Goal: Information Seeking & Learning: Learn about a topic

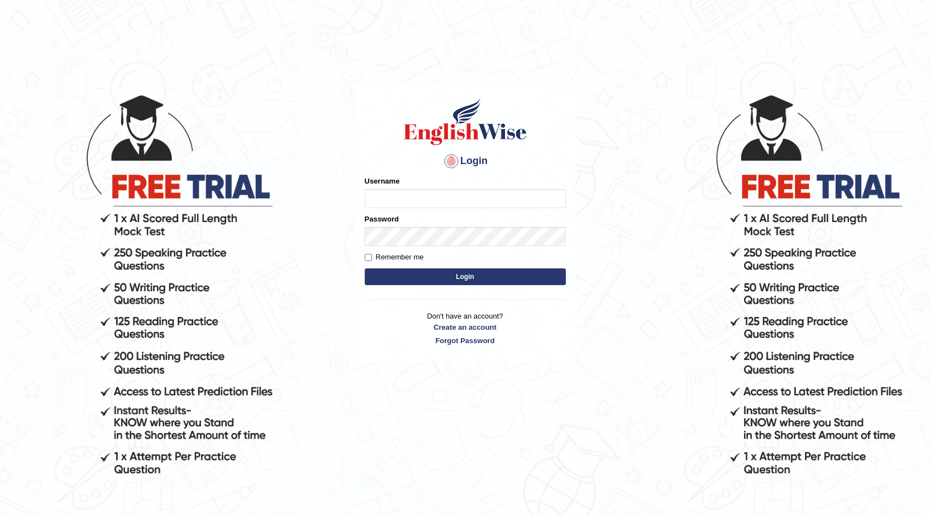
click at [501, 198] on input "Username" at bounding box center [465, 198] width 201 height 19
type input "Rajni77"
click at [440, 275] on button "Login" at bounding box center [465, 277] width 201 height 17
click at [398, 181] on label "Username" at bounding box center [382, 181] width 35 height 11
click at [398, 189] on input "Username" at bounding box center [465, 198] width 201 height 19
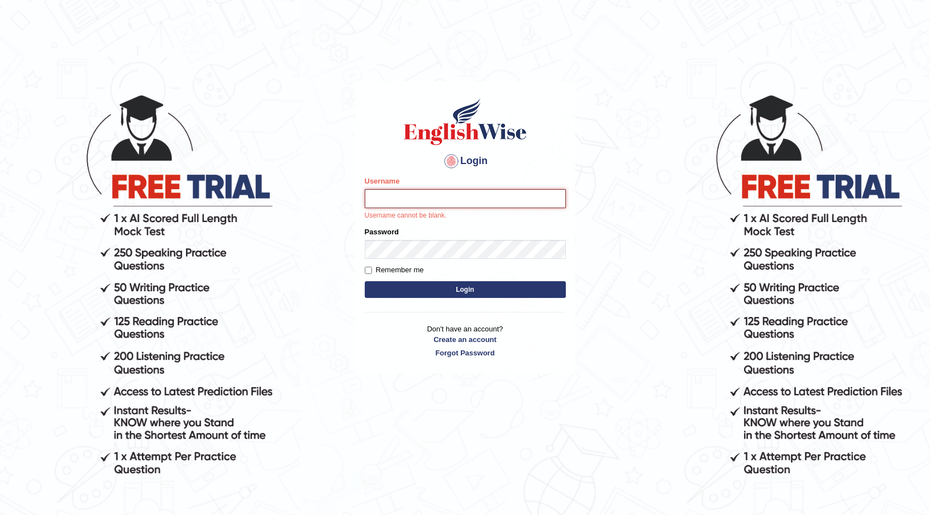
click at [397, 197] on input "Username" at bounding box center [465, 198] width 201 height 19
type input "Rajni77"
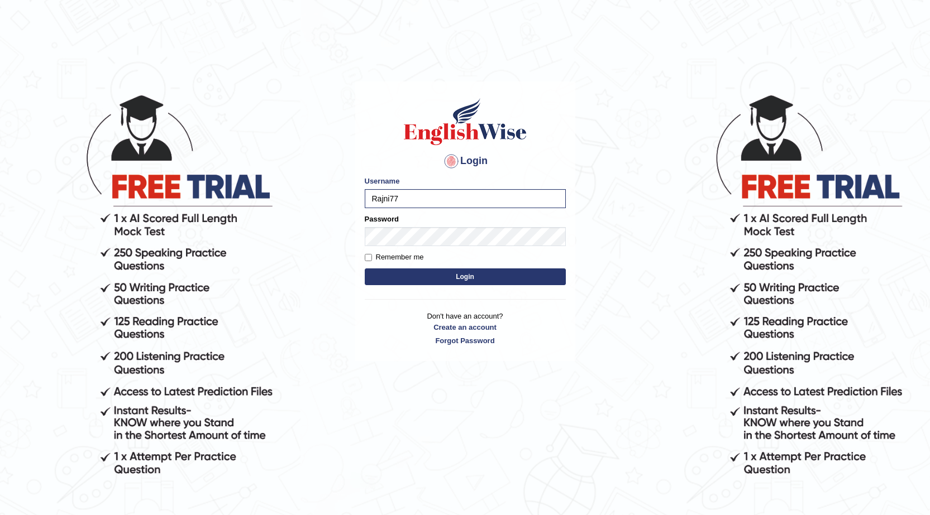
click at [392, 275] on button "Login" at bounding box center [465, 277] width 201 height 17
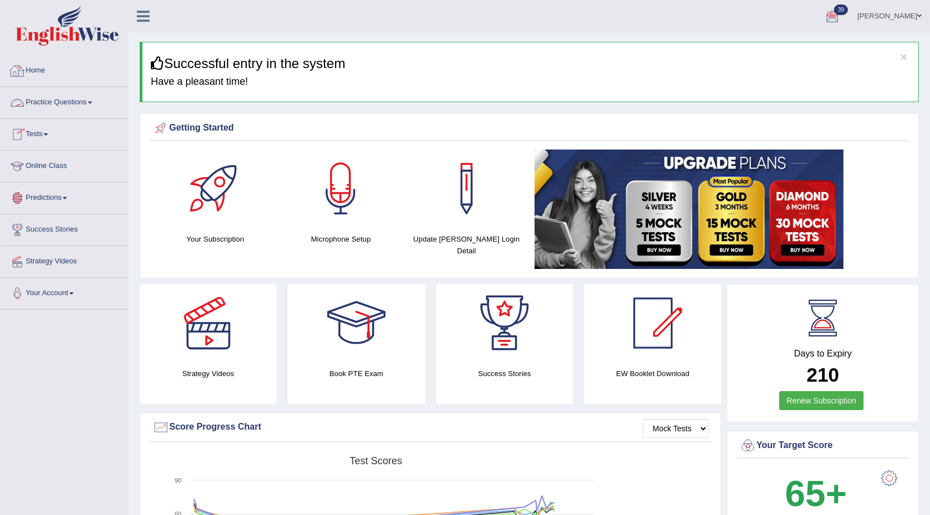
click at [80, 107] on link "Practice Questions" at bounding box center [64, 101] width 127 height 28
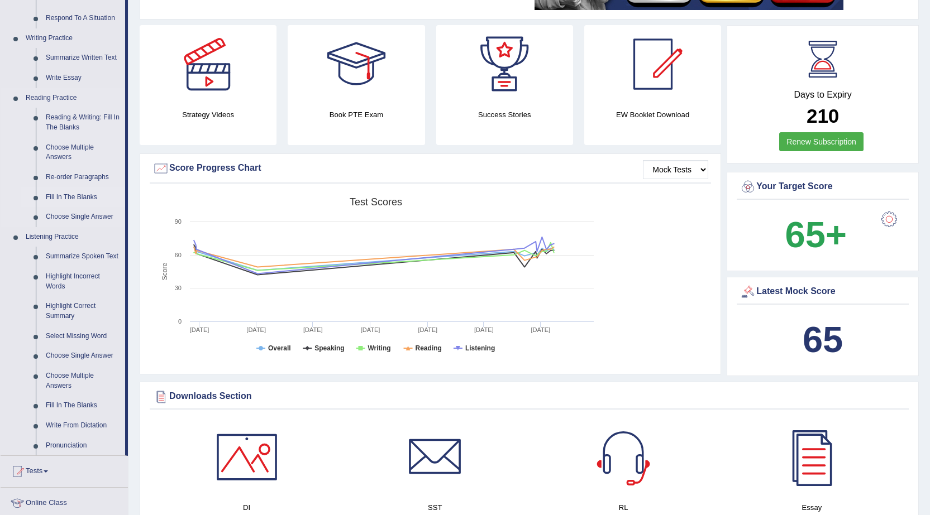
scroll to position [279, 0]
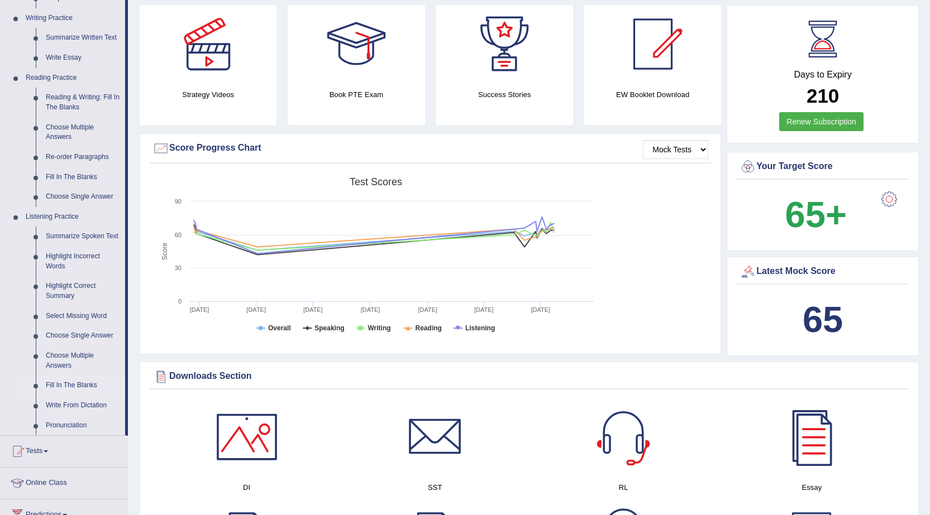
click at [79, 384] on link "Fill In The Blanks" at bounding box center [83, 386] width 84 height 20
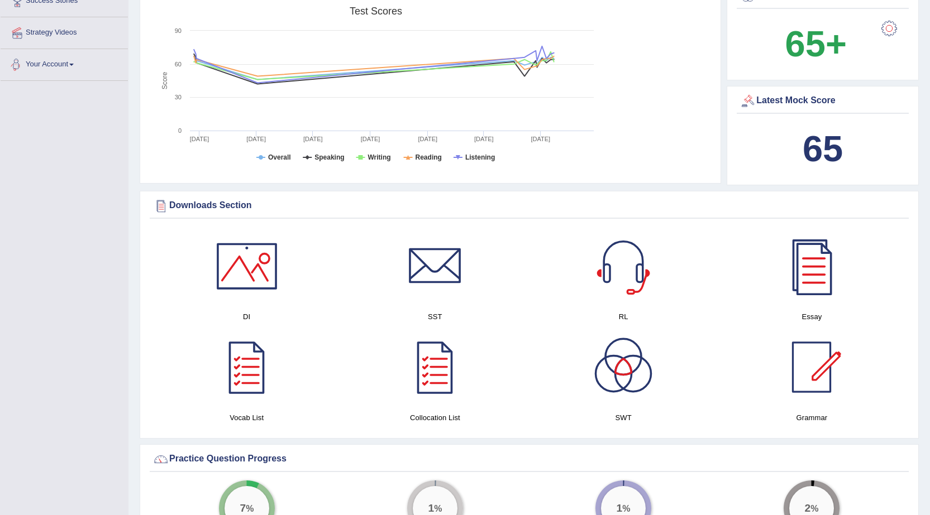
scroll to position [547, 0]
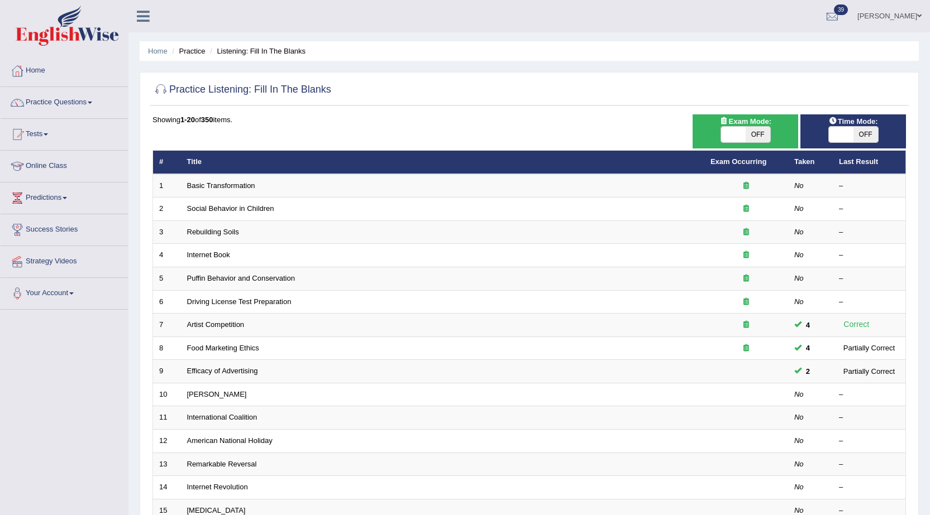
click at [744, 123] on span "Exam Mode:" at bounding box center [745, 122] width 60 height 12
click at [742, 131] on span at bounding box center [733, 135] width 25 height 16
checkbox input "true"
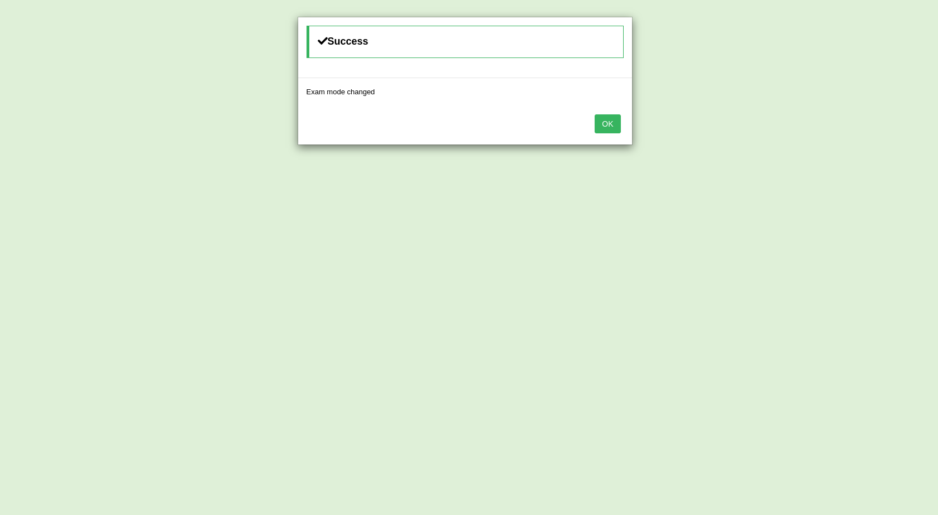
click at [614, 121] on button "OK" at bounding box center [608, 123] width 26 height 19
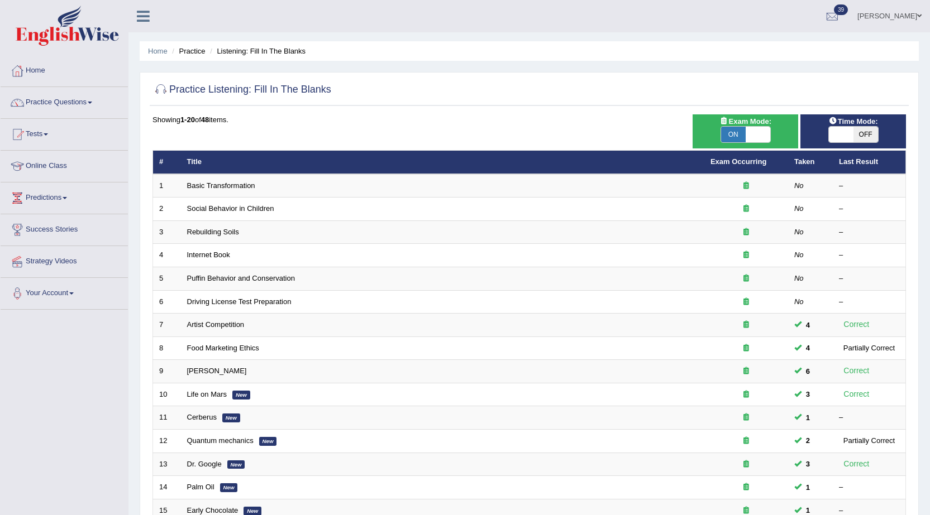
click at [840, 129] on span at bounding box center [841, 135] width 25 height 16
checkbox input "true"
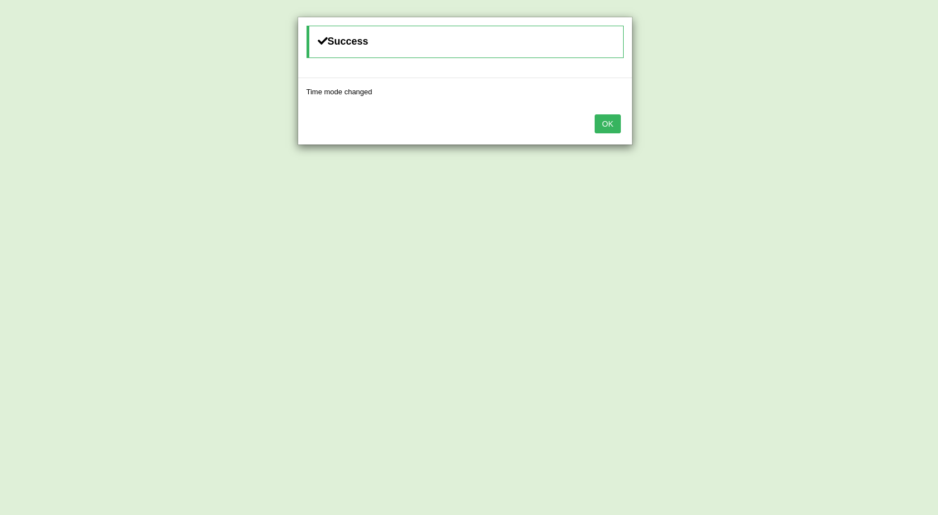
click at [616, 123] on button "OK" at bounding box center [608, 123] width 26 height 19
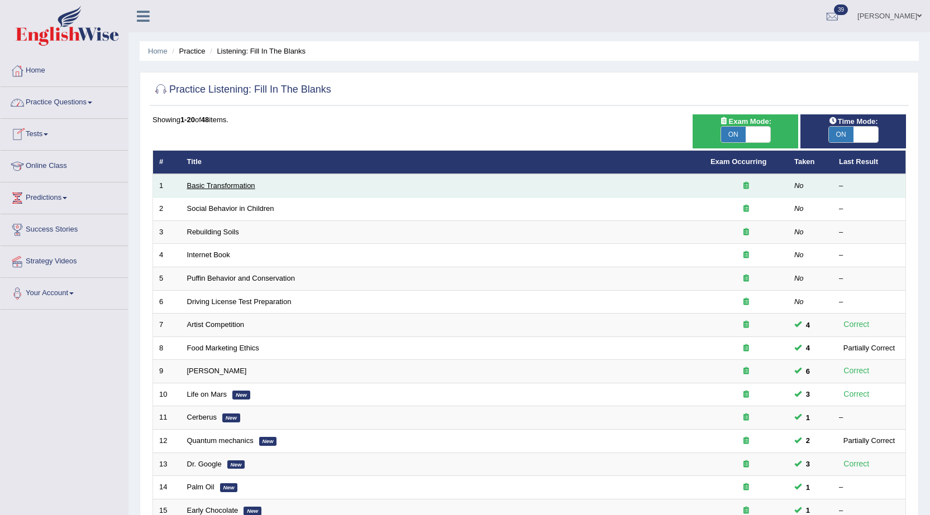
click at [229, 187] on link "Basic Transformation" at bounding box center [221, 185] width 68 height 8
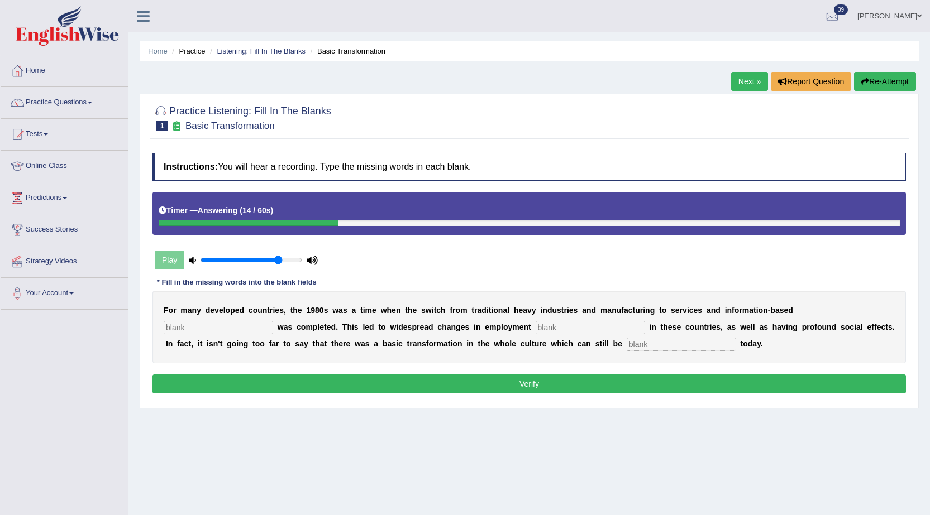
click at [235, 331] on input "text" at bounding box center [218, 327] width 109 height 13
type input "enterprice"
type input "pattern"
type input "absorb"
click at [536, 385] on button "Verify" at bounding box center [528, 384] width 753 height 19
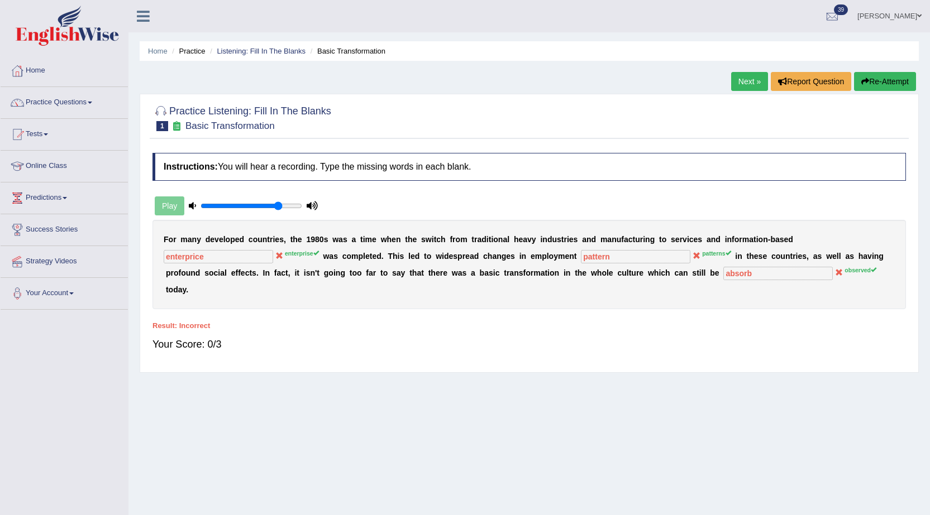
click at [742, 82] on link "Next »" at bounding box center [749, 81] width 37 height 19
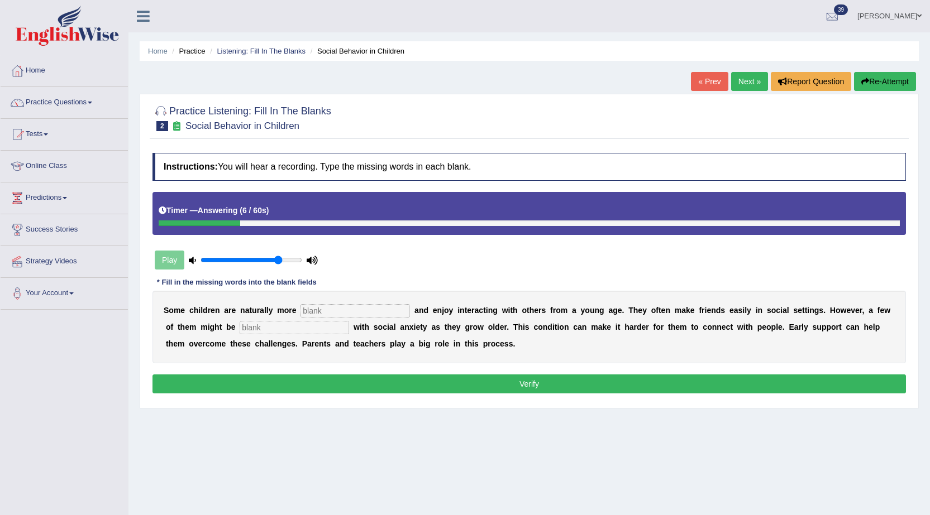
click at [340, 311] on input "text" at bounding box center [354, 310] width 109 height 13
type input "socialise"
type input "diagnosed"
click at [366, 389] on button "Verify" at bounding box center [528, 384] width 753 height 19
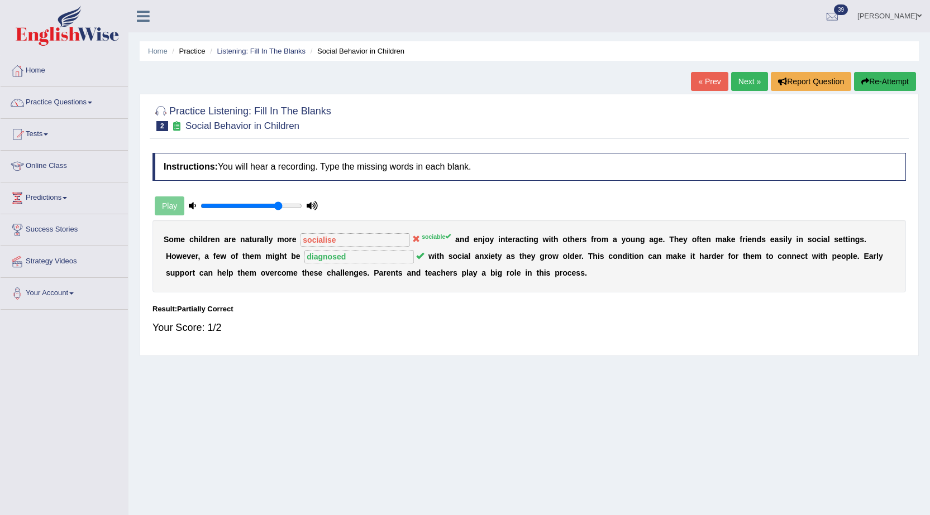
click at [757, 83] on link "Next »" at bounding box center [749, 81] width 37 height 19
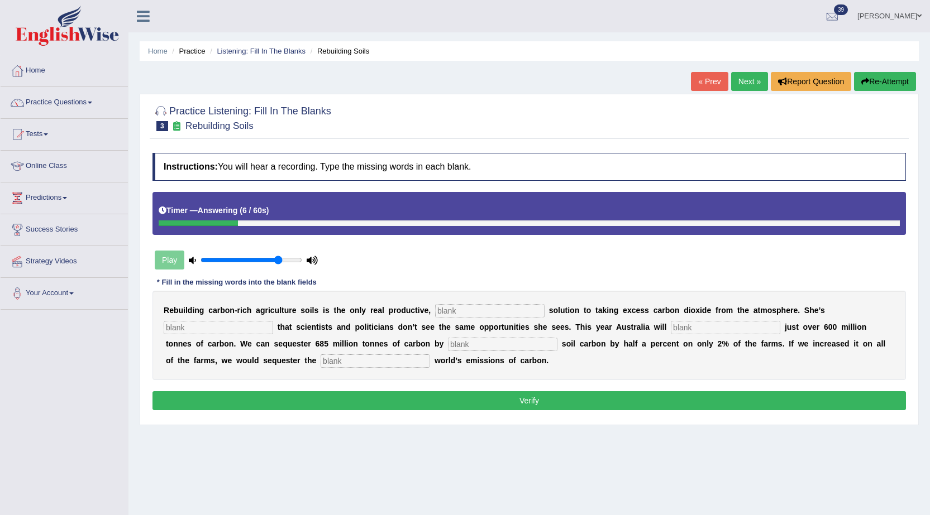
click at [491, 347] on input "text" at bounding box center [502, 344] width 109 height 13
type input "increasing"
type input "whole"
click at [476, 312] on input "text" at bounding box center [489, 310] width 109 height 13
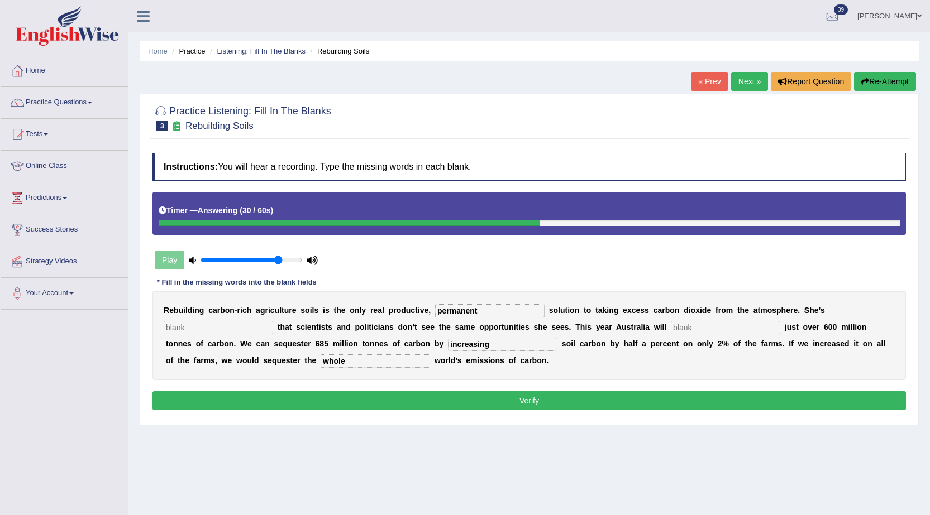
type input "permanent"
type input "frustrated"
type input "emit"
click at [577, 371] on div "R e b u i l d i n g c a r b o n - r i c h a g r i c u l t u r e s o i l s i s t…" at bounding box center [528, 335] width 753 height 89
click at [548, 361] on b "." at bounding box center [547, 360] width 2 height 9
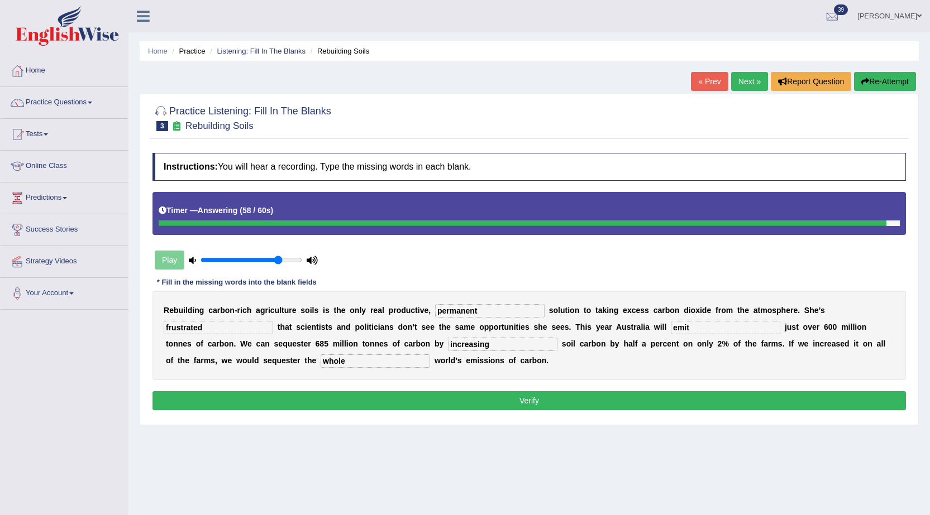
click at [439, 408] on button "Verify" at bounding box center [528, 400] width 753 height 19
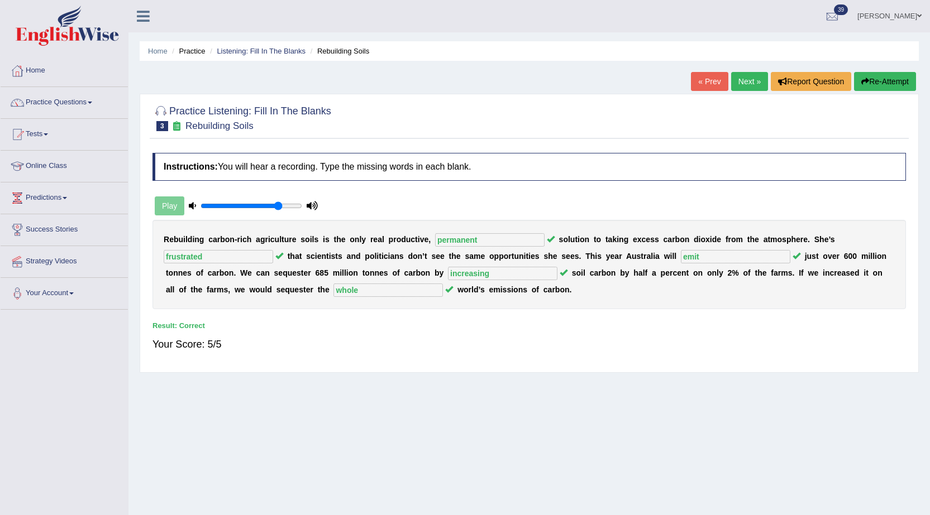
click at [739, 80] on link "Next »" at bounding box center [749, 81] width 37 height 19
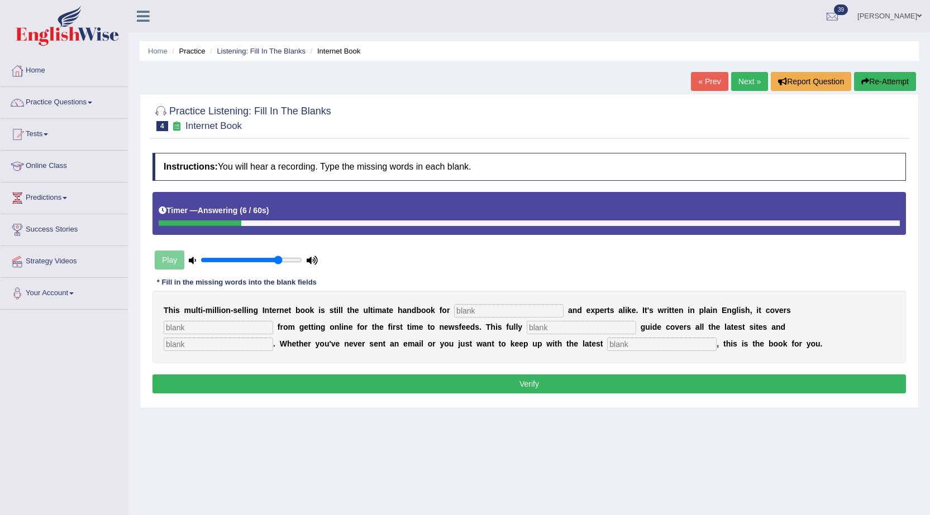
click at [510, 308] on input "text" at bounding box center [508, 310] width 109 height 13
click at [231, 329] on input "text" at bounding box center [218, 327] width 109 height 13
type input "everything"
type input "revise"
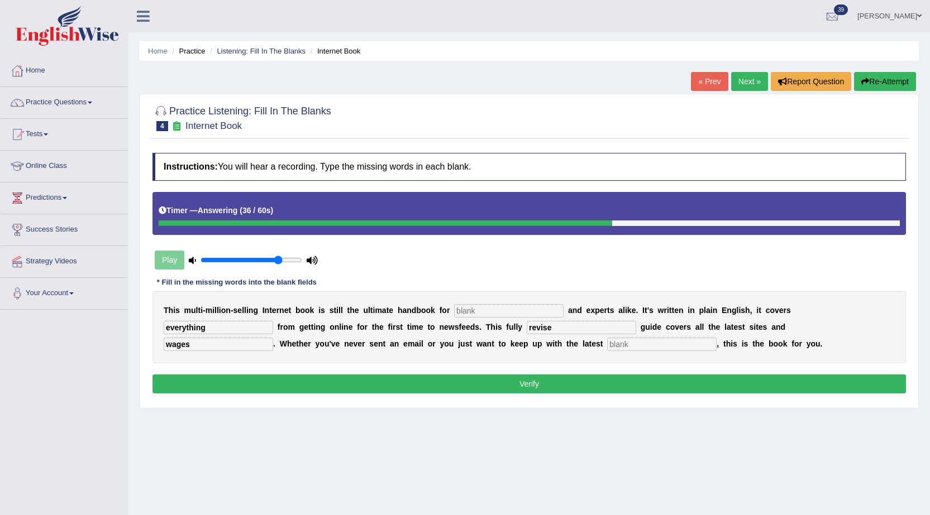
type input "wages"
type input "developments"
click at [537, 314] on input "text" at bounding box center [508, 310] width 109 height 13
type input "nervouses"
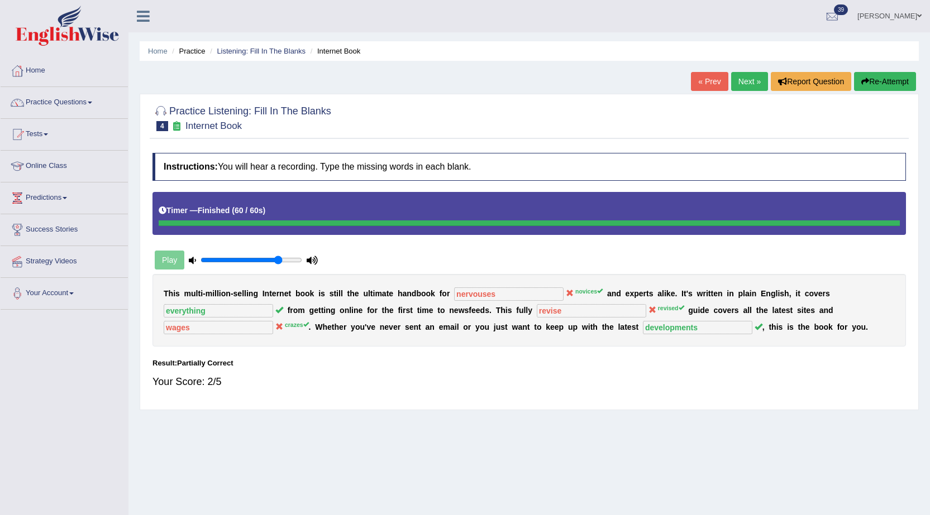
click at [904, 13] on link "[PERSON_NAME]" at bounding box center [889, 14] width 81 height 29
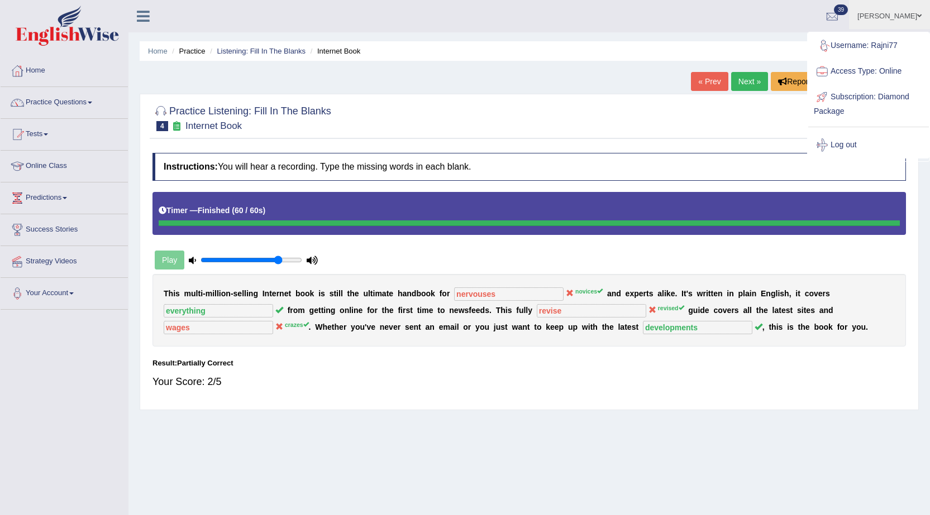
click at [744, 114] on div at bounding box center [528, 118] width 753 height 34
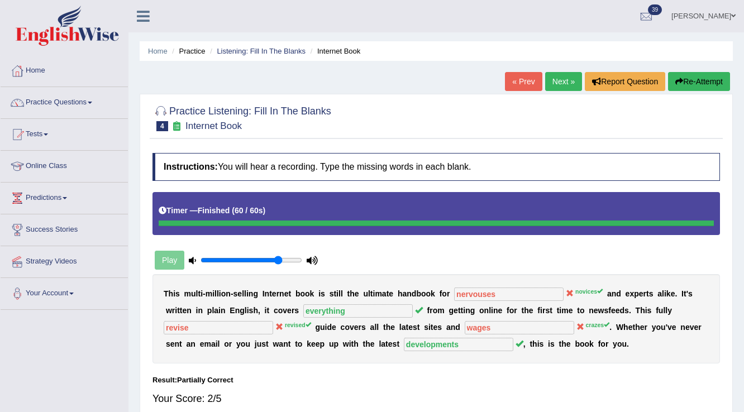
drag, startPoint x: 929, startPoint y: 1, endPoint x: 500, endPoint y: 121, distance: 445.9
click at [500, 121] on div at bounding box center [435, 118] width 567 height 34
click at [83, 97] on link "Practice Questions" at bounding box center [64, 101] width 127 height 28
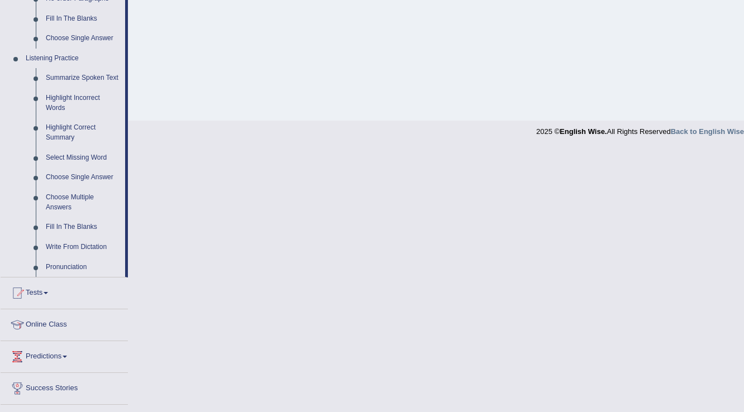
scroll to position [447, 0]
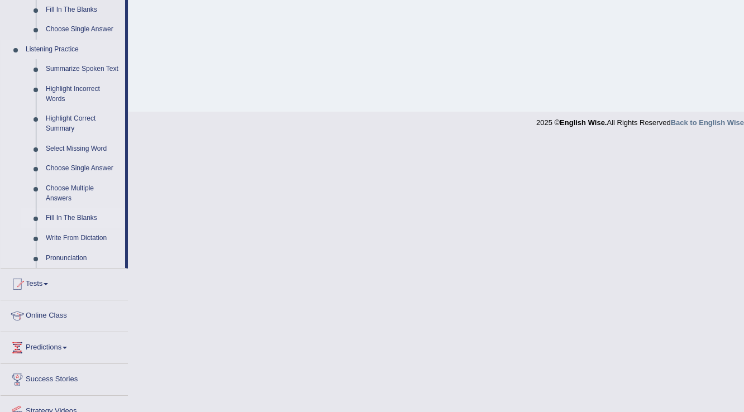
click at [80, 219] on link "Fill In The Blanks" at bounding box center [83, 218] width 84 height 20
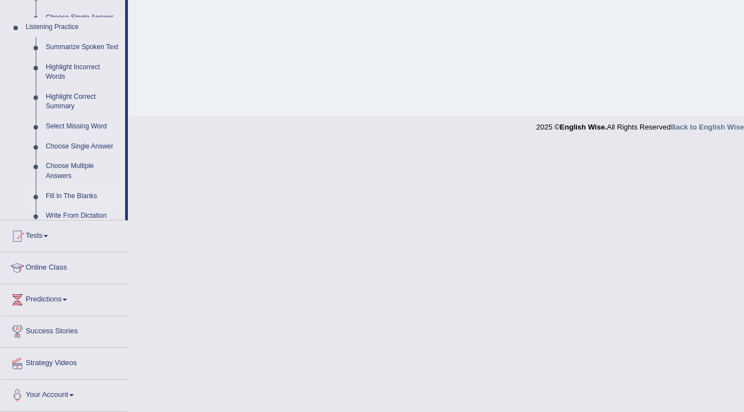
scroll to position [174, 0]
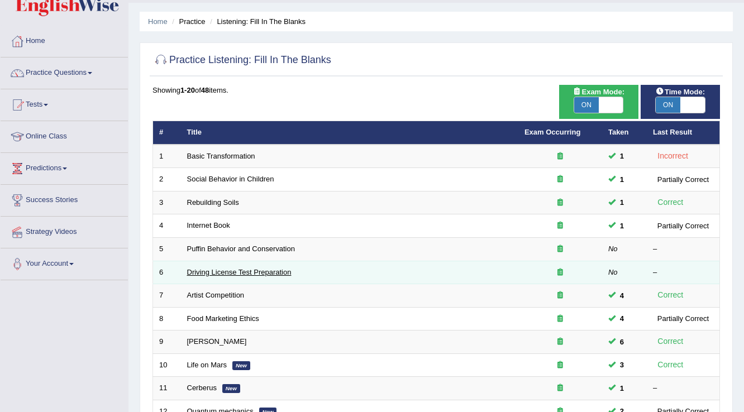
scroll to position [45, 0]
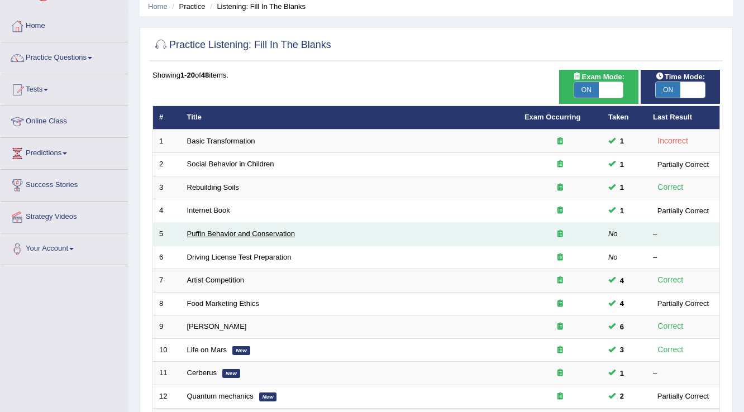
click at [219, 230] on link "Puffin Behavior and Conservation" at bounding box center [241, 234] width 108 height 8
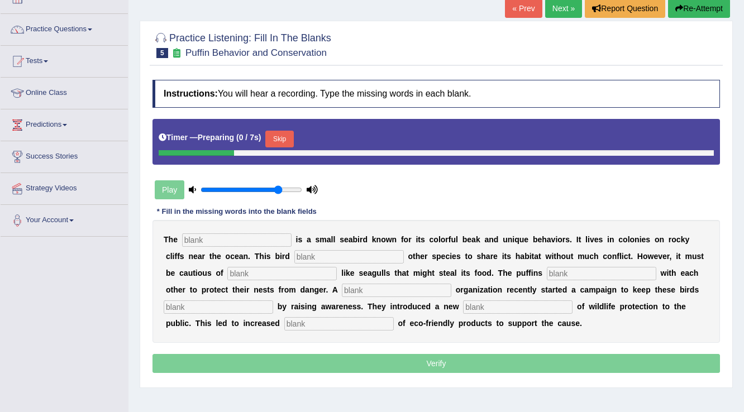
scroll to position [89, 0]
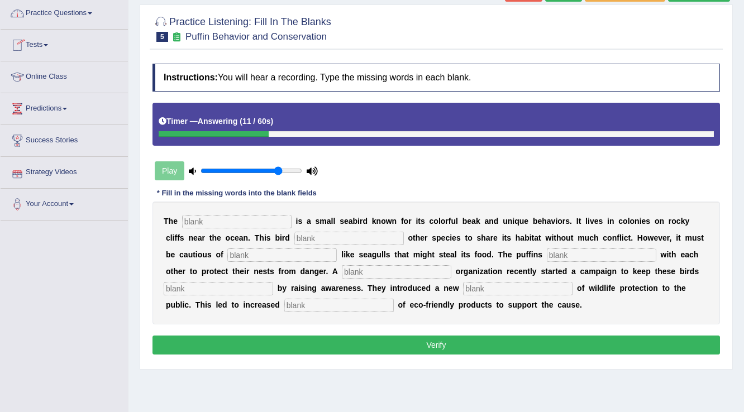
click at [212, 217] on input "text" at bounding box center [236, 221] width 109 height 13
type input "puffin"
type input "allows"
type input "cooperate"
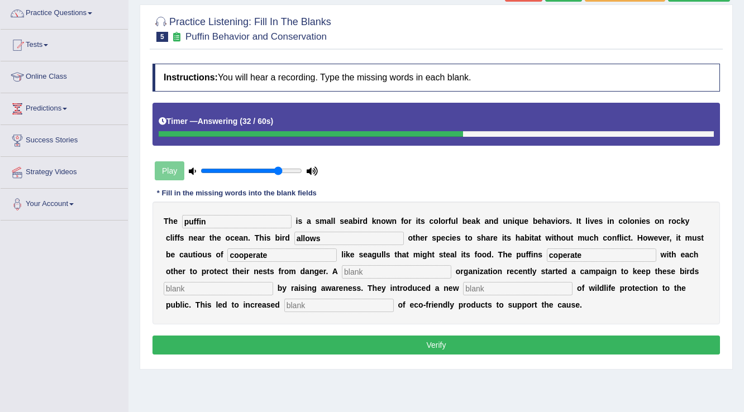
type input "coperate"
type input "safe"
type input "conception"
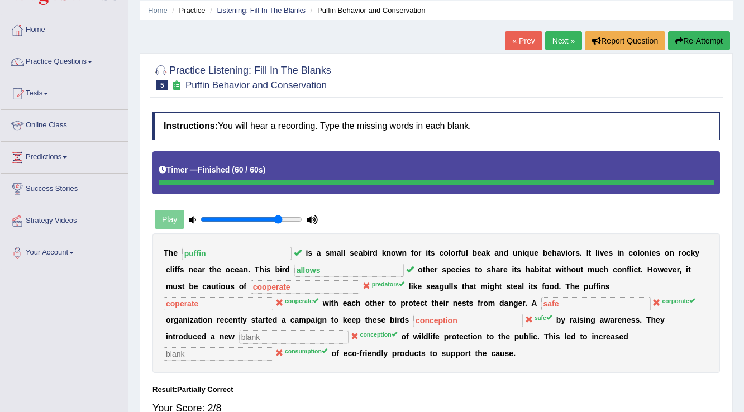
scroll to position [0, 0]
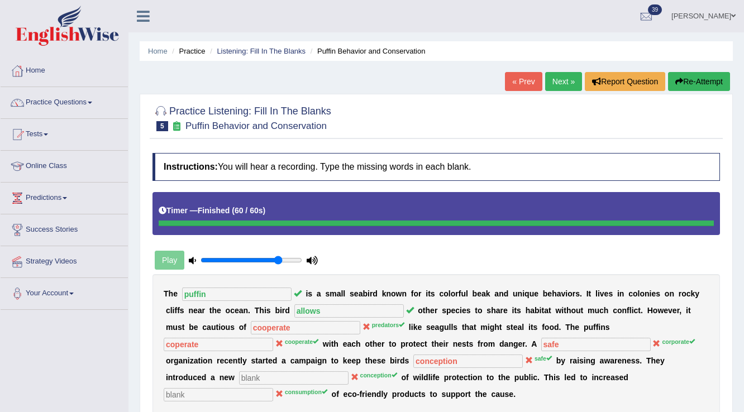
click at [682, 76] on button "Re-Attempt" at bounding box center [699, 81] width 62 height 19
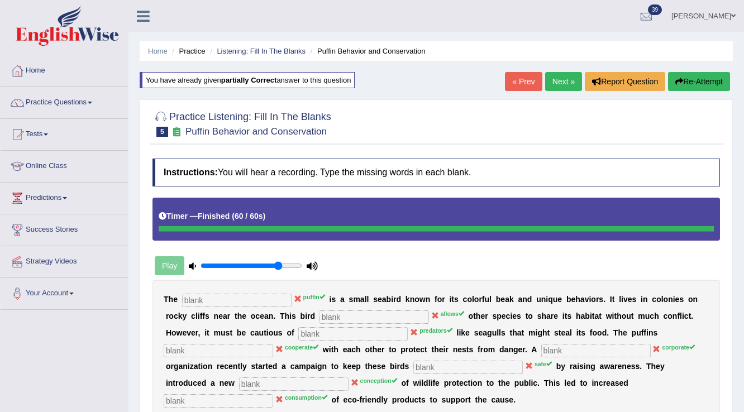
click at [685, 80] on button "Re-Attempt" at bounding box center [699, 81] width 62 height 19
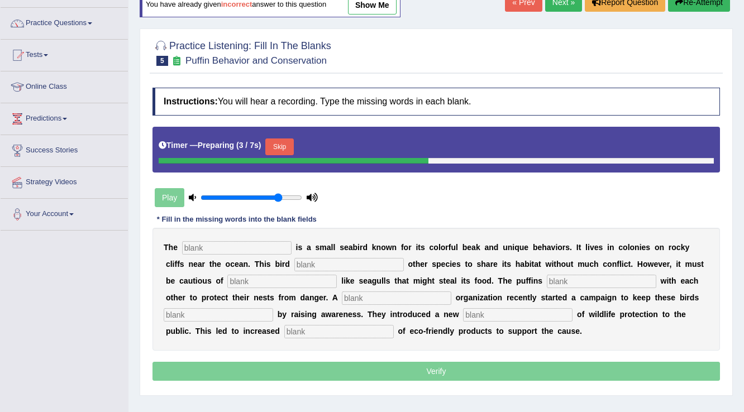
scroll to position [89, 0]
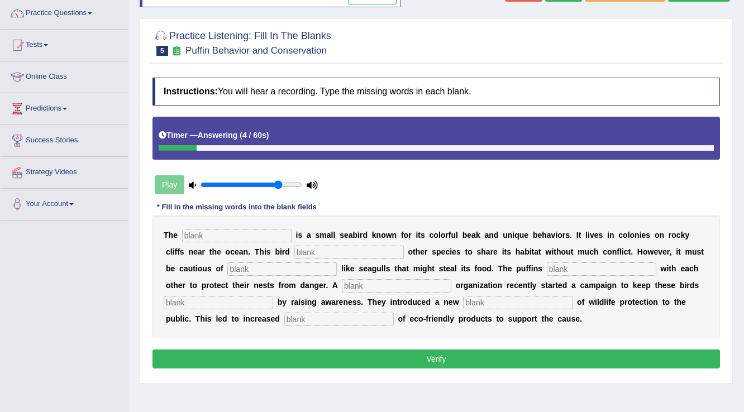
click at [257, 240] on input "text" at bounding box center [236, 235] width 109 height 13
type input "puffin"
type input "allows"
type input "predators"
type input "coperate"
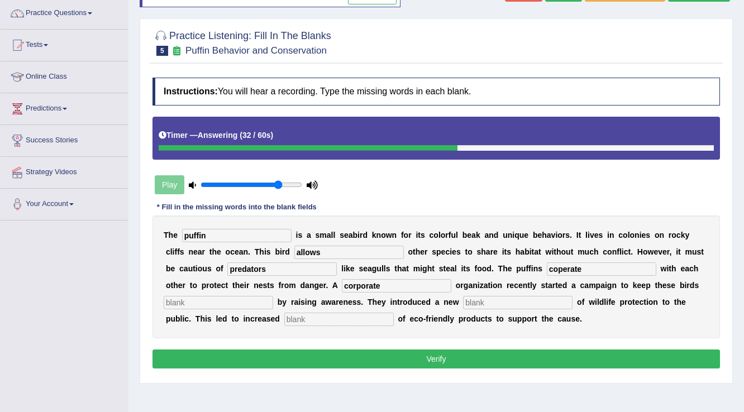
type input "corporate"
click at [559, 268] on input "coperate" at bounding box center [601, 268] width 109 height 13
type input "cooperate"
click at [235, 300] on input "text" at bounding box center [218, 302] width 109 height 13
type input "safe"
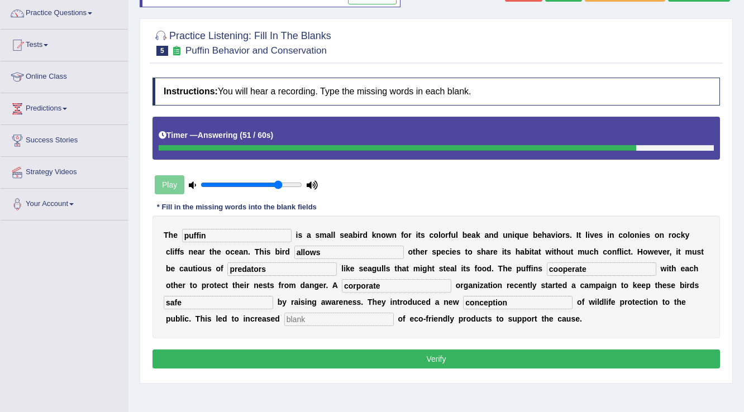
type input "conception"
type input "consumption"
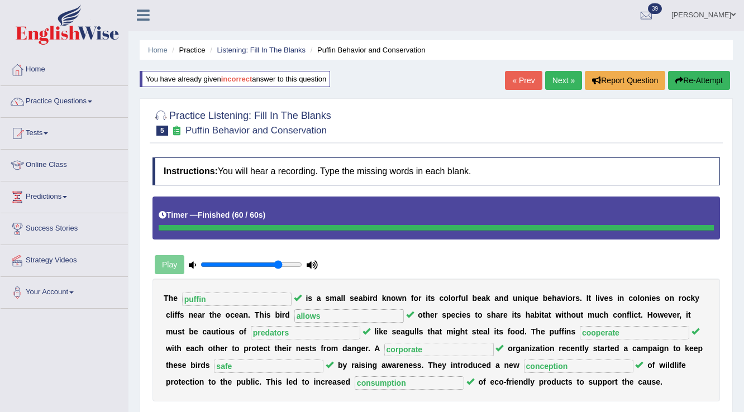
scroll to position [0, 0]
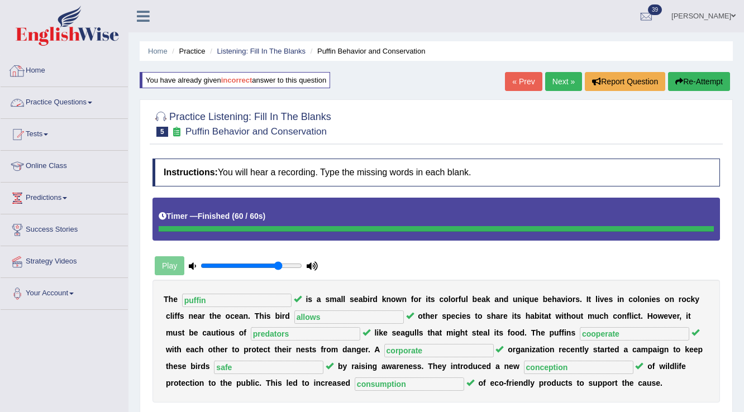
click at [46, 103] on link "Practice Questions" at bounding box center [64, 101] width 127 height 28
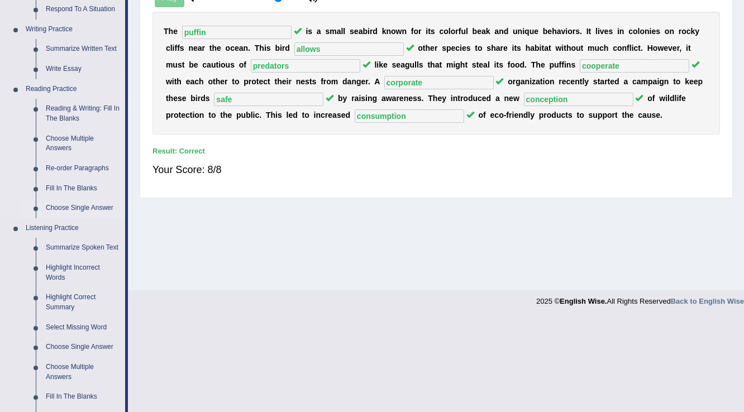
scroll to position [357, 0]
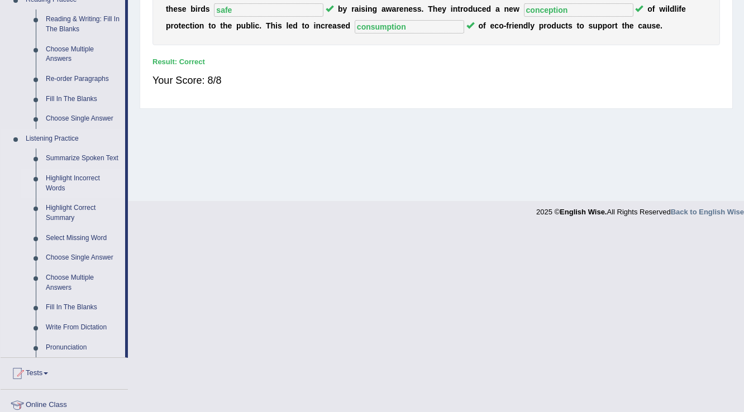
click at [82, 181] on link "Highlight Incorrect Words" at bounding box center [83, 184] width 84 height 30
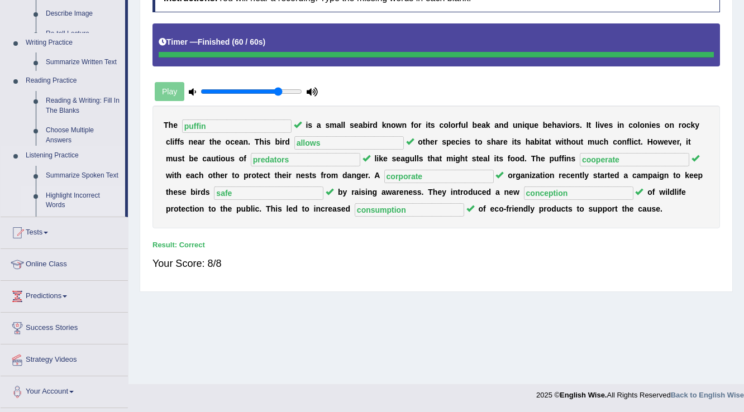
scroll to position [174, 0]
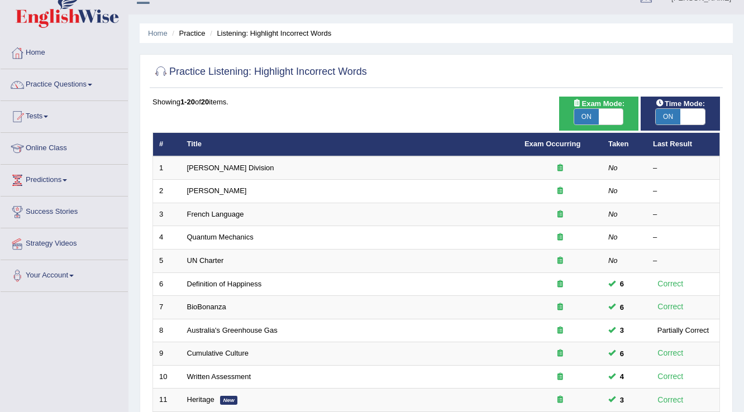
scroll to position [45, 0]
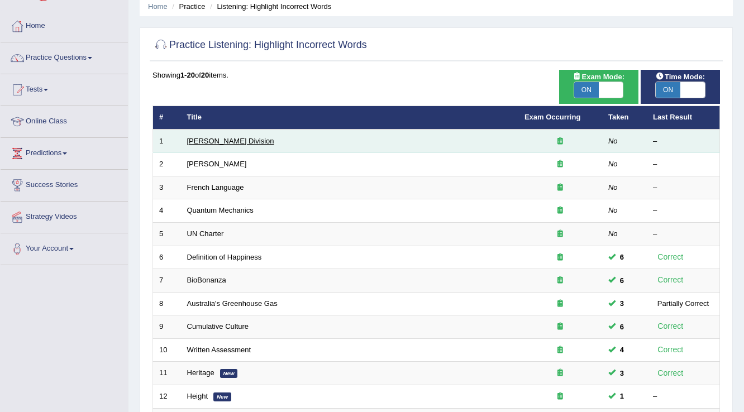
click at [214, 138] on link "[PERSON_NAME] Division" at bounding box center [230, 141] width 87 height 8
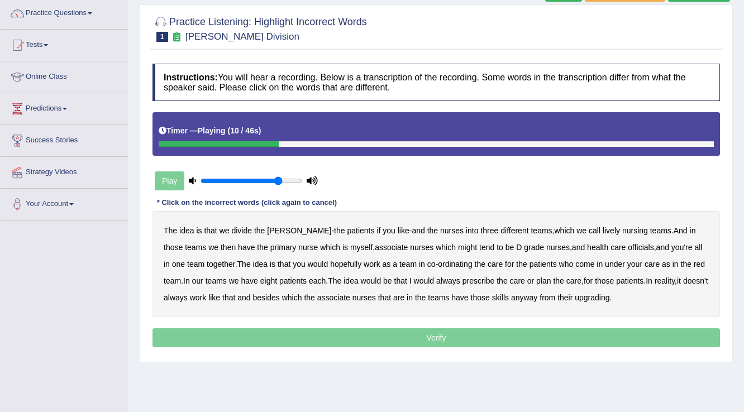
click at [603, 227] on b "lively" at bounding box center [611, 230] width 17 height 9
click at [458, 243] on b "might" at bounding box center [467, 247] width 19 height 9
click at [628, 243] on b "officials" at bounding box center [641, 247] width 26 height 9
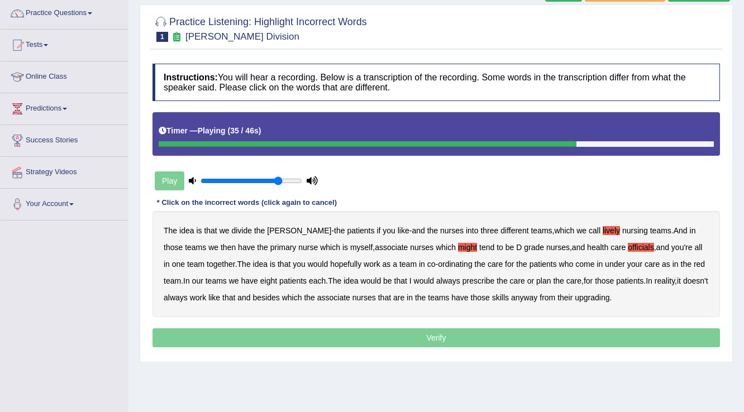
click at [436, 276] on b "always" at bounding box center [448, 280] width 24 height 9
click at [595, 296] on b "upgrading" at bounding box center [592, 297] width 35 height 9
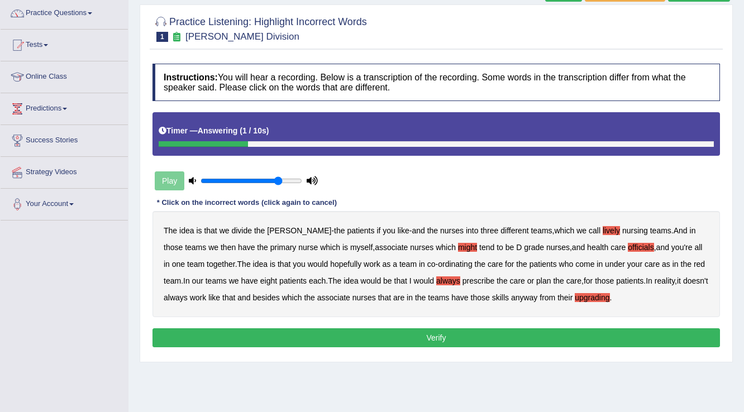
click at [424, 339] on button "Verify" at bounding box center [435, 337] width 567 height 19
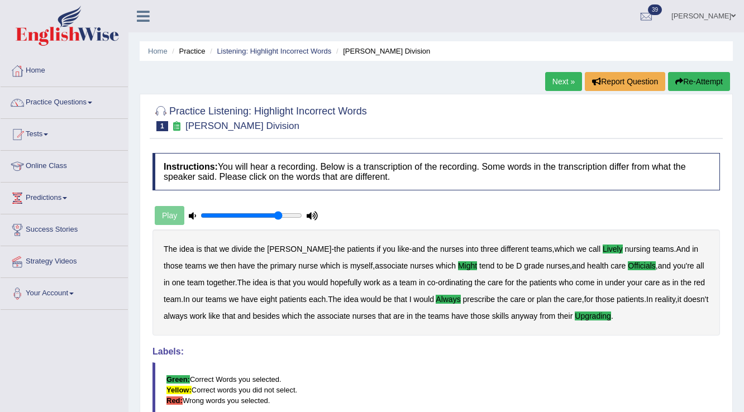
click at [559, 81] on link "Next »" at bounding box center [563, 81] width 37 height 19
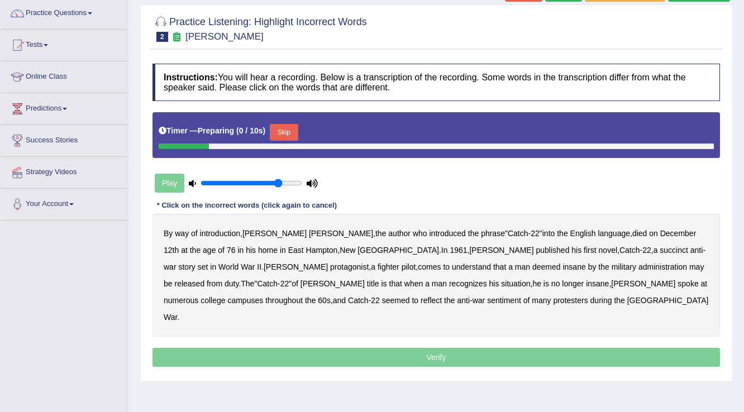
scroll to position [89, 0]
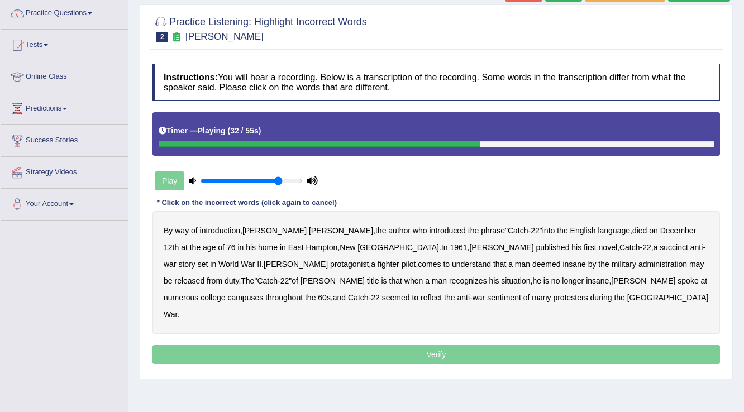
click at [638, 263] on b "administration" at bounding box center [662, 264] width 49 height 9
click at [501, 281] on b "situation" at bounding box center [515, 280] width 29 height 9
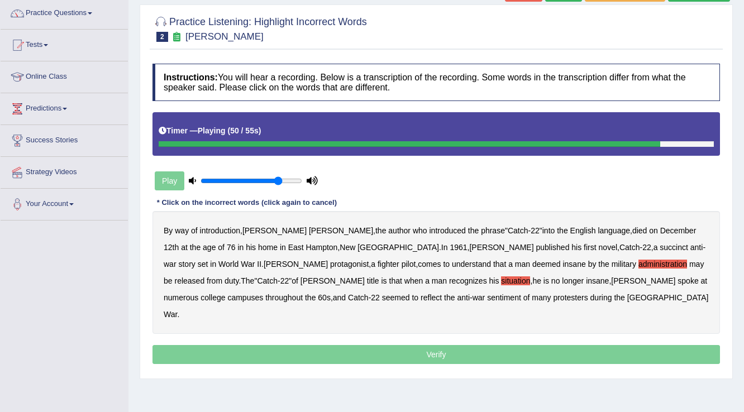
click at [421, 299] on b "reflect" at bounding box center [431, 297] width 21 height 9
click at [474, 345] on p "Verify" at bounding box center [435, 354] width 567 height 19
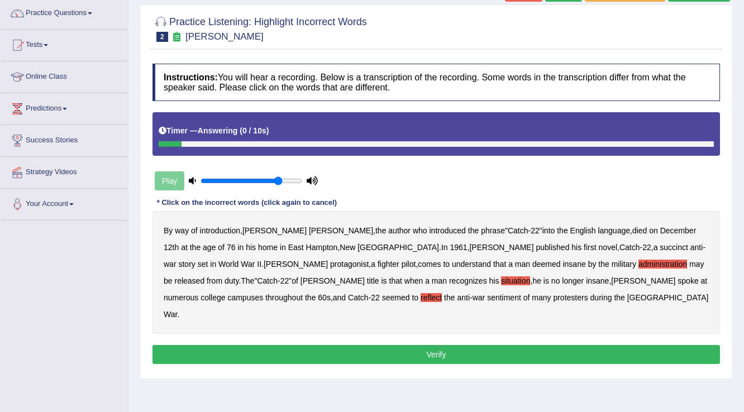
click at [451, 345] on button "Verify" at bounding box center [435, 354] width 567 height 19
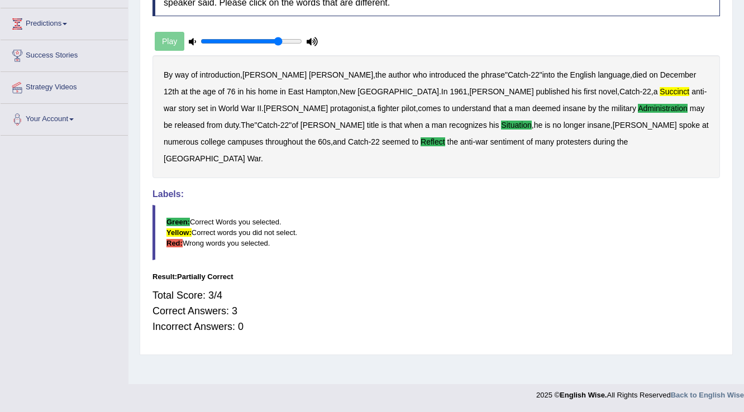
scroll to position [0, 0]
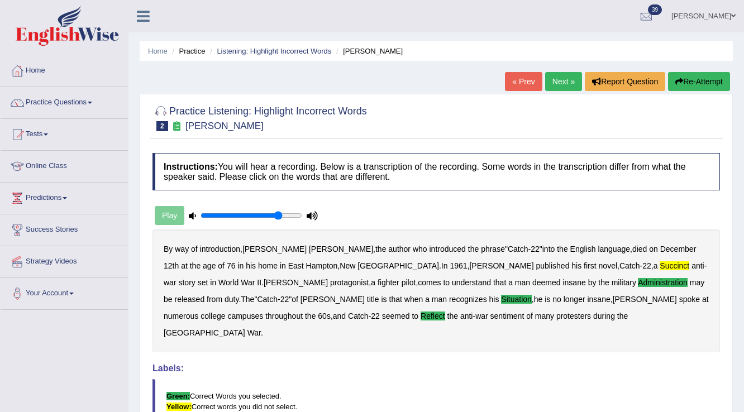
click at [562, 78] on link "Next »" at bounding box center [563, 81] width 37 height 19
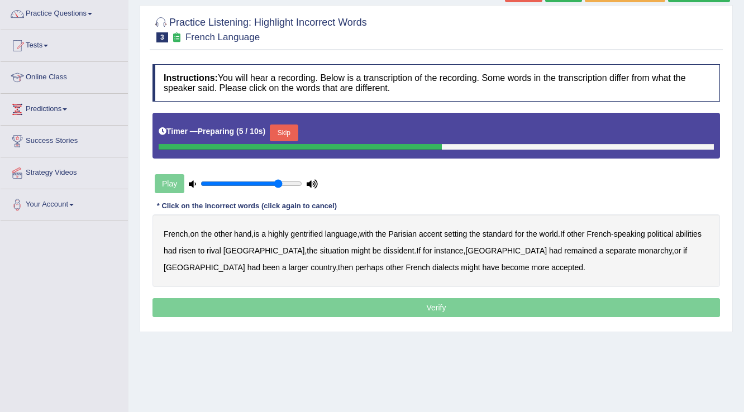
scroll to position [89, 0]
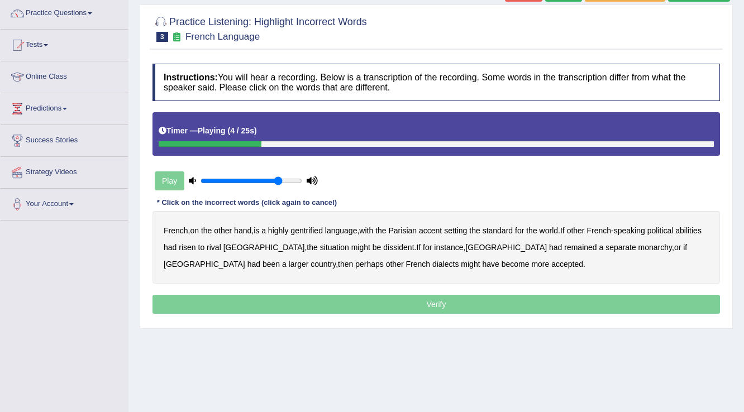
click at [314, 231] on b "gentrified" at bounding box center [306, 230] width 32 height 9
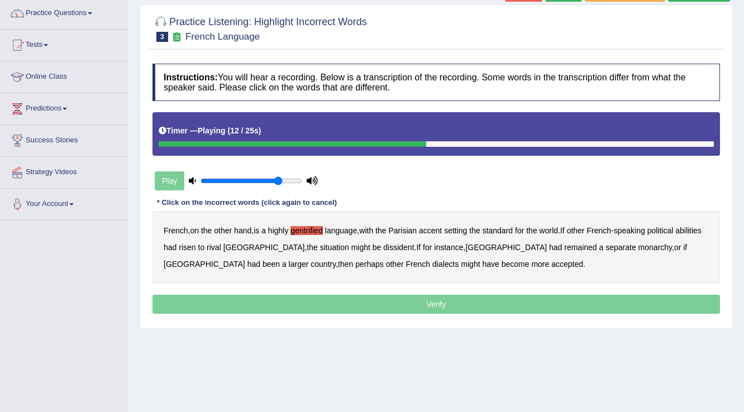
click at [675, 235] on b "abilities" at bounding box center [688, 230] width 26 height 9
click at [383, 248] on b "dissident" at bounding box center [398, 247] width 31 height 9
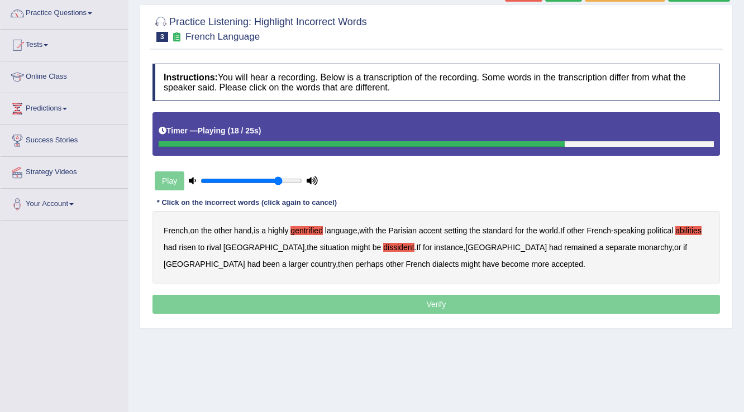
click at [638, 250] on b "monarchy" at bounding box center [655, 247] width 34 height 9
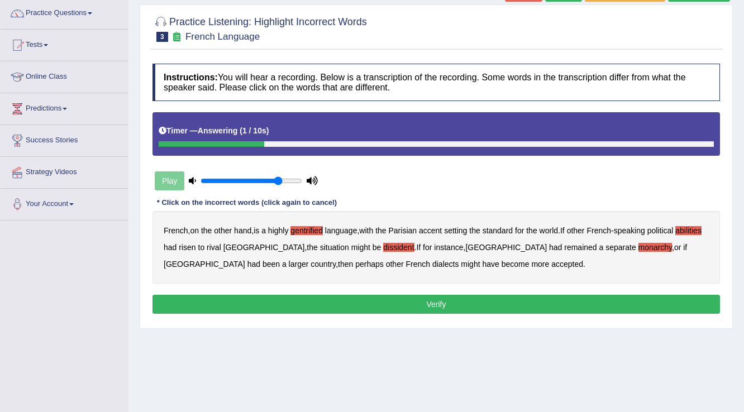
click at [391, 297] on button "Verify" at bounding box center [435, 304] width 567 height 19
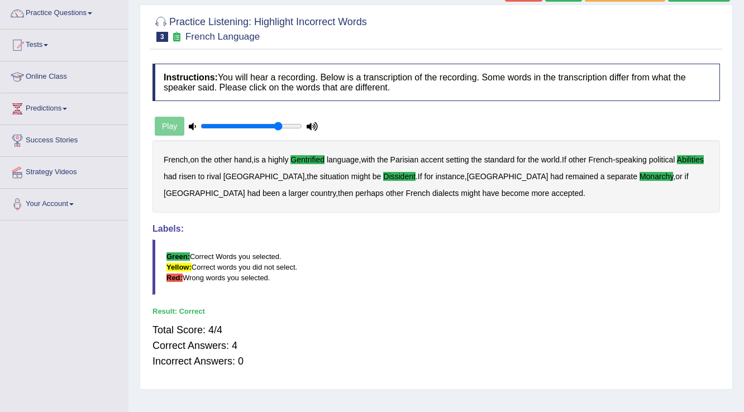
scroll to position [0, 0]
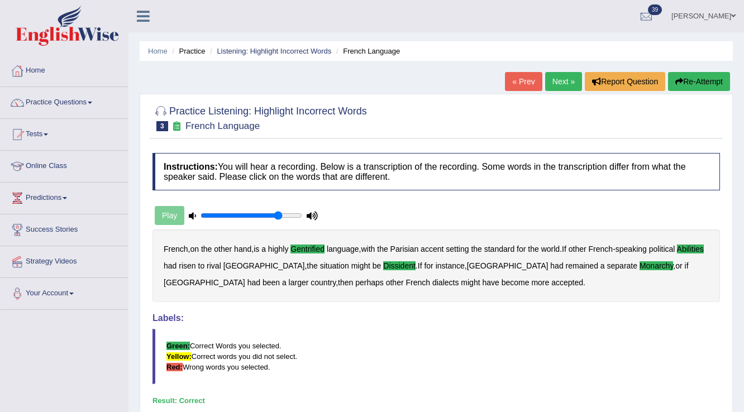
click at [556, 78] on link "Next »" at bounding box center [563, 81] width 37 height 19
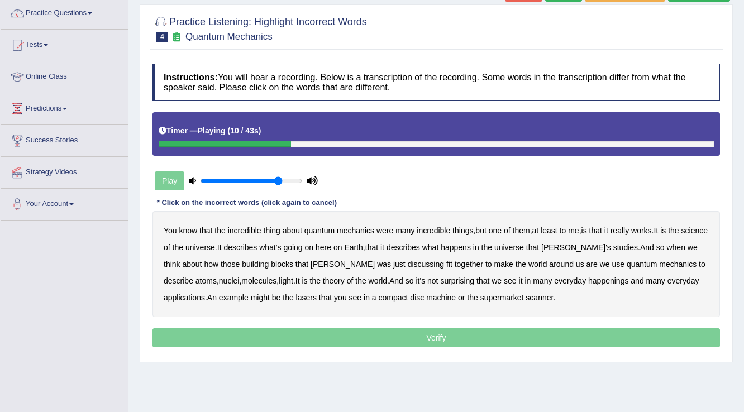
click at [681, 235] on b "science" at bounding box center [694, 230] width 26 height 9
click at [408, 264] on b "discussing" at bounding box center [426, 264] width 36 height 9
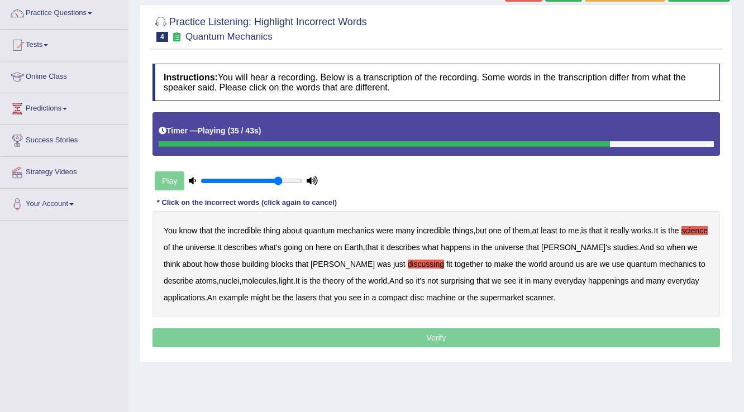
click at [588, 281] on b "happenings" at bounding box center [608, 280] width 40 height 9
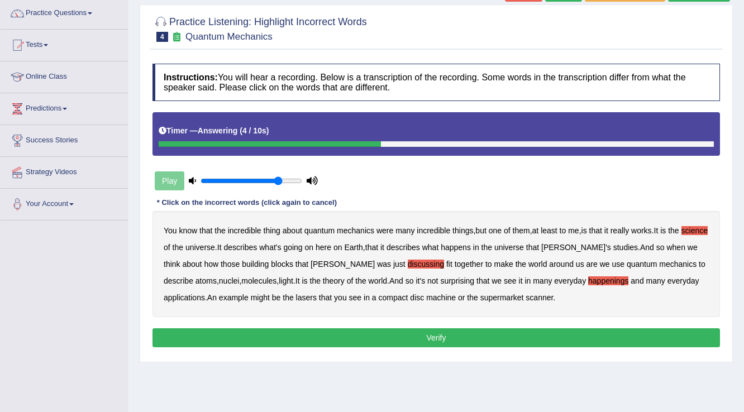
click at [402, 337] on button "Verify" at bounding box center [435, 337] width 567 height 19
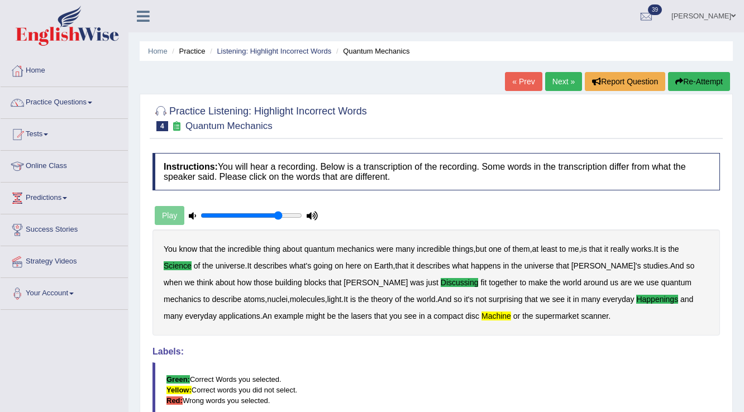
click at [554, 80] on link "Next »" at bounding box center [563, 81] width 37 height 19
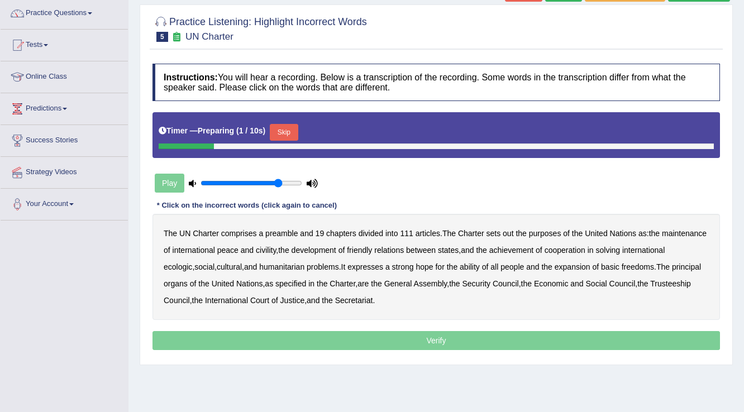
scroll to position [89, 0]
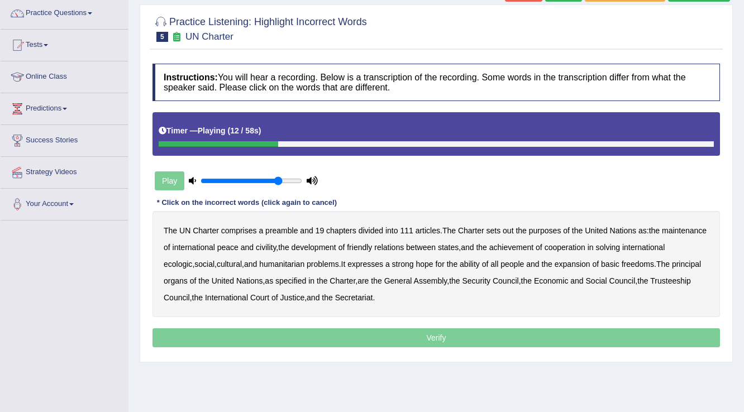
click at [509, 232] on b "out" at bounding box center [508, 230] width 11 height 9
click at [276, 246] on b "civility" at bounding box center [266, 247] width 20 height 9
click at [192, 262] on b "ecologic" at bounding box center [178, 264] width 28 height 9
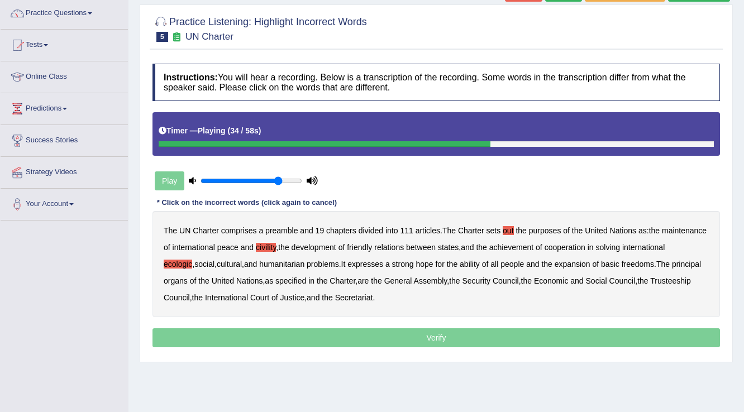
click at [480, 260] on b "ability" at bounding box center [470, 264] width 20 height 9
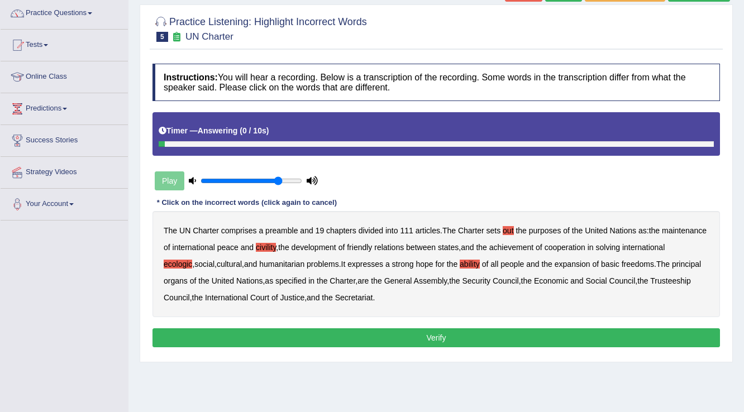
click at [443, 337] on button "Verify" at bounding box center [435, 337] width 567 height 19
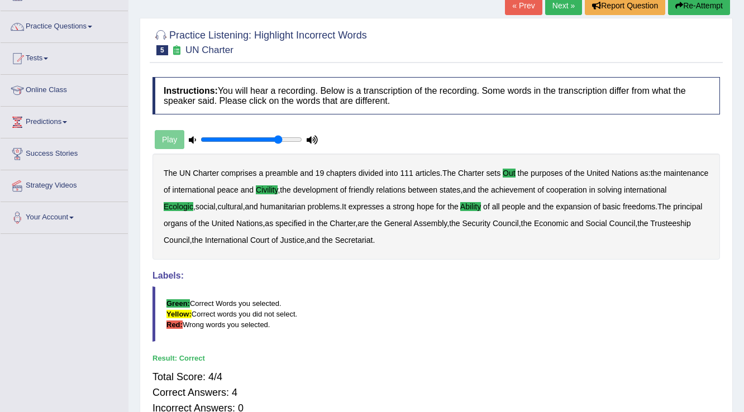
scroll to position [0, 0]
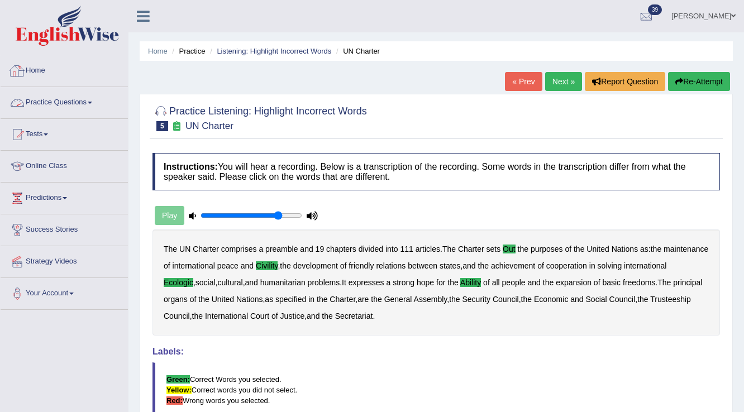
click at [51, 100] on link "Practice Questions" at bounding box center [64, 101] width 127 height 28
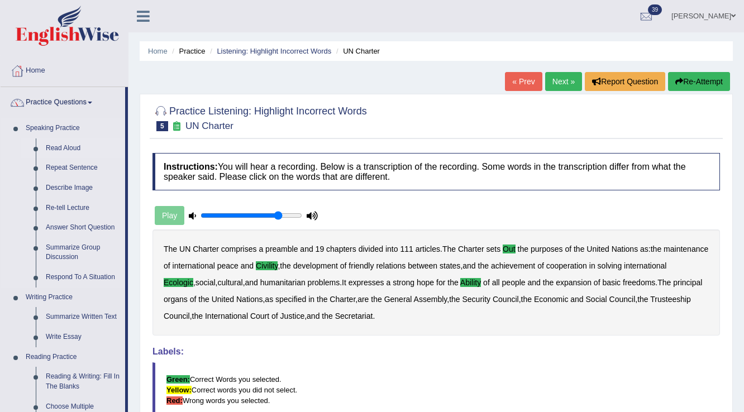
click at [71, 146] on link "Read Aloud" at bounding box center [83, 148] width 84 height 20
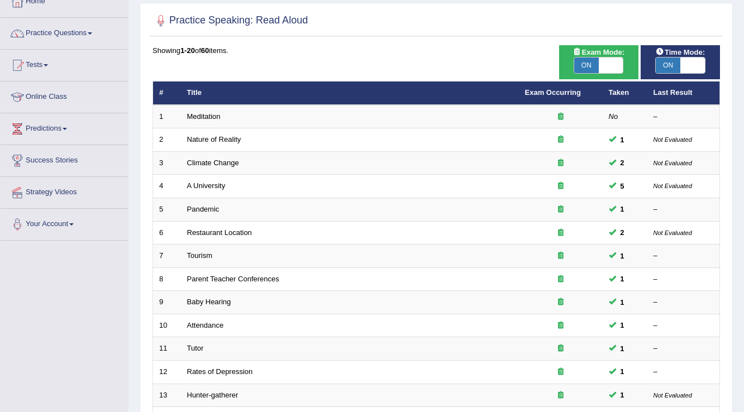
scroll to position [89, 0]
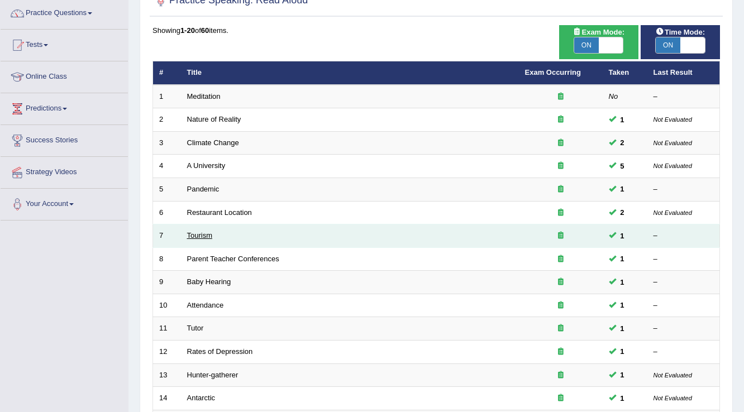
click at [194, 235] on link "Tourism" at bounding box center [200, 235] width 26 height 8
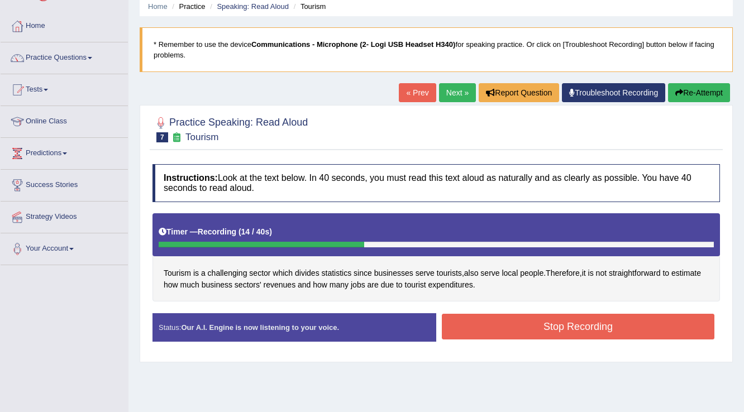
drag, startPoint x: 472, startPoint y: 335, endPoint x: 458, endPoint y: 333, distance: 13.5
click at [471, 335] on button "Stop Recording" at bounding box center [578, 327] width 273 height 26
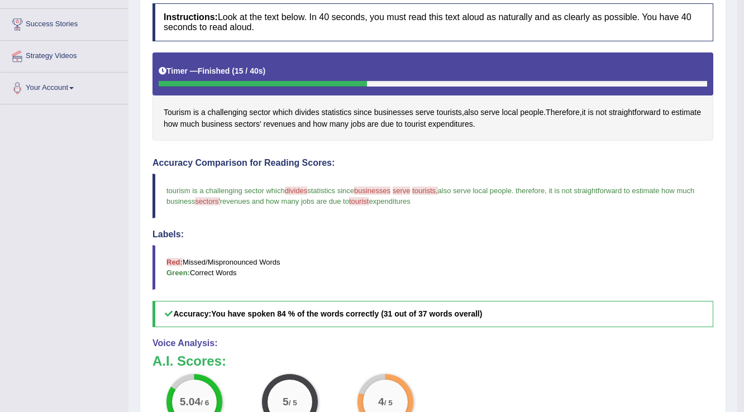
scroll to position [45, 0]
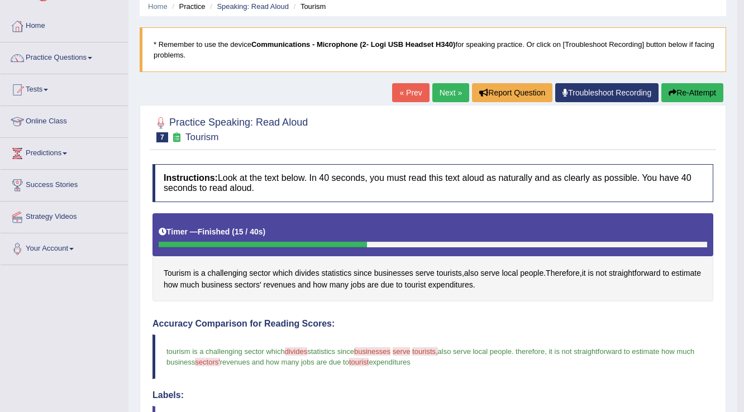
click at [436, 94] on link "Next »" at bounding box center [450, 92] width 37 height 19
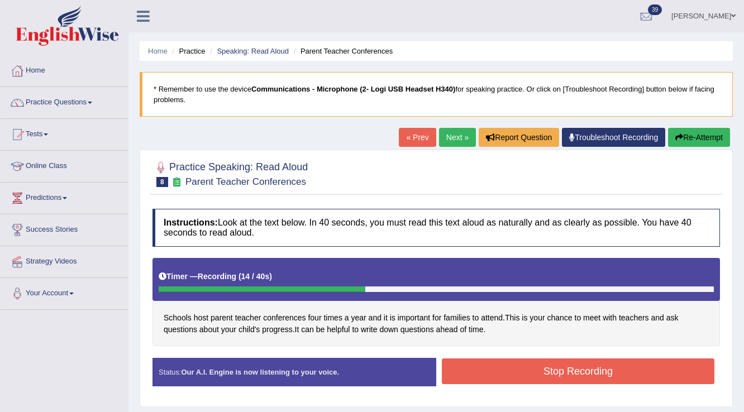
click at [458, 374] on button "Stop Recording" at bounding box center [578, 372] width 273 height 26
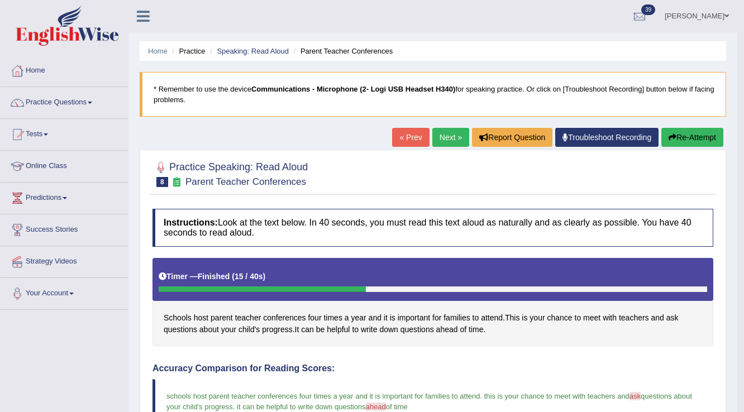
click at [451, 134] on link "Next »" at bounding box center [450, 137] width 37 height 19
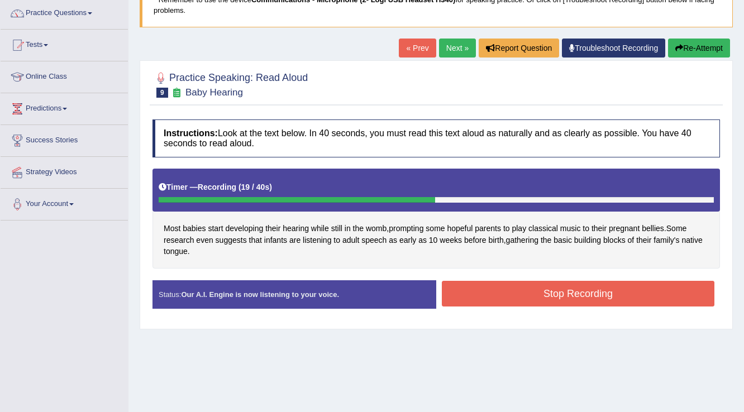
click at [480, 294] on button "Stop Recording" at bounding box center [578, 294] width 273 height 26
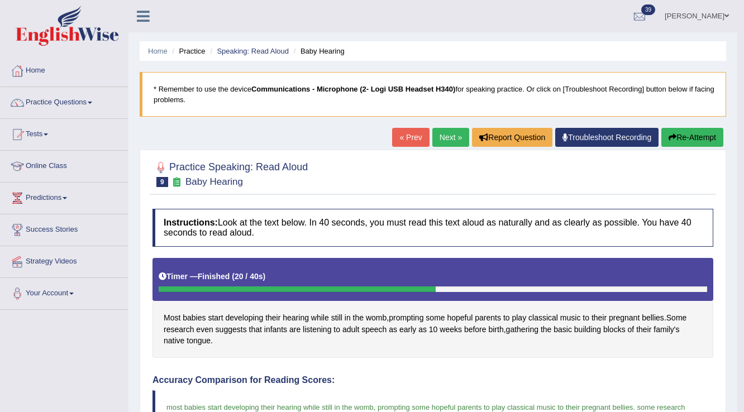
click at [442, 137] on link "Next »" at bounding box center [450, 137] width 37 height 19
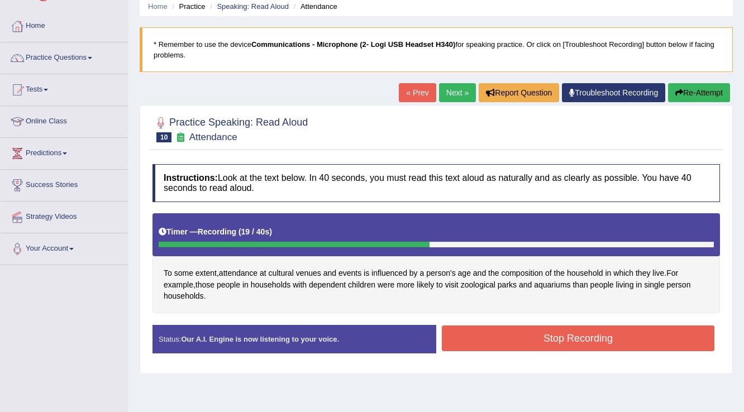
click at [451, 331] on button "Stop Recording" at bounding box center [578, 339] width 273 height 26
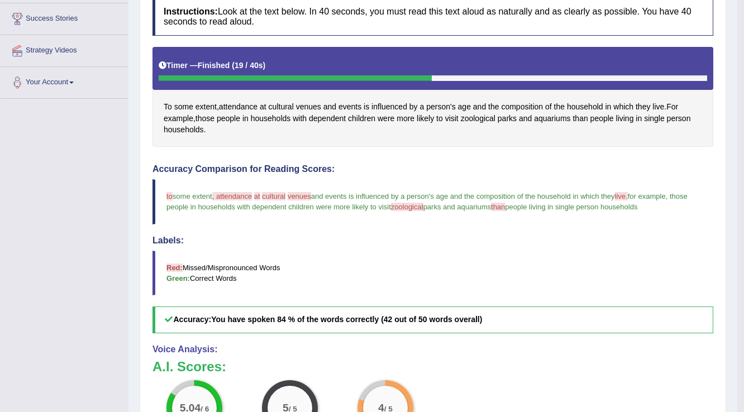
scroll to position [157, 0]
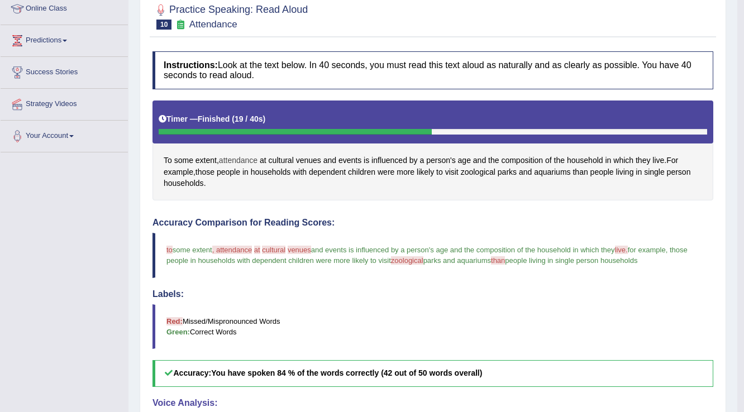
click at [235, 156] on span "attendance" at bounding box center [238, 161] width 39 height 12
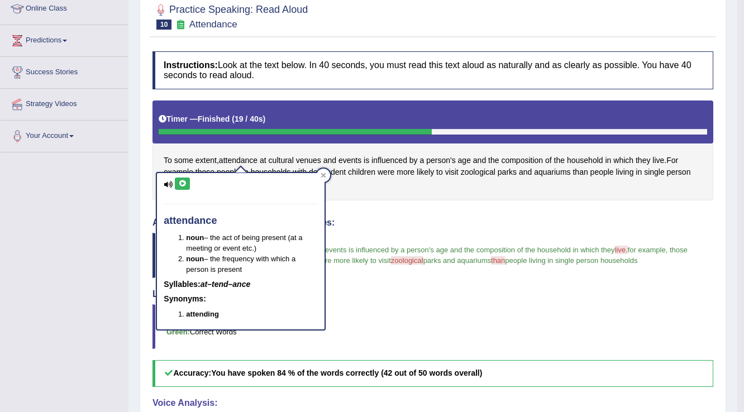
click at [181, 181] on icon at bounding box center [182, 183] width 8 height 7
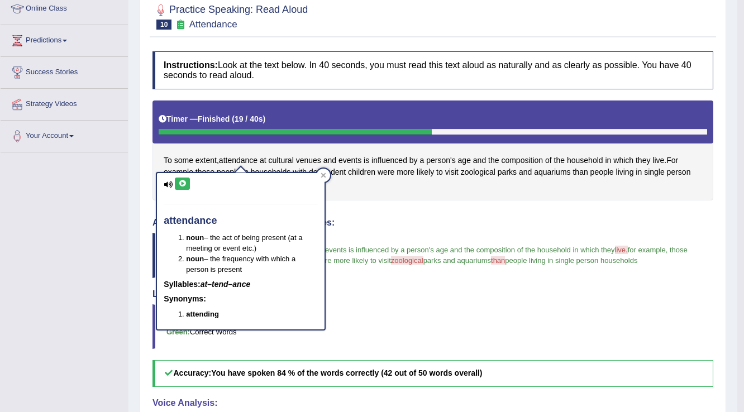
click at [181, 181] on icon at bounding box center [182, 183] width 8 height 7
click at [322, 178] on div at bounding box center [323, 175] width 13 height 13
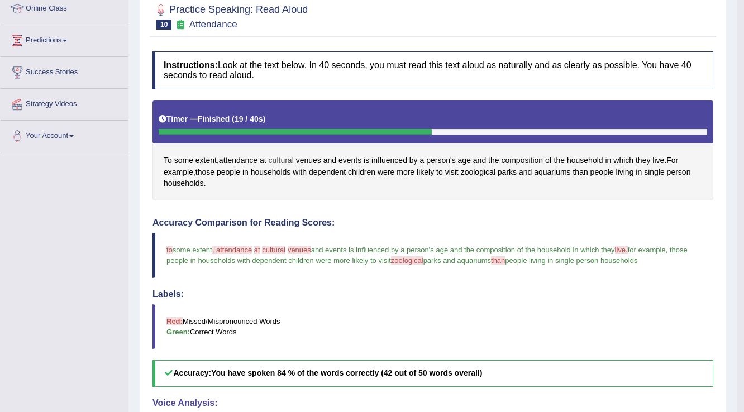
click at [283, 155] on span "cultural" at bounding box center [281, 161] width 25 height 12
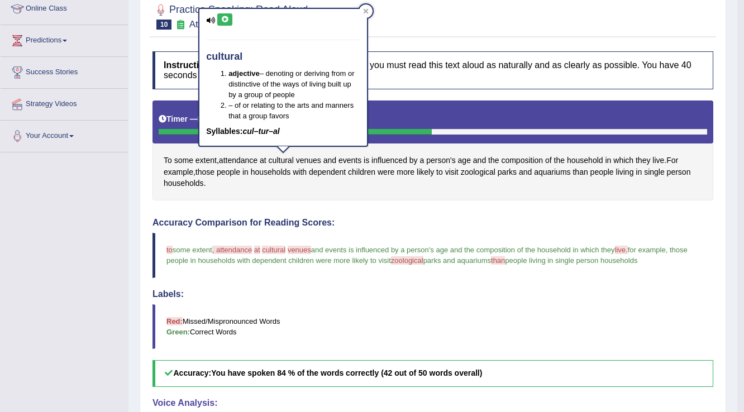
click at [219, 15] on button at bounding box center [224, 19] width 15 height 12
click at [224, 16] on icon at bounding box center [225, 19] width 8 height 7
click at [362, 11] on div at bounding box center [365, 10] width 13 height 13
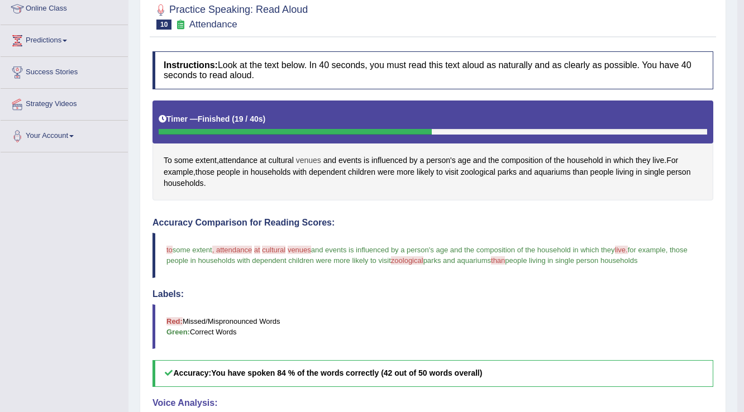
click at [299, 160] on span "venues" at bounding box center [308, 161] width 25 height 12
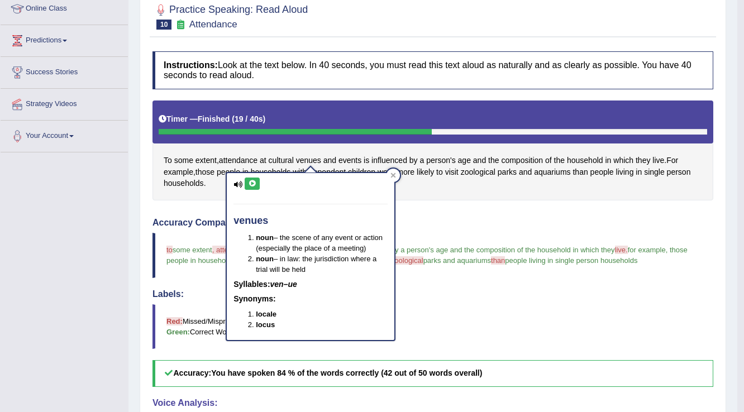
click at [252, 184] on icon at bounding box center [252, 183] width 8 height 7
click at [398, 175] on div at bounding box center [392, 175] width 13 height 13
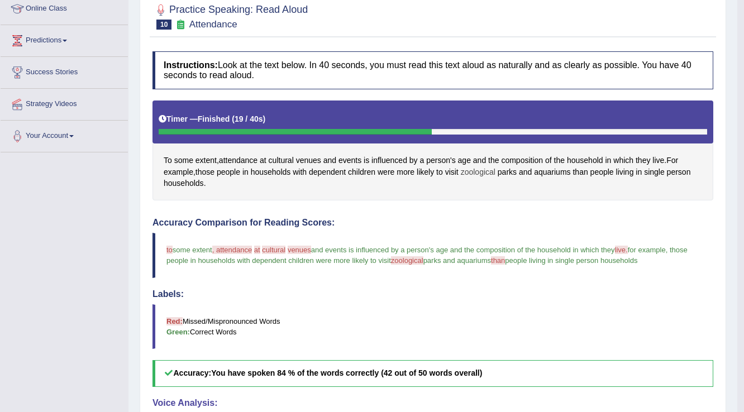
click at [474, 170] on span "zoological" at bounding box center [478, 172] width 35 height 12
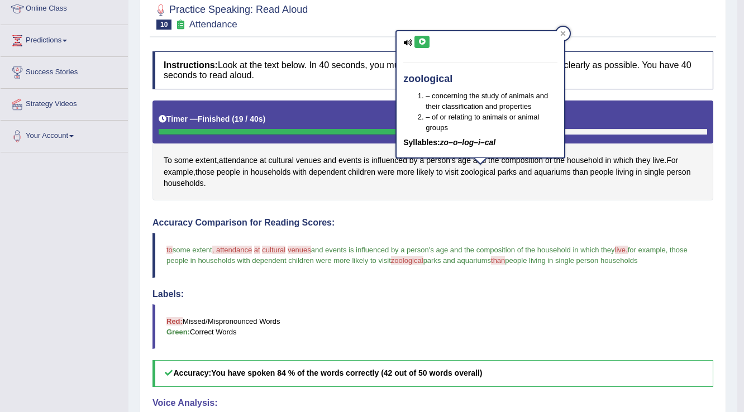
click at [422, 42] on icon at bounding box center [422, 42] width 8 height 7
click at [419, 40] on icon at bounding box center [422, 42] width 8 height 7
click at [561, 34] on icon at bounding box center [563, 34] width 6 height 6
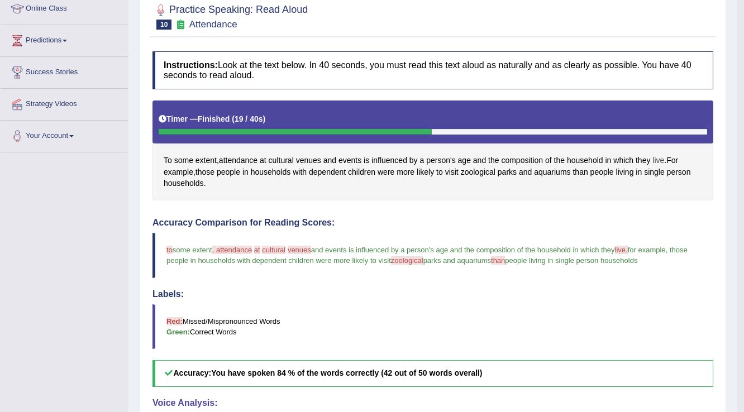
click at [660, 159] on span "live" at bounding box center [658, 161] width 12 height 12
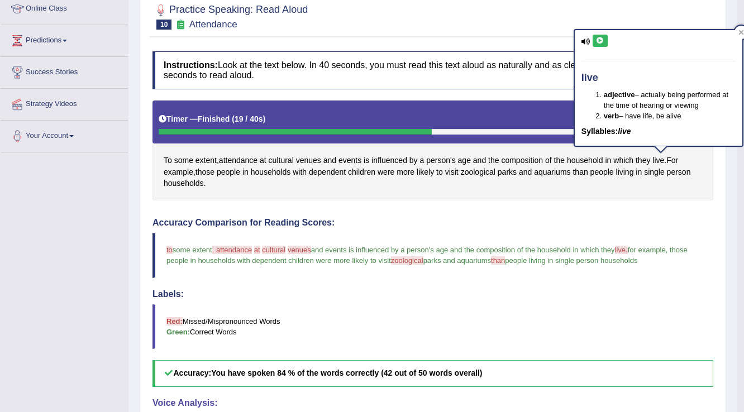
click at [598, 36] on button at bounding box center [600, 41] width 15 height 12
click at [598, 40] on icon at bounding box center [600, 40] width 8 height 7
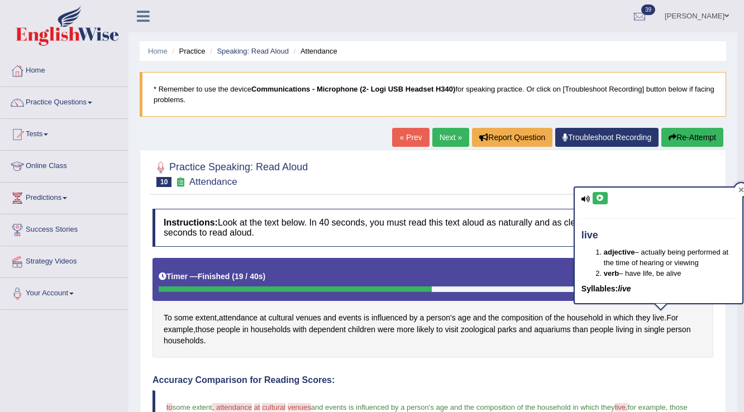
click at [740, 188] on icon at bounding box center [741, 190] width 6 height 6
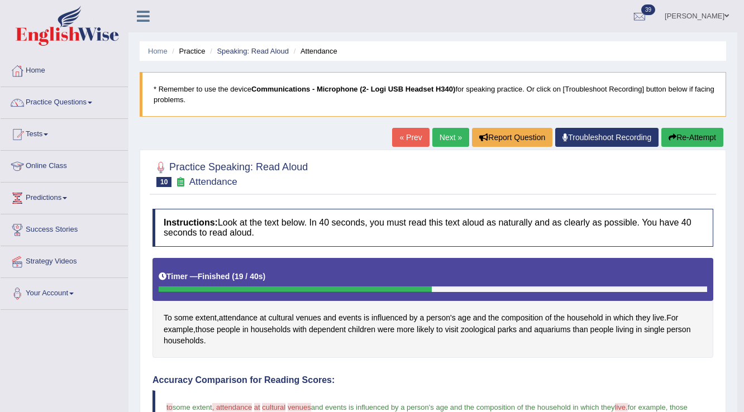
click at [440, 137] on link "Next »" at bounding box center [450, 137] width 37 height 19
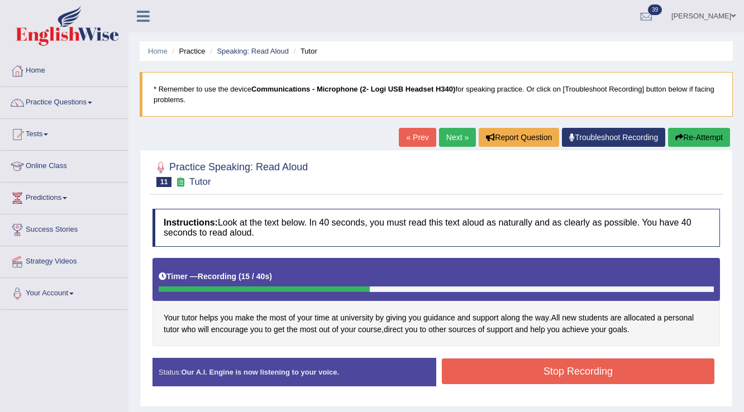
click at [452, 367] on button "Stop Recording" at bounding box center [578, 372] width 273 height 26
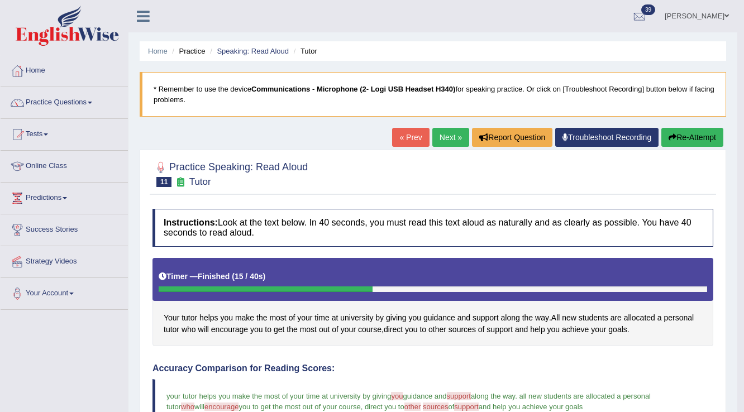
click at [444, 136] on link "Next »" at bounding box center [450, 137] width 37 height 19
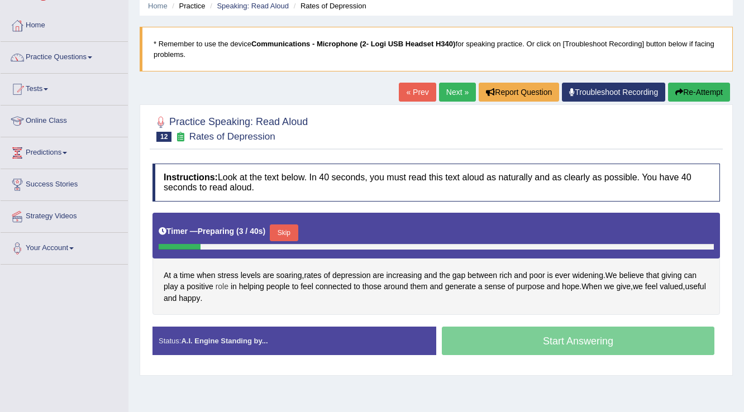
scroll to position [45, 0]
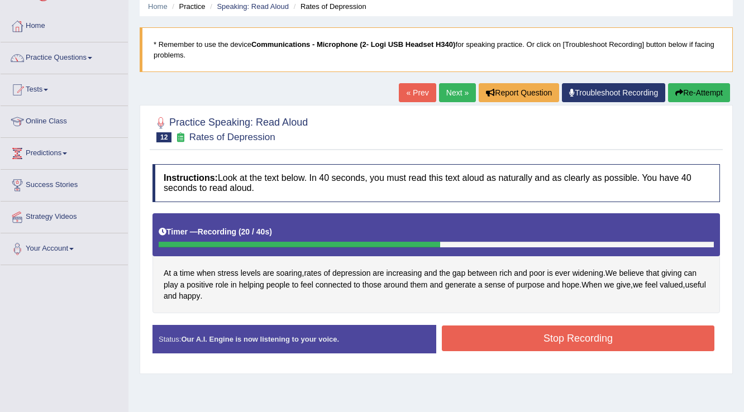
click at [445, 343] on button "Stop Recording" at bounding box center [578, 339] width 273 height 26
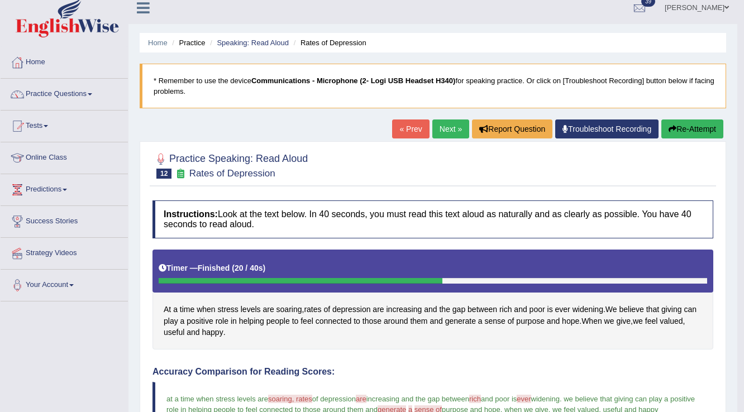
scroll to position [0, 0]
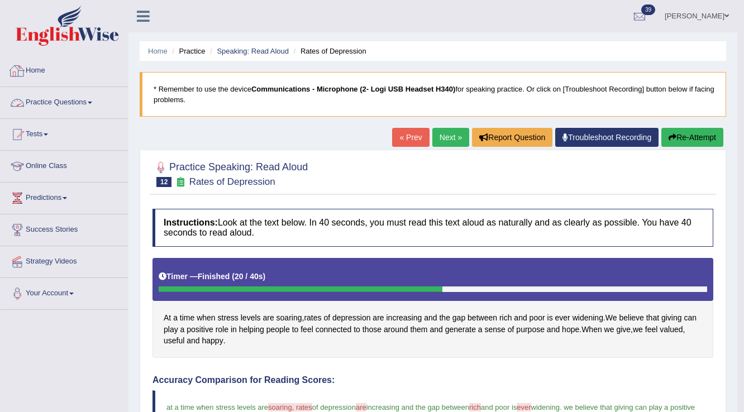
click at [57, 103] on link "Practice Questions" at bounding box center [64, 101] width 127 height 28
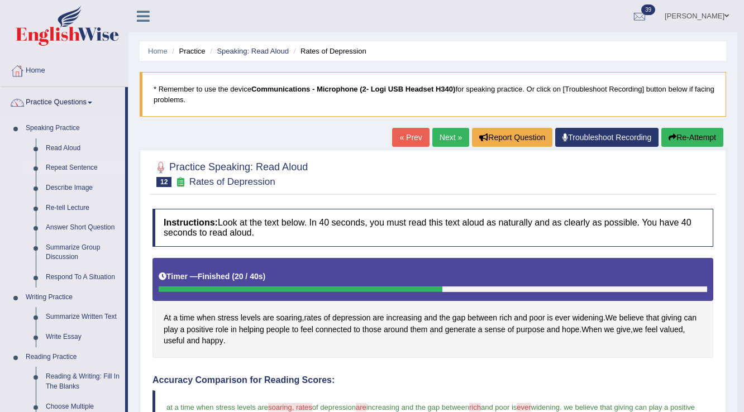
click at [69, 168] on link "Repeat Sentence" at bounding box center [83, 168] width 84 height 20
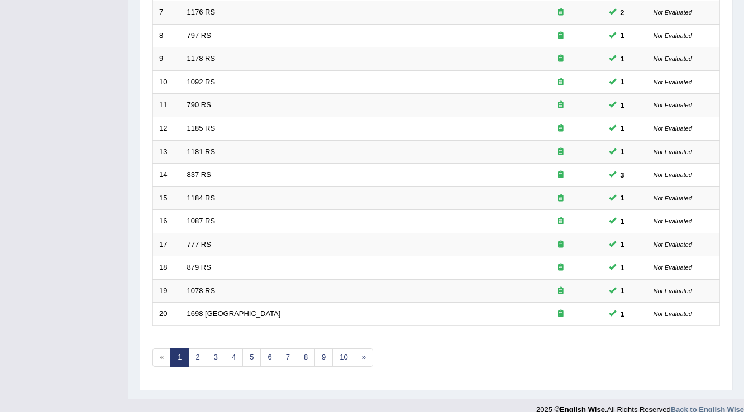
scroll to position [324, 0]
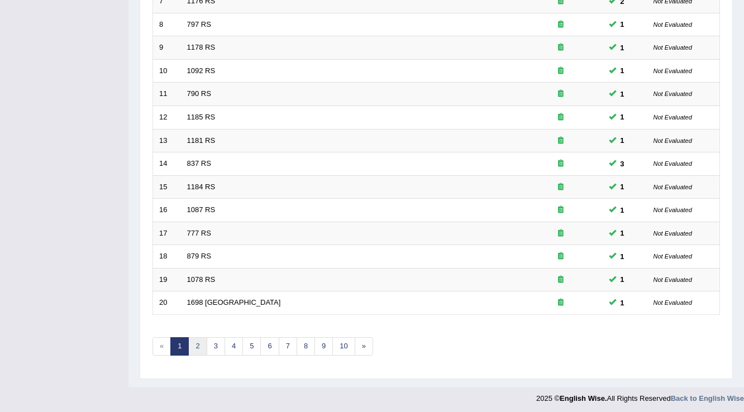
click at [200, 340] on link "2" at bounding box center [197, 346] width 18 height 18
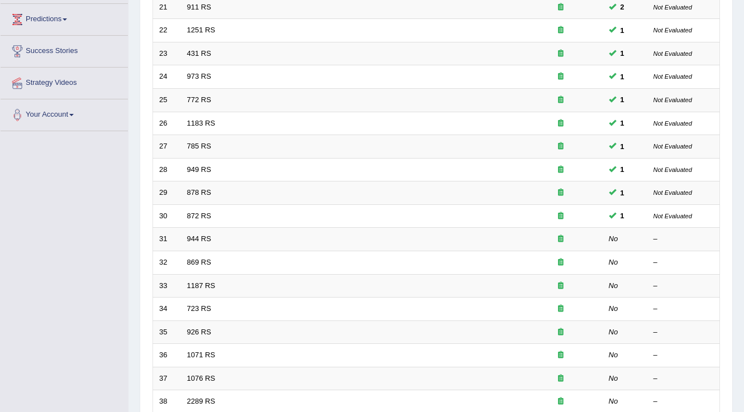
scroll to position [313, 0]
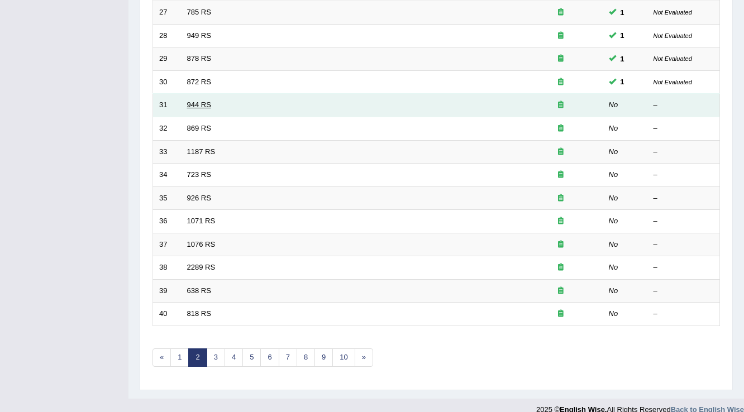
click at [190, 103] on link "944 RS" at bounding box center [199, 105] width 24 height 8
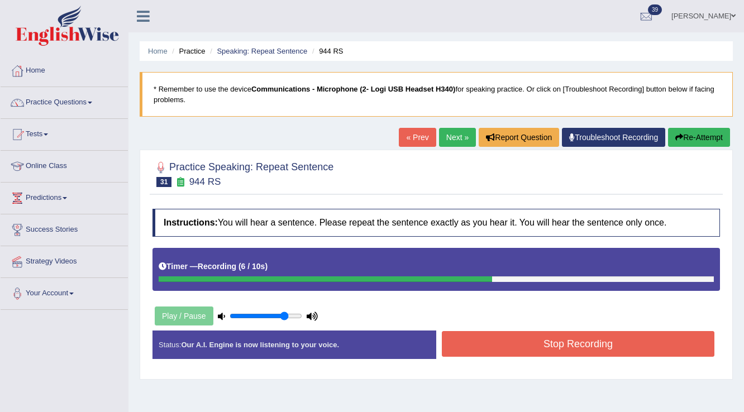
click at [508, 334] on button "Stop Recording" at bounding box center [578, 344] width 273 height 26
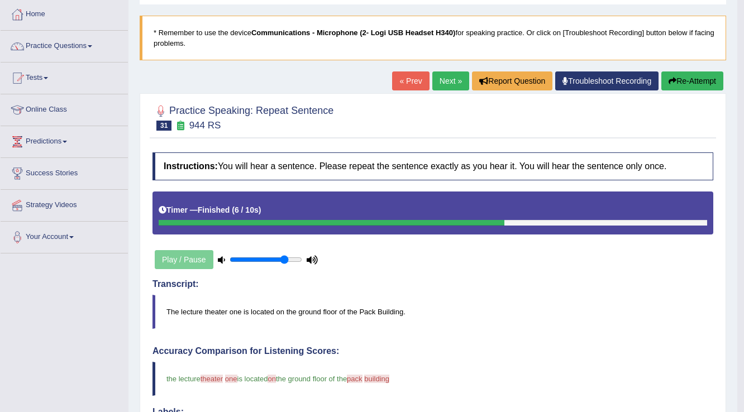
scroll to position [40, 0]
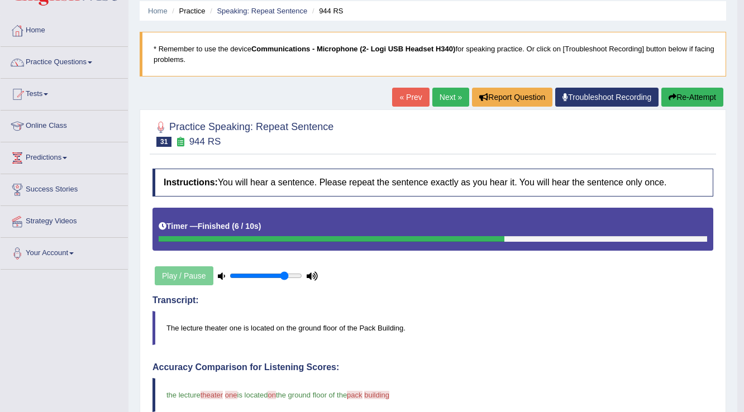
click at [458, 97] on link "Next »" at bounding box center [450, 97] width 37 height 19
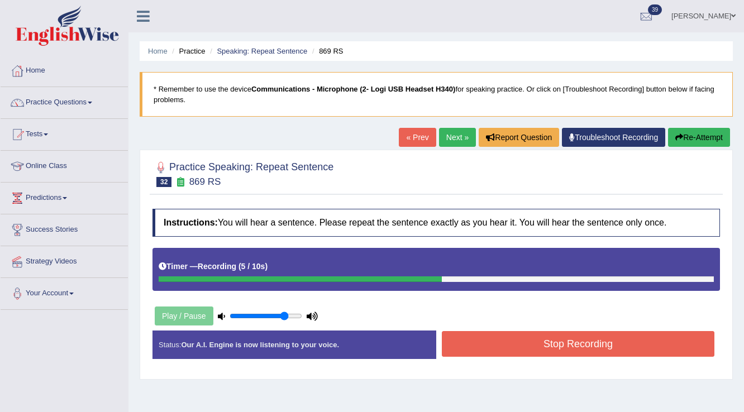
click at [511, 340] on button "Stop Recording" at bounding box center [578, 344] width 273 height 26
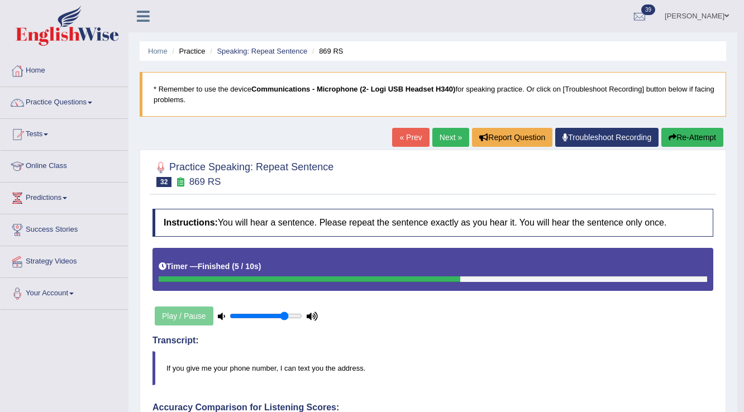
click at [438, 132] on link "Next »" at bounding box center [450, 137] width 37 height 19
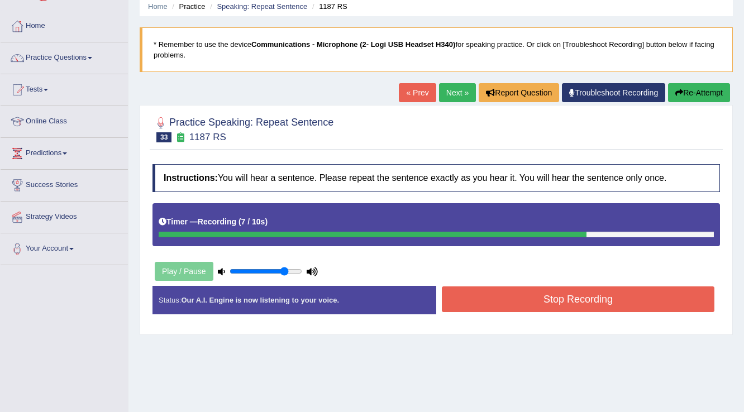
click at [521, 302] on button "Stop Recording" at bounding box center [578, 299] width 273 height 26
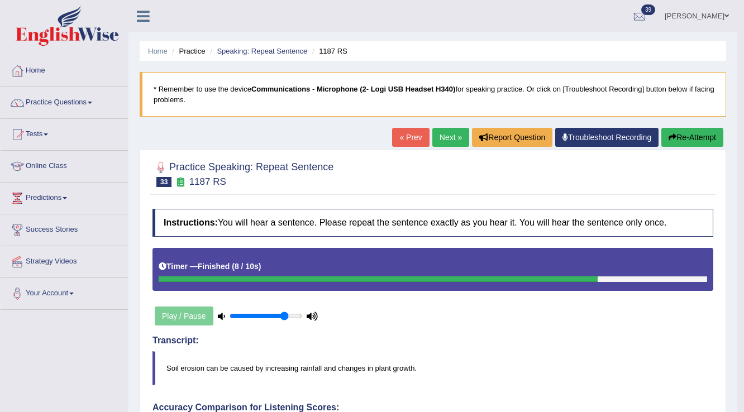
click at [455, 139] on link "Next »" at bounding box center [450, 137] width 37 height 19
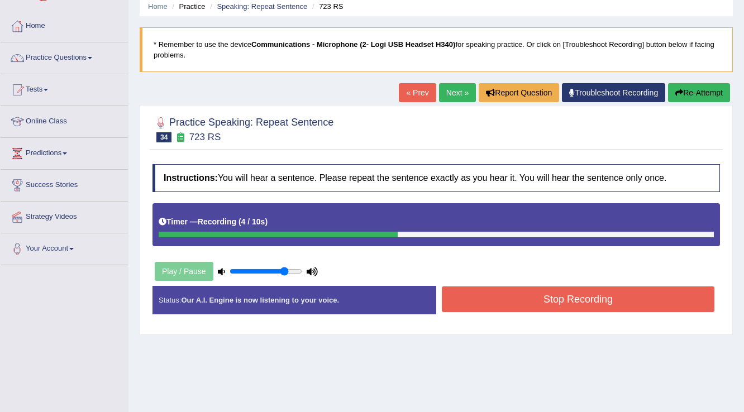
click at [480, 310] on button "Stop Recording" at bounding box center [578, 299] width 273 height 26
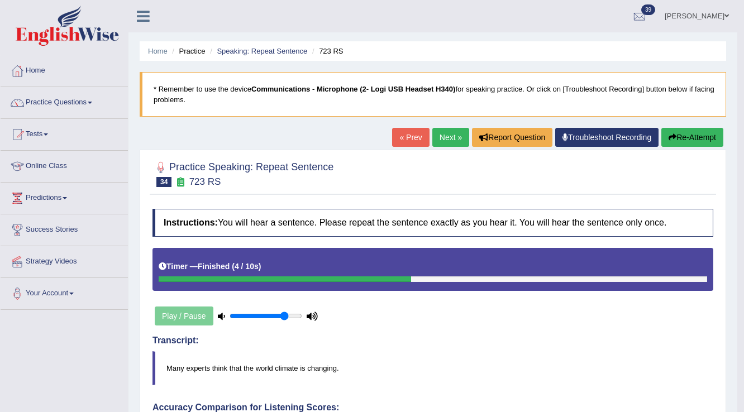
click at [440, 131] on link "Next »" at bounding box center [450, 137] width 37 height 19
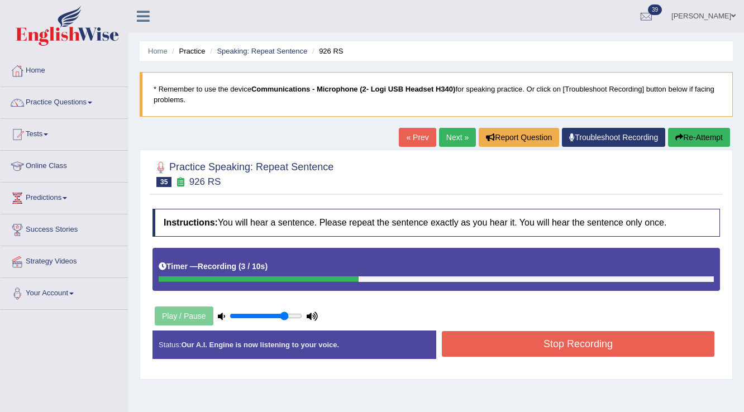
click at [479, 347] on button "Stop Recording" at bounding box center [578, 344] width 273 height 26
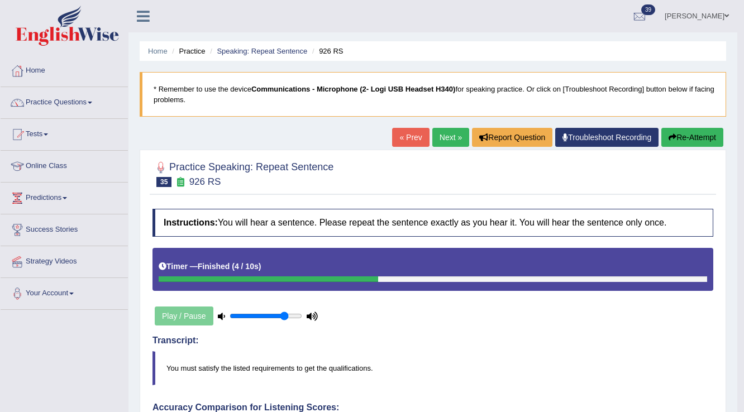
click at [441, 135] on link "Next »" at bounding box center [450, 137] width 37 height 19
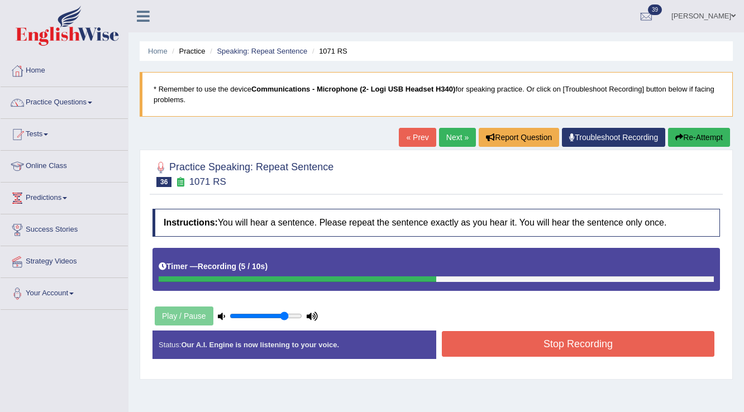
click at [472, 350] on button "Stop Recording" at bounding box center [578, 344] width 273 height 26
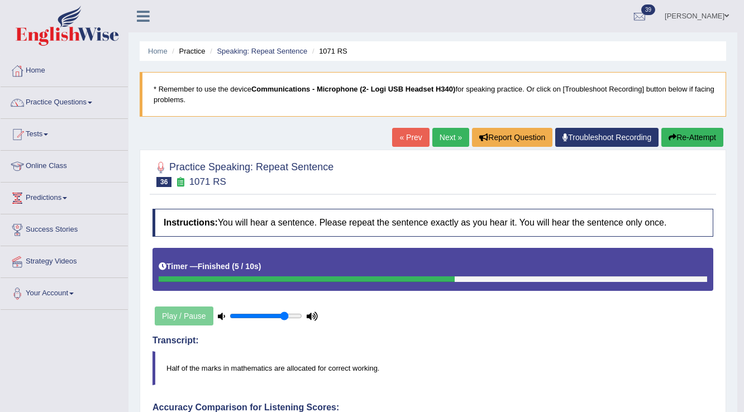
click at [449, 130] on link "Next »" at bounding box center [450, 137] width 37 height 19
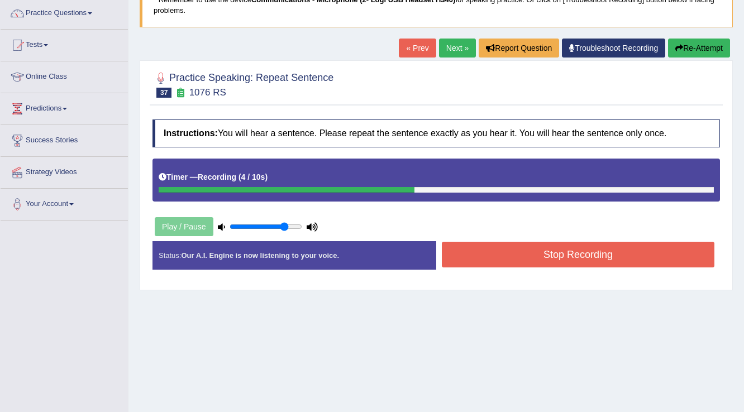
click at [485, 248] on button "Stop Recording" at bounding box center [578, 255] width 273 height 26
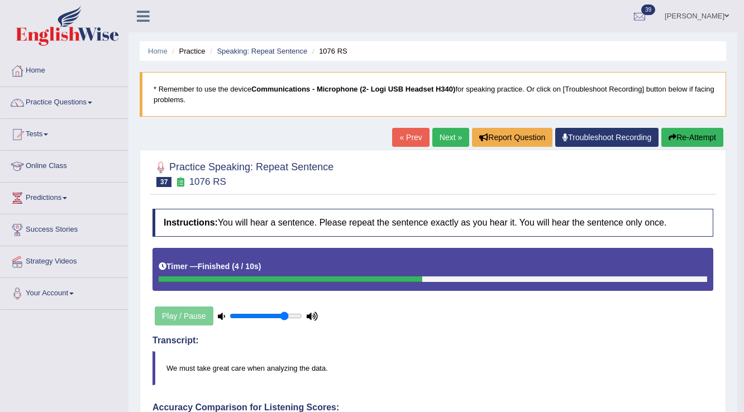
click at [452, 133] on link "Next »" at bounding box center [450, 137] width 37 height 19
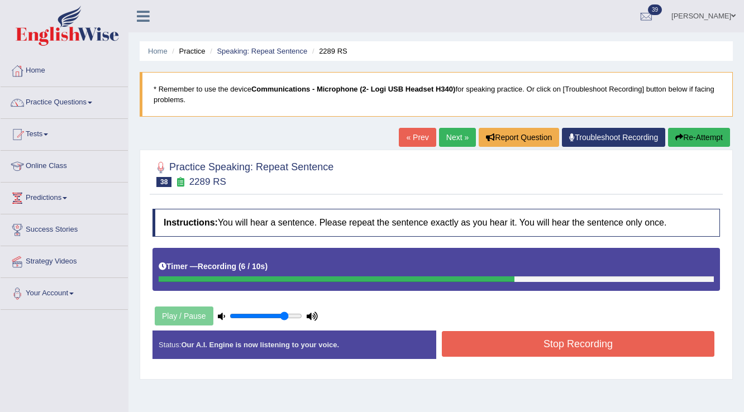
click at [475, 342] on button "Stop Recording" at bounding box center [578, 344] width 273 height 26
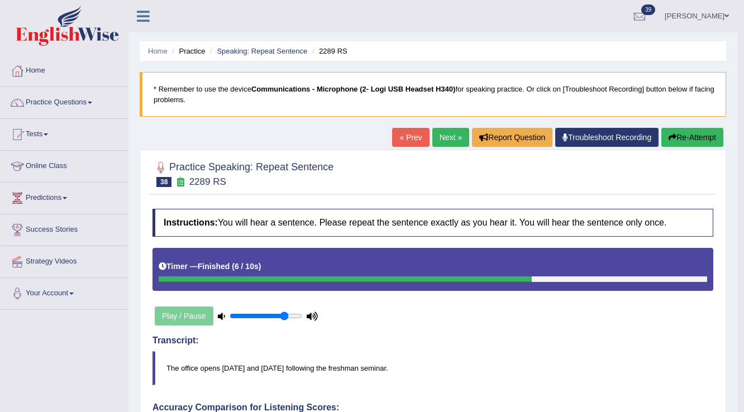
click at [447, 141] on link "Next »" at bounding box center [450, 137] width 37 height 19
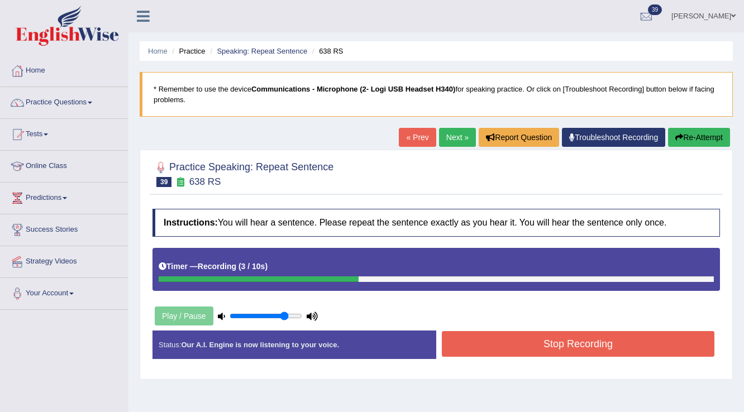
click at [464, 345] on button "Stop Recording" at bounding box center [578, 344] width 273 height 26
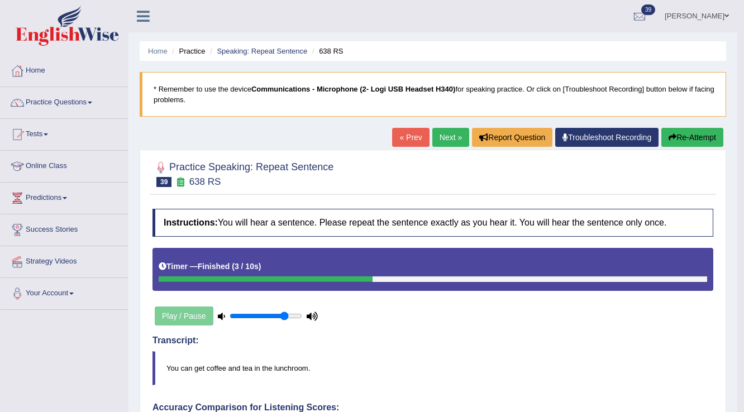
click at [447, 135] on link "Next »" at bounding box center [450, 137] width 37 height 19
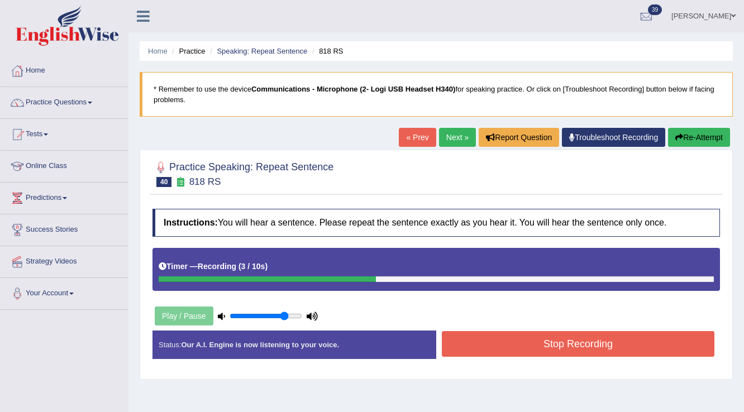
click at [480, 348] on button "Stop Recording" at bounding box center [578, 344] width 273 height 26
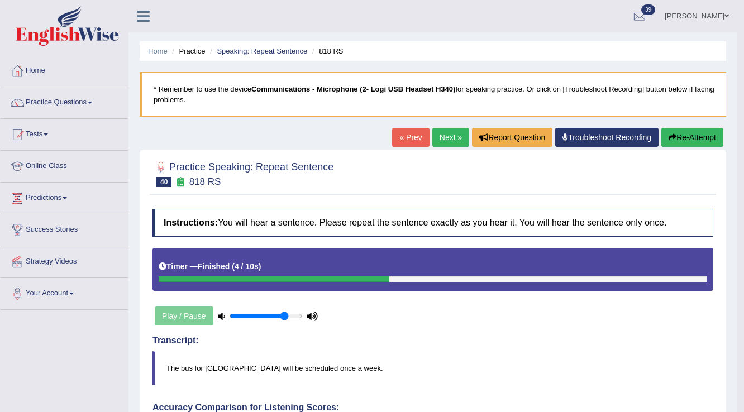
click at [443, 136] on link "Next »" at bounding box center [450, 137] width 37 height 19
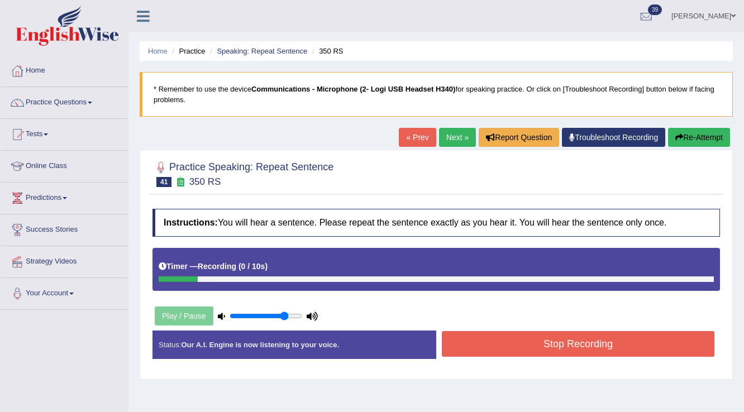
click at [453, 137] on link "Next »" at bounding box center [457, 137] width 37 height 19
click at [460, 342] on button "Stop Recording" at bounding box center [578, 344] width 273 height 26
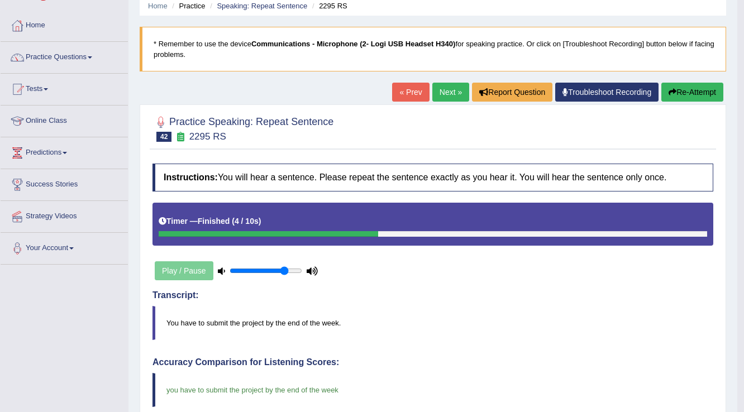
scroll to position [45, 0]
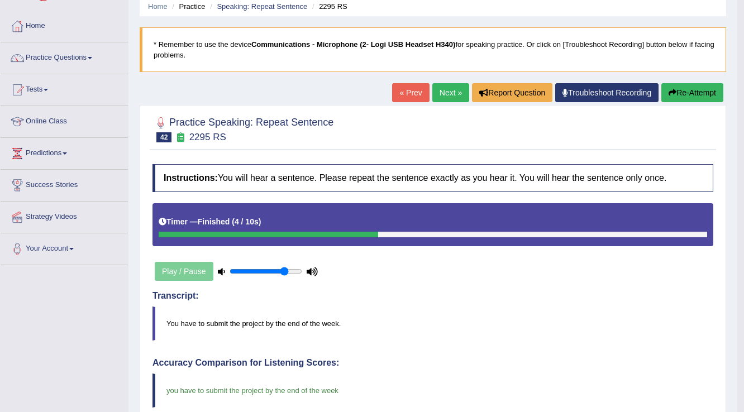
click at [446, 89] on link "Next »" at bounding box center [450, 92] width 37 height 19
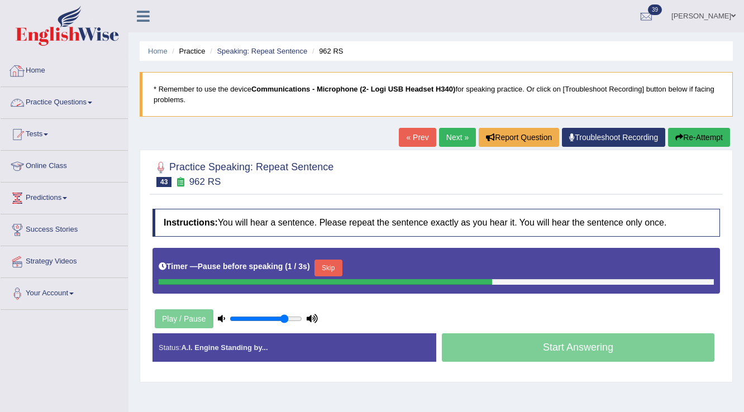
click at [54, 99] on link "Practice Questions" at bounding box center [64, 101] width 127 height 28
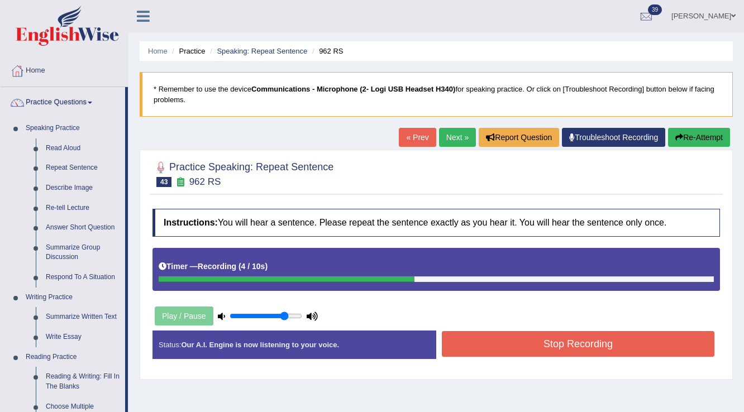
click at [474, 338] on button "Stop Recording" at bounding box center [578, 344] width 273 height 26
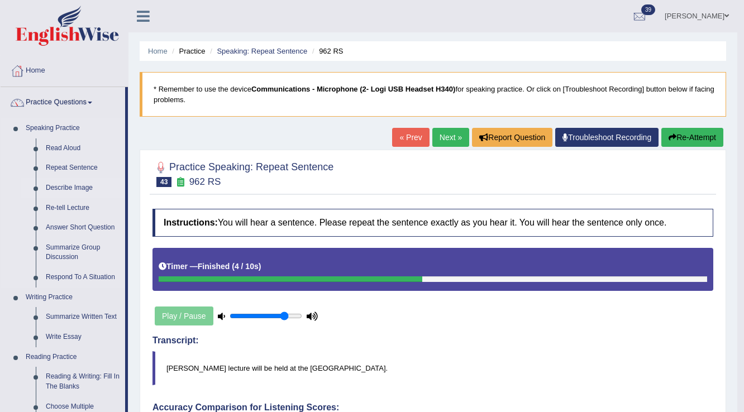
click at [80, 183] on link "Describe Image" at bounding box center [83, 188] width 84 height 20
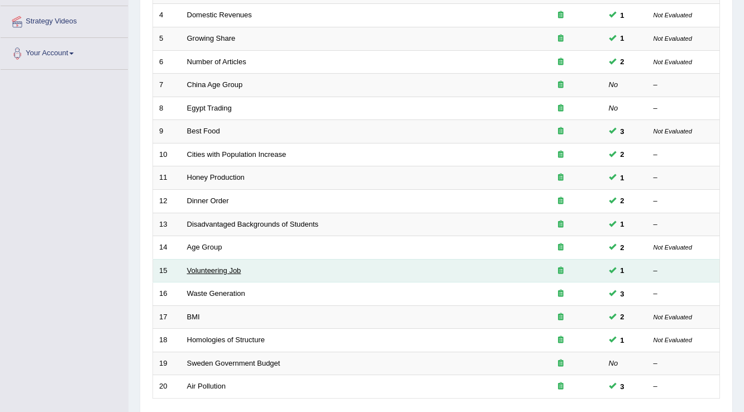
scroll to position [145, 0]
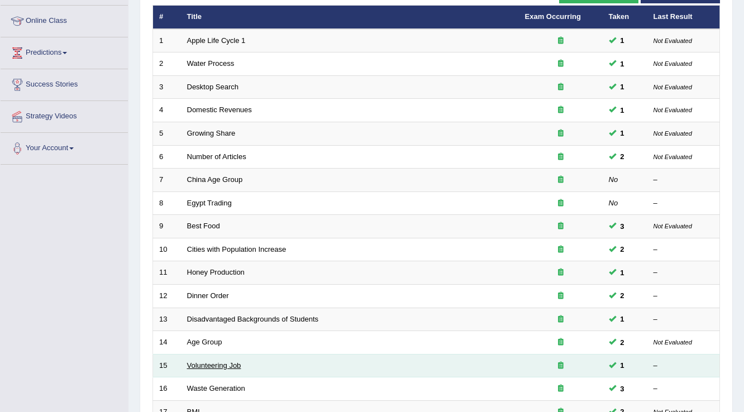
click at [238, 181] on link "China Age Group" at bounding box center [215, 179] width 56 height 8
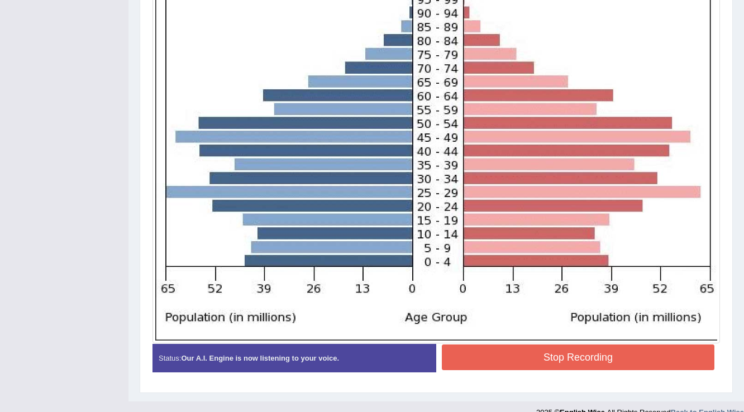
scroll to position [383, 0]
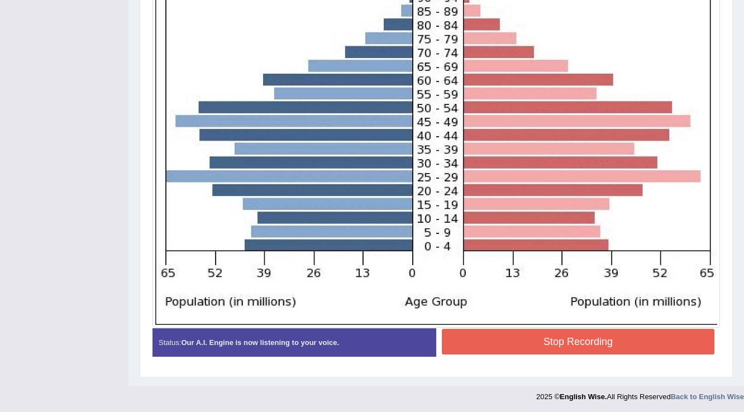
click at [537, 335] on button "Stop Recording" at bounding box center [578, 342] width 273 height 26
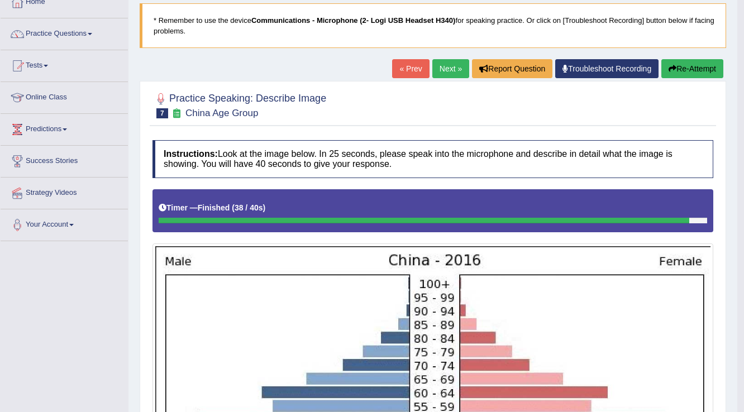
scroll to position [0, 0]
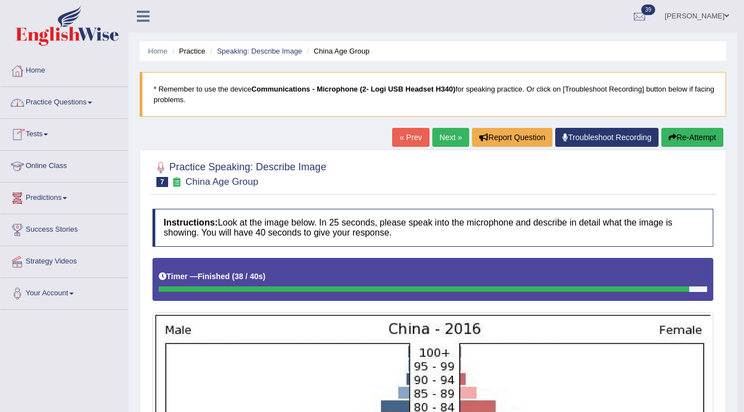
click at [58, 97] on link "Practice Questions" at bounding box center [64, 101] width 127 height 28
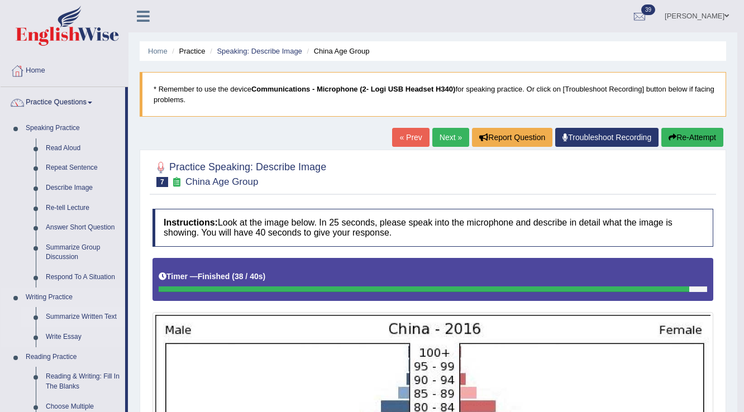
click at [87, 317] on link "Summarize Written Text" at bounding box center [83, 317] width 84 height 20
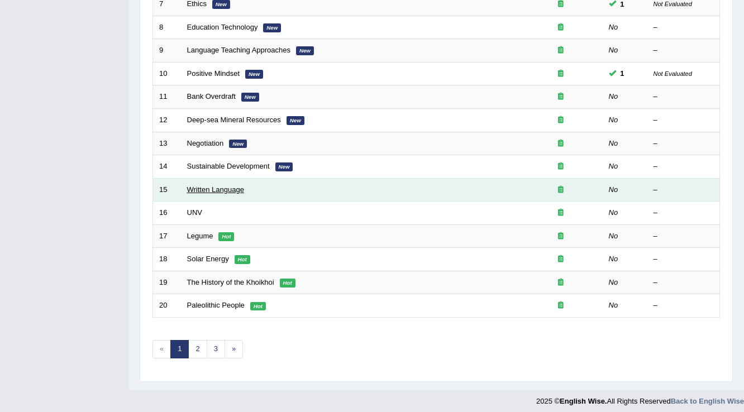
scroll to position [324, 0]
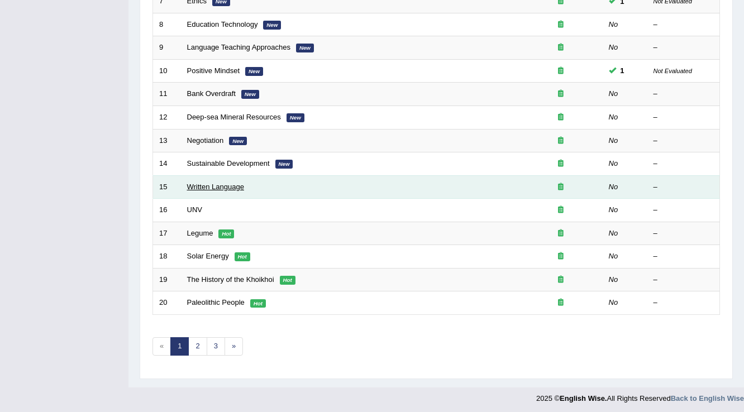
click at [235, 183] on link "Written Language" at bounding box center [215, 187] width 57 height 8
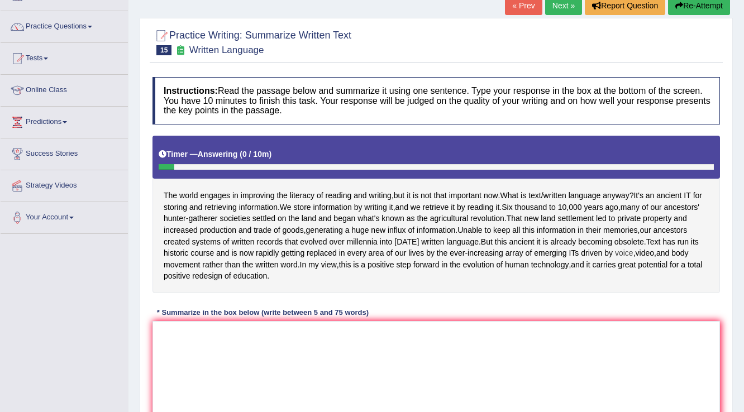
scroll to position [89, 0]
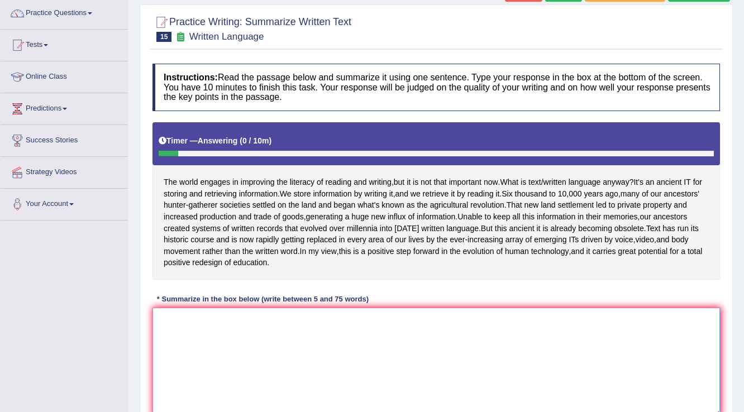
click at [384, 322] on textarea at bounding box center [435, 362] width 567 height 108
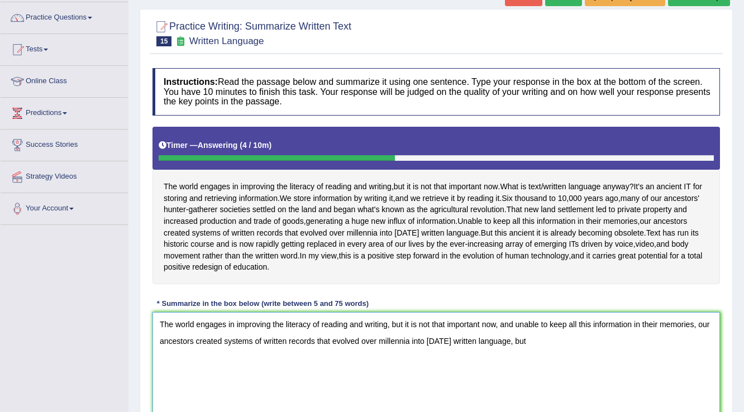
scroll to position [130, 0]
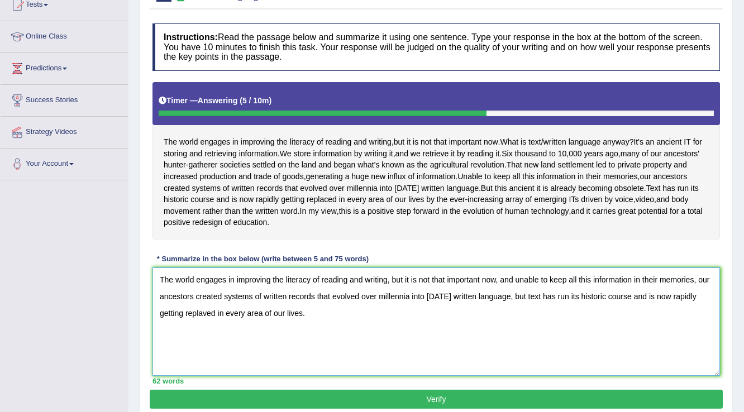
click at [207, 310] on textarea "The world engages in improving the literacy of reading and writing, but it is n…" at bounding box center [435, 321] width 567 height 108
click at [362, 321] on textarea "The world engages in improving the literacy of reading and writing, but it is n…" at bounding box center [435, 321] width 567 height 108
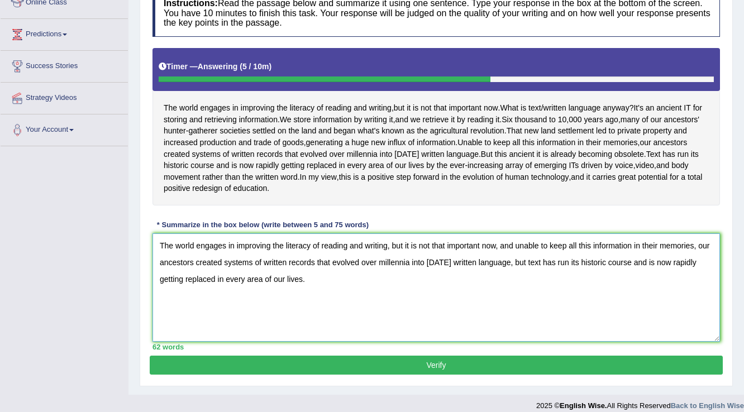
scroll to position [174, 0]
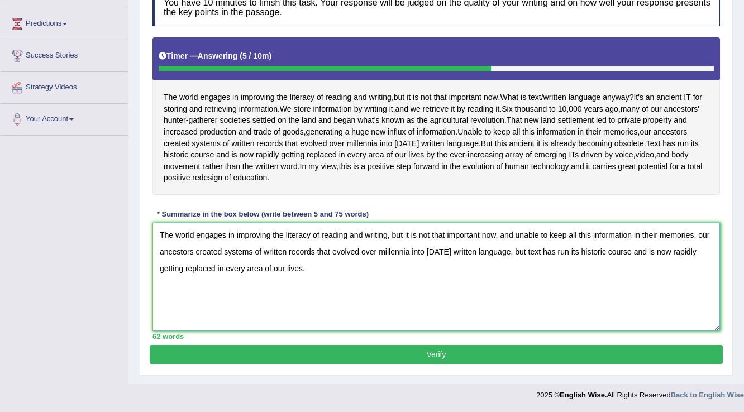
type textarea "The world engages in improving the literacy of reading and writing, but it is n…"
click at [329, 350] on button "Verify" at bounding box center [436, 354] width 573 height 19
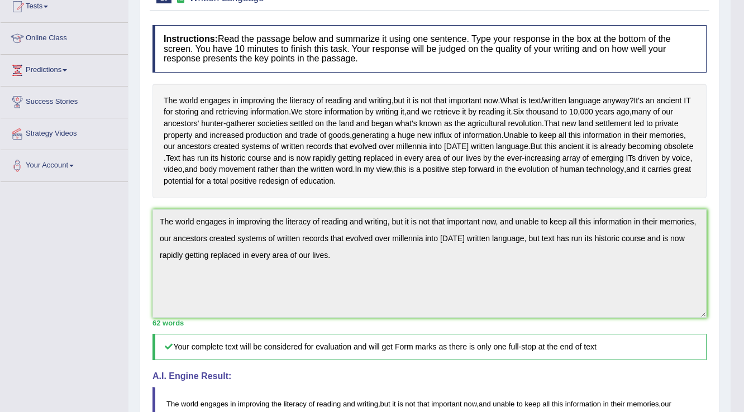
scroll to position [0, 0]
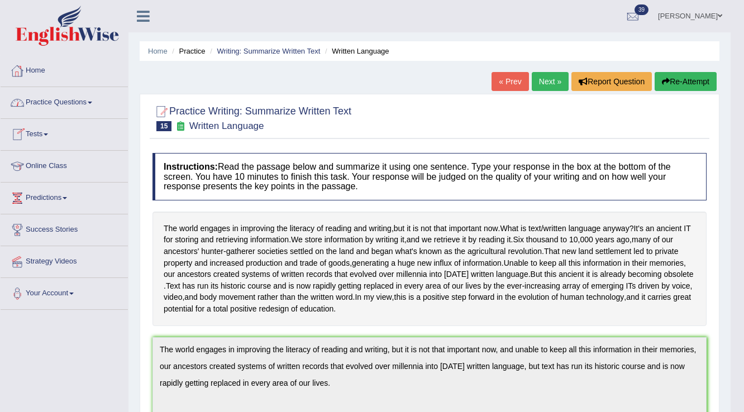
click at [72, 99] on link "Practice Questions" at bounding box center [64, 101] width 127 height 28
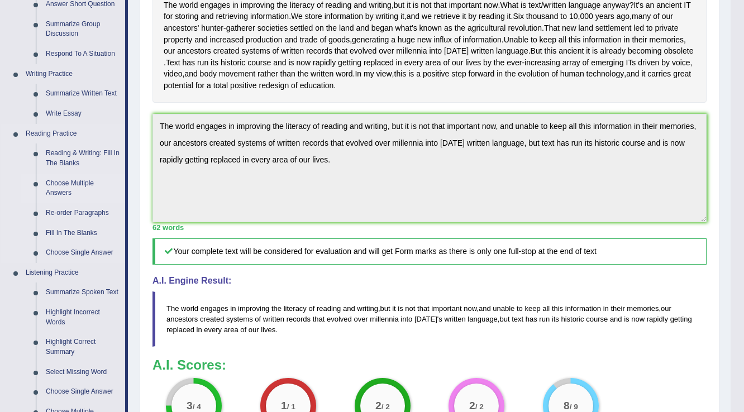
scroll to position [268, 0]
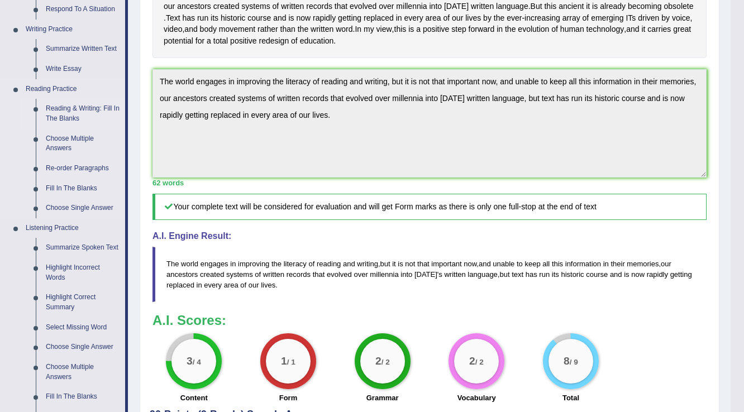
click at [84, 106] on link "Reading & Writing: Fill In The Blanks" at bounding box center [83, 114] width 84 height 30
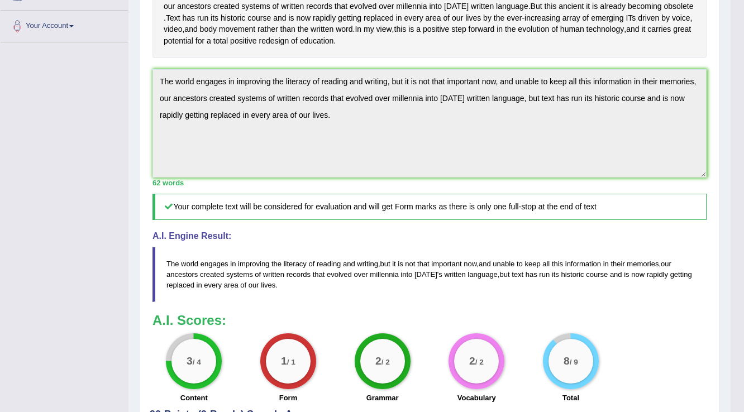
scroll to position [306, 0]
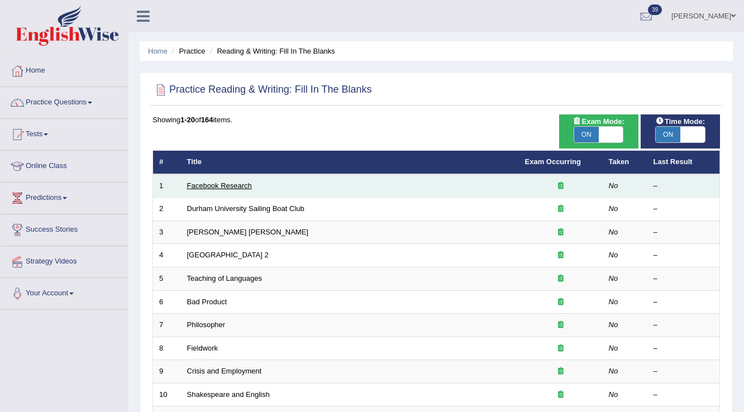
click at [226, 183] on link "Facebook Research" at bounding box center [219, 185] width 65 height 8
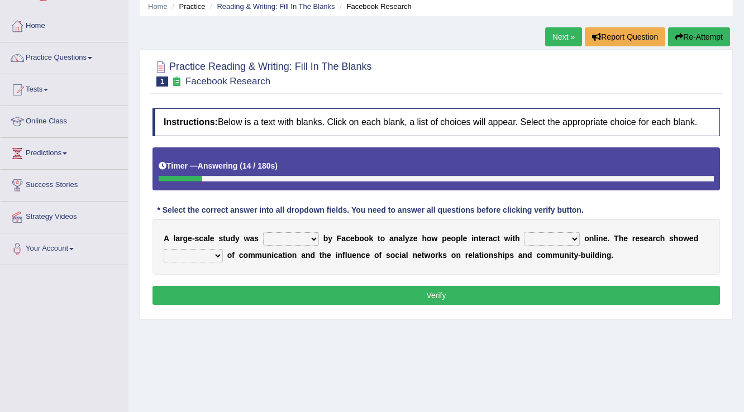
click at [310, 236] on select "surveyed had asked made" at bounding box center [291, 238] width 56 height 13
click at [394, 270] on div "A l a r g e - s c a l e s t u d y w a s surveyed had asked made b y F a c e b o…" at bounding box center [435, 247] width 567 height 56
click at [573, 236] on select "together all each other another" at bounding box center [552, 238] width 56 height 13
select select "each other"
click at [524, 232] on select "together all each other another" at bounding box center [552, 238] width 56 height 13
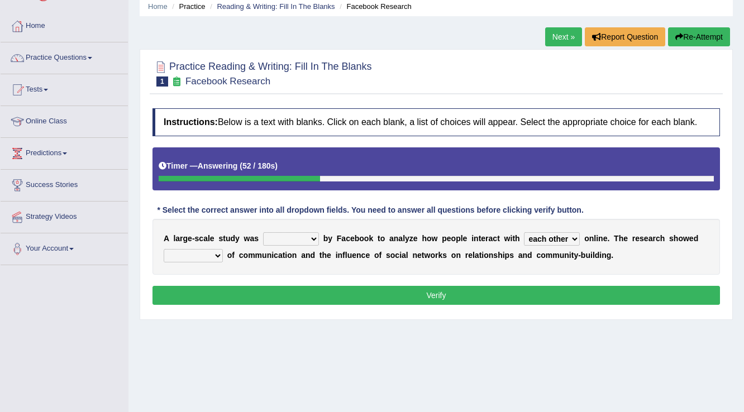
click at [207, 250] on select "advantages standards fellowships patterns" at bounding box center [193, 255] width 59 height 13
select select "advantages"
click at [164, 249] on select "advantages standards fellowships patterns" at bounding box center [193, 255] width 59 height 13
click at [303, 238] on select "surveyed had asked made" at bounding box center [291, 238] width 56 height 13
select select "surveyed"
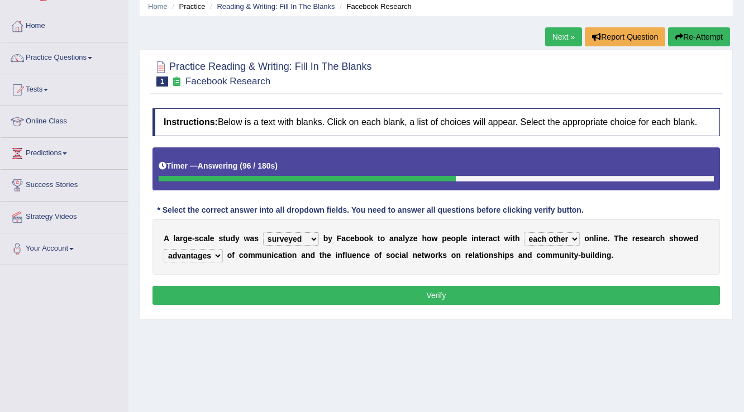
click at [263, 232] on select "surveyed had asked made" at bounding box center [291, 238] width 56 height 13
click at [378, 299] on button "Verify" at bounding box center [435, 295] width 567 height 19
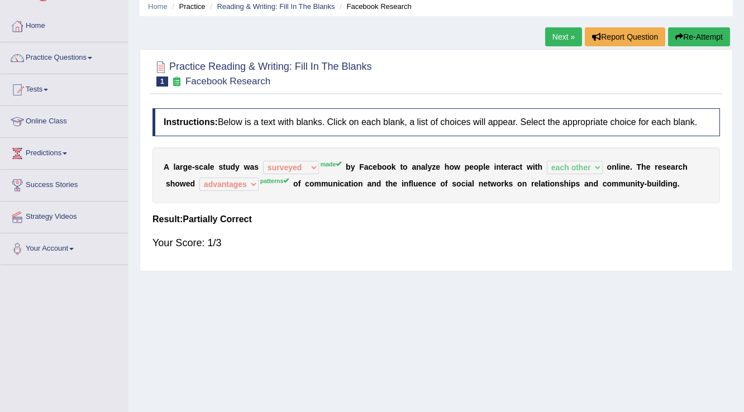
click at [548, 40] on link "Next »" at bounding box center [563, 36] width 37 height 19
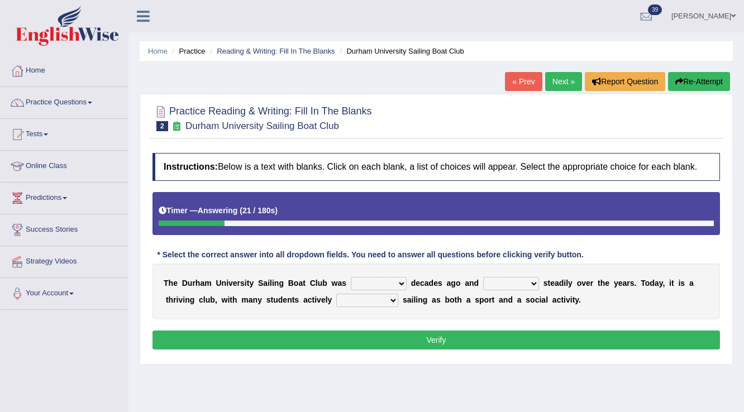
click at [389, 286] on select "found fund founded find" at bounding box center [379, 283] width 56 height 13
select select "found"
click at [351, 277] on select "found fund founded find" at bounding box center [379, 283] width 56 height 13
click at [524, 282] on select "grow growing has grown grown" at bounding box center [511, 283] width 56 height 13
select select "grown"
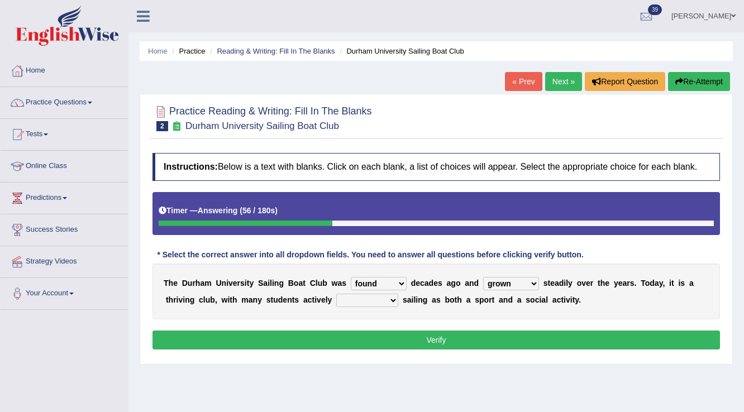
click at [483, 277] on select "grow growing has grown grown" at bounding box center [511, 283] width 56 height 13
click at [389, 299] on select "enjoy enjoyed are enjoying enjoying" at bounding box center [367, 300] width 62 height 13
select select "are enjoying"
click at [336, 294] on select "enjoy enjoyed are enjoying enjoying" at bounding box center [367, 300] width 62 height 13
click at [458, 336] on button "Verify" at bounding box center [435, 340] width 567 height 19
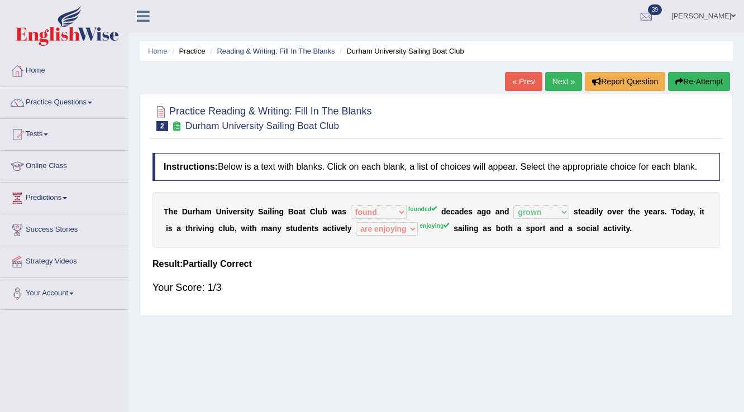
click at [561, 77] on link "Next »" at bounding box center [563, 81] width 37 height 19
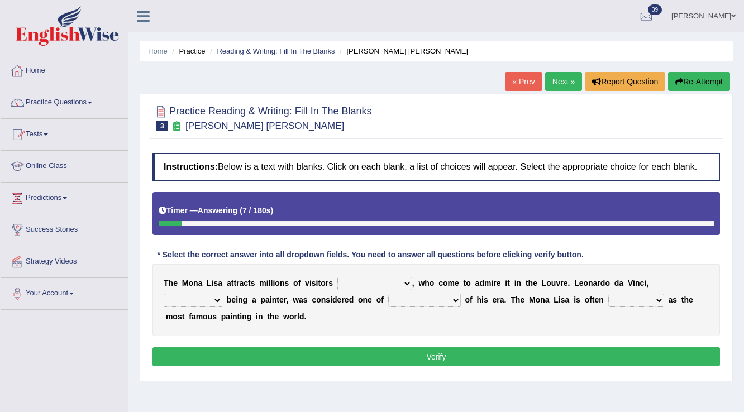
click at [73, 98] on link "Practice Questions" at bounding box center [64, 101] width 127 height 28
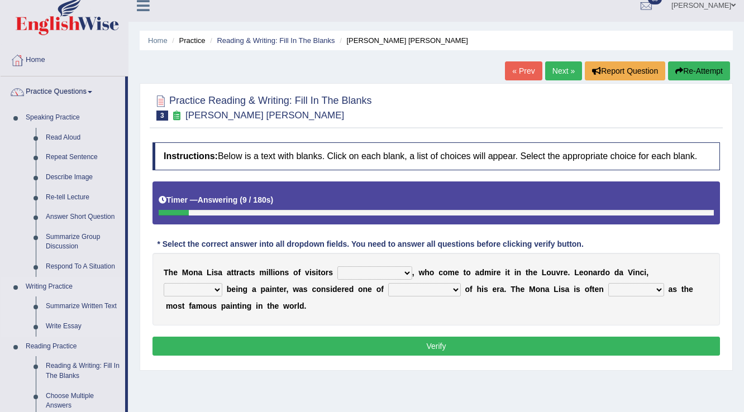
scroll to position [89, 0]
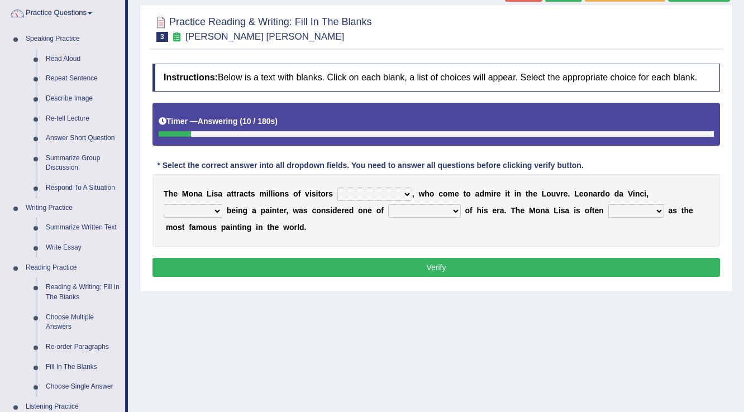
click at [78, 300] on link "Reading & Writing: Fill In The Blanks" at bounding box center [83, 293] width 84 height 30
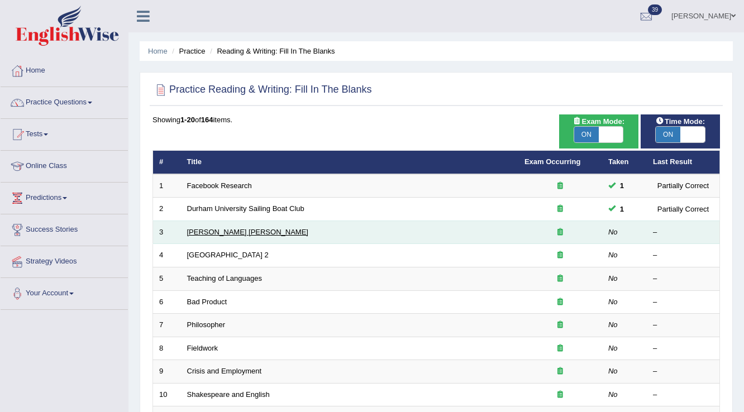
click at [208, 233] on link "[PERSON_NAME] [PERSON_NAME]" at bounding box center [247, 232] width 121 height 8
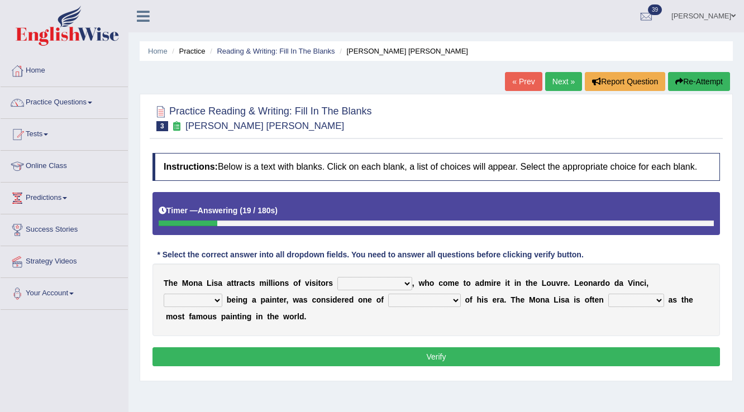
click at [403, 287] on select "around the year the all year all year round per year" at bounding box center [374, 283] width 75 height 13
select select "around the year"
click at [337, 277] on select "around the year the all year all year round per year" at bounding box center [374, 283] width 75 height 13
click at [219, 299] on select "rather than as much as as well as as long as" at bounding box center [193, 300] width 59 height 13
select select "as well as"
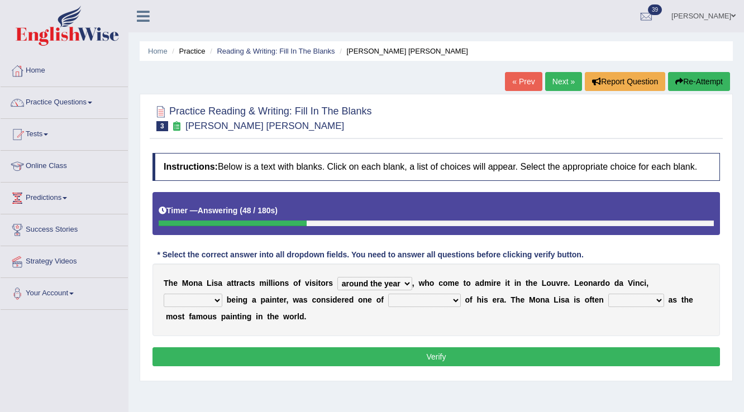
click at [164, 294] on select "rather than as much as as well as as long as" at bounding box center [193, 300] width 59 height 13
click at [457, 300] on select "better artists artist the better artist the best artists" at bounding box center [424, 300] width 73 height 13
select select "artist"
click at [388, 294] on select "better artists artist the better artist the best artists" at bounding box center [424, 300] width 73 height 13
click at [646, 298] on select "classified suggested predicted described" at bounding box center [636, 300] width 56 height 13
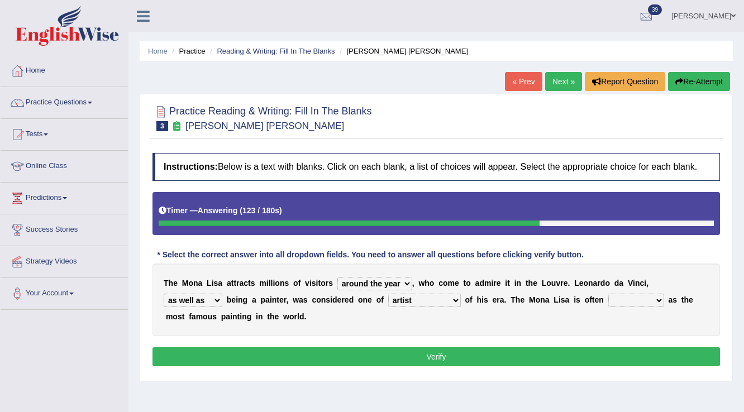
select select "classified"
click at [608, 294] on select "classified suggested predicted described" at bounding box center [636, 300] width 56 height 13
click at [391, 355] on button "Verify" at bounding box center [435, 356] width 567 height 19
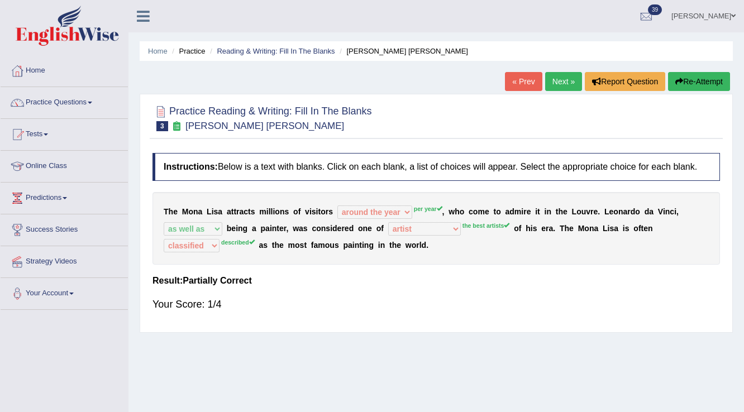
click at [710, 82] on button "Re-Attempt" at bounding box center [699, 81] width 62 height 19
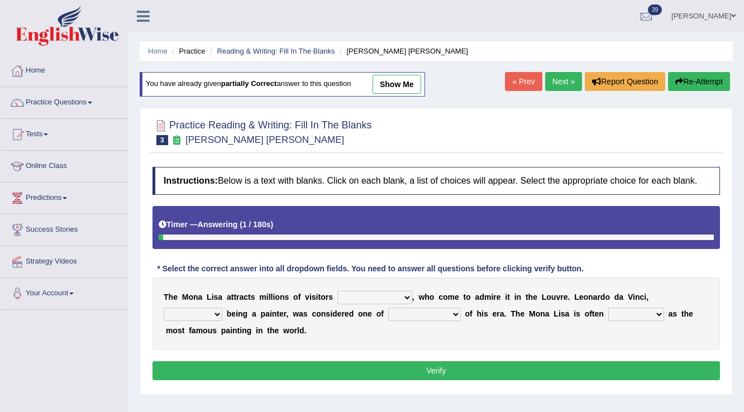
click at [403, 300] on select "around the year the all year all year round per year" at bounding box center [374, 297] width 75 height 13
select select "per year"
click at [337, 291] on select "around the year the all year all year round per year" at bounding box center [374, 297] width 75 height 13
click at [225, 309] on b at bounding box center [224, 313] width 4 height 9
click at [219, 312] on select "rather than as much as as well as as long as" at bounding box center [193, 314] width 59 height 13
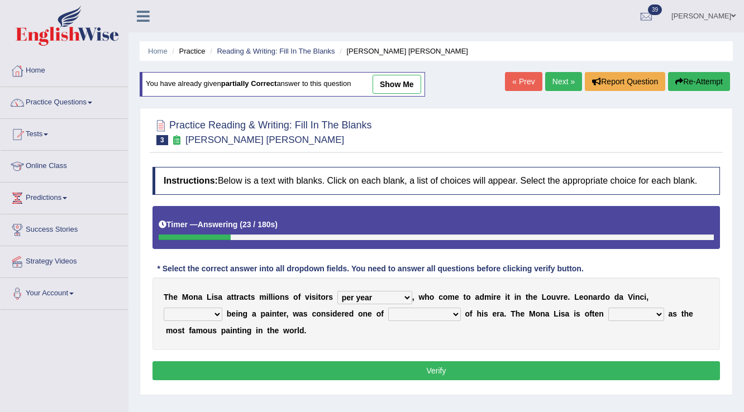
select select "as well as"
click at [164, 308] on select "rather than as much as as well as as long as" at bounding box center [193, 314] width 59 height 13
click at [448, 317] on select "better artists artist the better artist the best artists" at bounding box center [424, 314] width 73 height 13
select select "the best artists"
click at [388, 308] on select "better artists artist the better artist the best artists" at bounding box center [424, 314] width 73 height 13
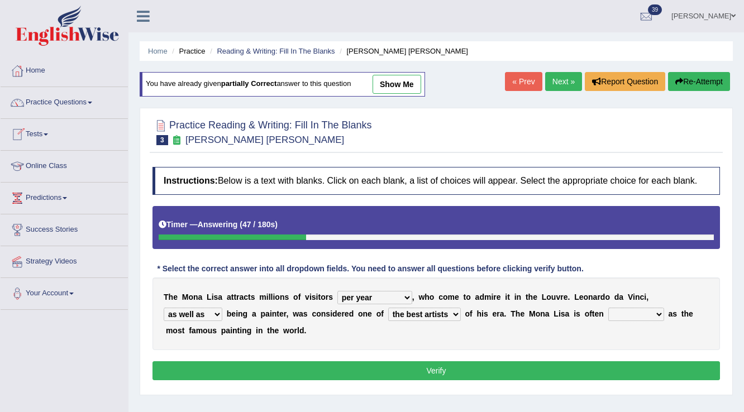
click at [657, 310] on select "classified suggested predicted described" at bounding box center [636, 314] width 56 height 13
select select "described"
click at [608, 308] on select "classified suggested predicted described" at bounding box center [636, 314] width 56 height 13
click at [448, 368] on button "Verify" at bounding box center [435, 370] width 567 height 19
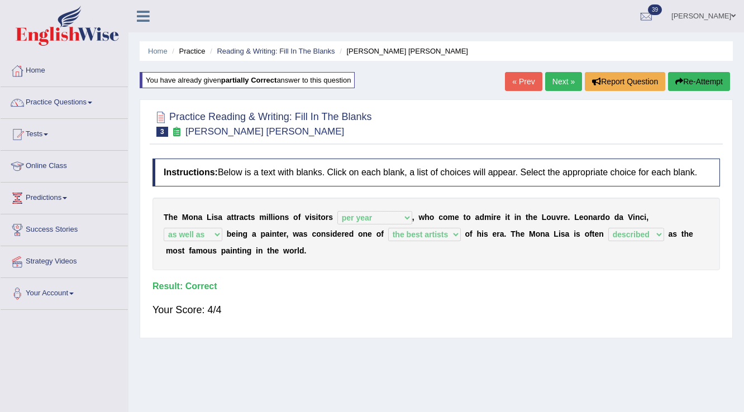
click at [557, 84] on link "Next »" at bounding box center [563, 81] width 37 height 19
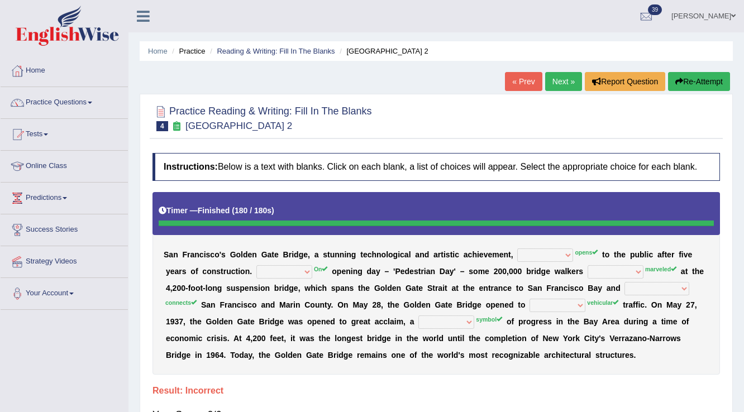
click at [699, 83] on button "Re-Attempt" at bounding box center [699, 81] width 62 height 19
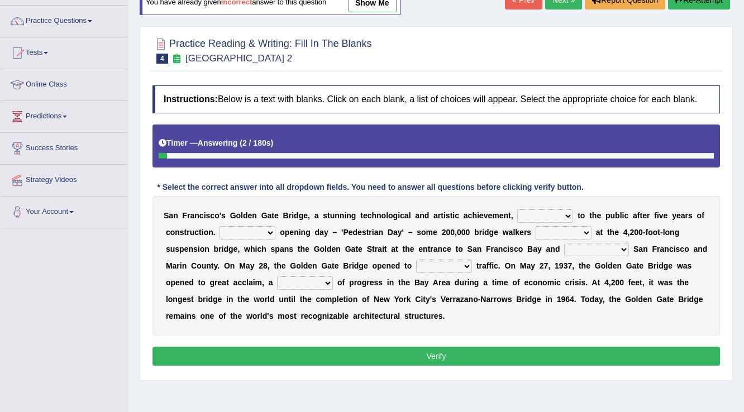
scroll to position [89, 0]
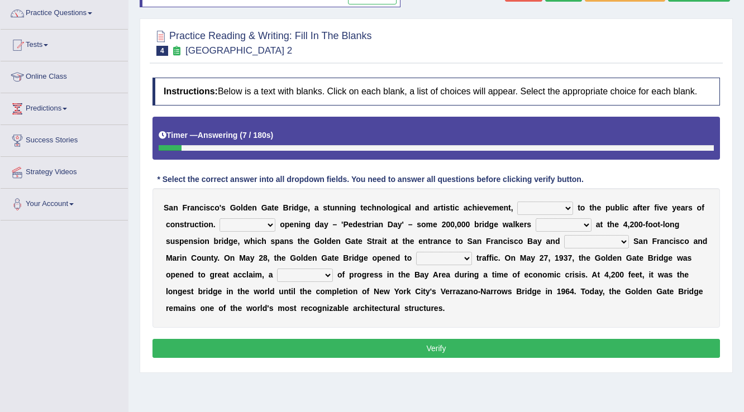
click at [563, 202] on select "opens closes appears equals" at bounding box center [545, 208] width 56 height 13
select select "opens"
click at [517, 202] on select "opens closes appears equals" at bounding box center [545, 208] width 56 height 13
click at [272, 222] on select "On During Since When" at bounding box center [247, 224] width 56 height 13
click at [219, 218] on select "On During Since When" at bounding box center [247, 224] width 56 height 13
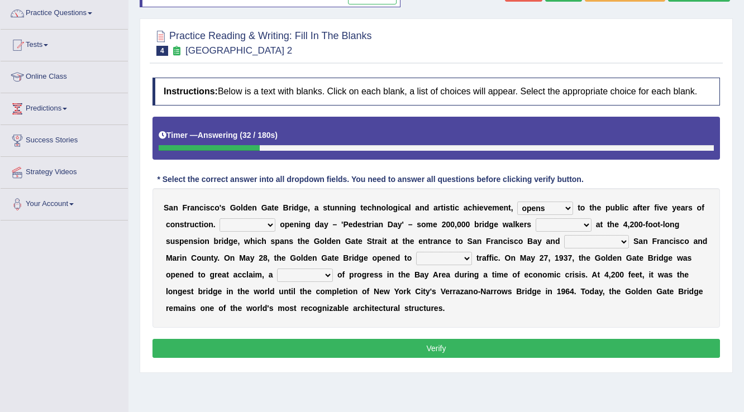
click at [264, 218] on select "On During Since When" at bounding box center [247, 224] width 56 height 13
select select "On"
click at [219, 218] on select "On During Since When" at bounding box center [247, 224] width 56 height 13
click at [571, 221] on select "stationed looked marveled laughed" at bounding box center [564, 224] width 56 height 13
click at [546, 324] on div "S a n F r a n c i s c o ' s G o l d e n G a t e B r i d g e , a s t u n n i n g…" at bounding box center [435, 258] width 567 height 140
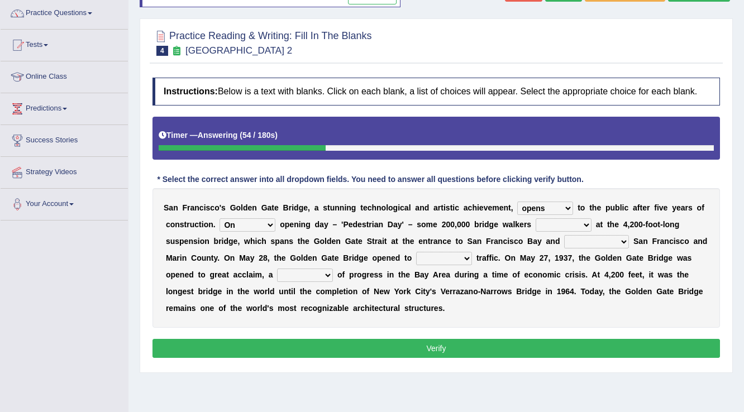
click at [617, 239] on select "separates connects channels differentiates" at bounding box center [596, 241] width 65 height 13
select select "connects"
click at [564, 235] on select "separates connects channels differentiates" at bounding box center [596, 241] width 65 height 13
click at [461, 259] on select "aquatic vehicular airborne watertight" at bounding box center [444, 258] width 56 height 13
select select "aquatic"
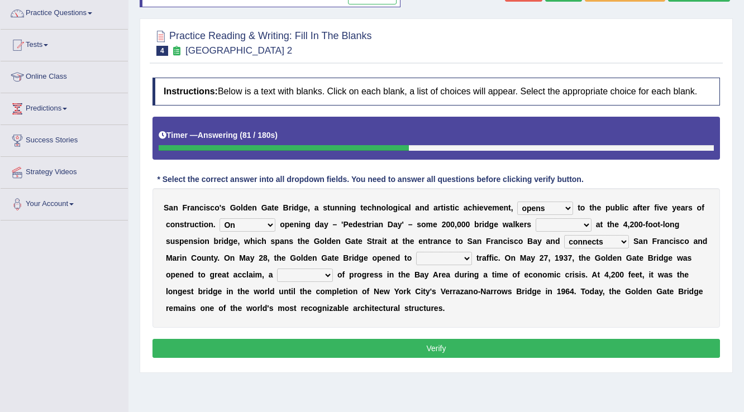
click at [416, 252] on select "aquatic vehicular airborne watertight" at bounding box center [444, 258] width 56 height 13
click at [319, 275] on select "denial symbol technique yield" at bounding box center [305, 275] width 56 height 13
select select "technique"
click at [277, 269] on select "denial symbol technique yield" at bounding box center [305, 275] width 56 height 13
click at [572, 220] on select "stationed looked marveled laughed" at bounding box center [564, 224] width 56 height 13
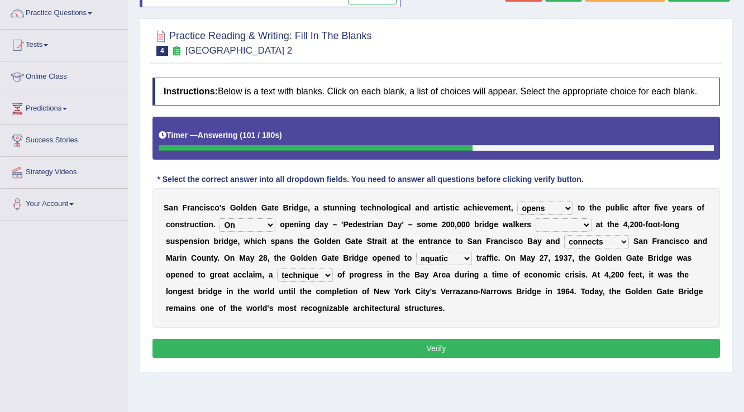
select select "looked"
click at [536, 218] on select "stationed looked marveled laughed" at bounding box center [564, 224] width 56 height 13
click at [373, 340] on button "Verify" at bounding box center [435, 348] width 567 height 19
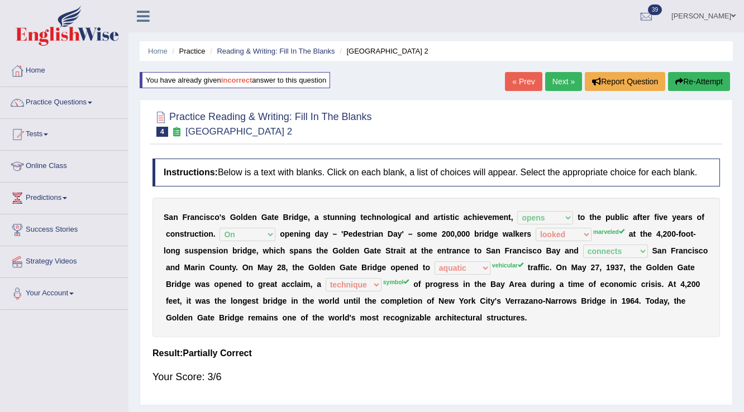
scroll to position [0, 0]
click at [700, 94] on div "Home Practice Reading & Writing: Fill In The Blanks Golden Gate Bridge 2 You ha…" at bounding box center [435, 279] width 615 height 558
click at [698, 87] on button "Re-Attempt" at bounding box center [699, 81] width 62 height 19
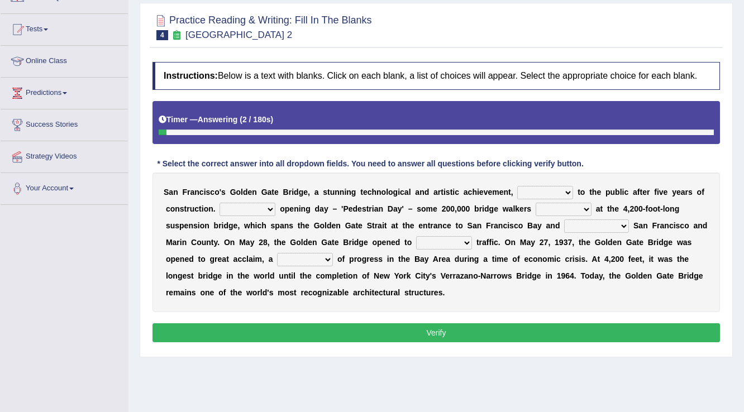
scroll to position [89, 0]
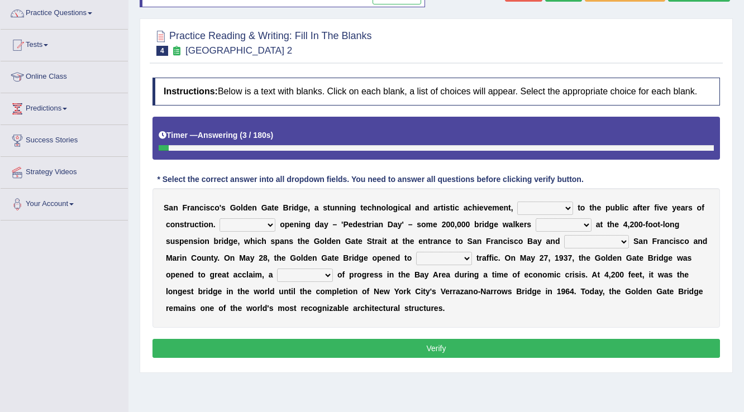
click at [568, 205] on select "opens closes appears equals" at bounding box center [545, 208] width 56 height 13
select select "opens"
click at [517, 202] on select "opens closes appears equals" at bounding box center [545, 208] width 56 height 13
click at [266, 222] on select "On During Since When" at bounding box center [247, 224] width 56 height 13
select select "On"
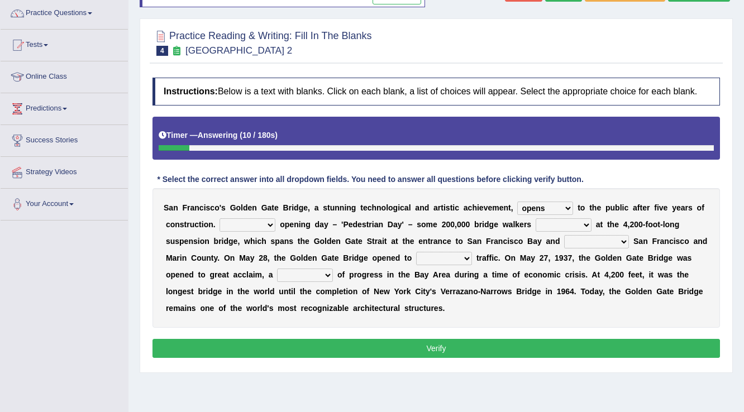
click at [219, 218] on select "On During Since When" at bounding box center [247, 224] width 56 height 13
click at [589, 219] on select "stationed looked marveled laughed" at bounding box center [564, 224] width 56 height 13
select select "marveled"
click at [536, 218] on select "stationed looked marveled laughed" at bounding box center [564, 224] width 56 height 13
click at [626, 240] on select "separates connects channels differentiates" at bounding box center [596, 241] width 65 height 13
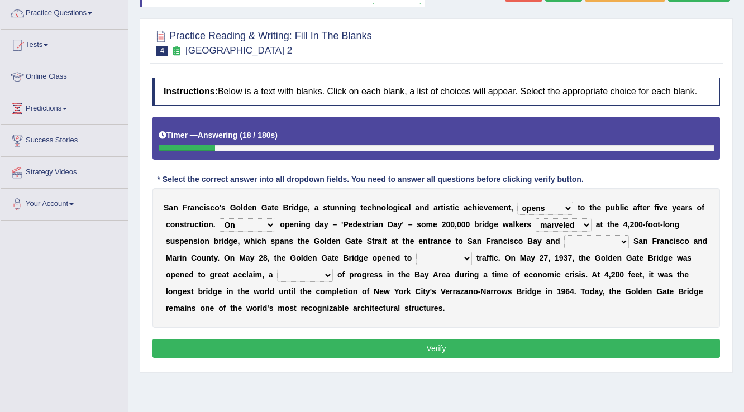
select select "connects"
click at [564, 235] on select "separates connects channels differentiates" at bounding box center [596, 241] width 65 height 13
click at [462, 257] on select "aquatic vehicular airborne watertight" at bounding box center [444, 258] width 56 height 13
select select "vehicular"
click at [416, 252] on select "aquatic vehicular airborne watertight" at bounding box center [444, 258] width 56 height 13
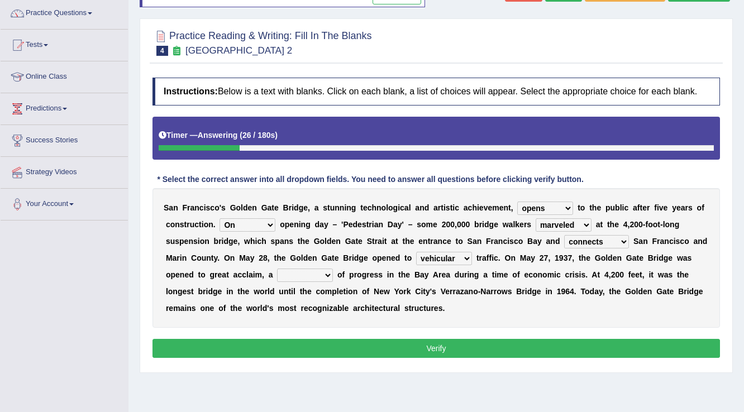
click at [331, 279] on select "denial symbol technique yield" at bounding box center [305, 275] width 56 height 13
select select "symbol"
click at [277, 269] on select "denial symbol technique yield" at bounding box center [305, 275] width 56 height 13
click at [429, 343] on button "Verify" at bounding box center [435, 348] width 567 height 19
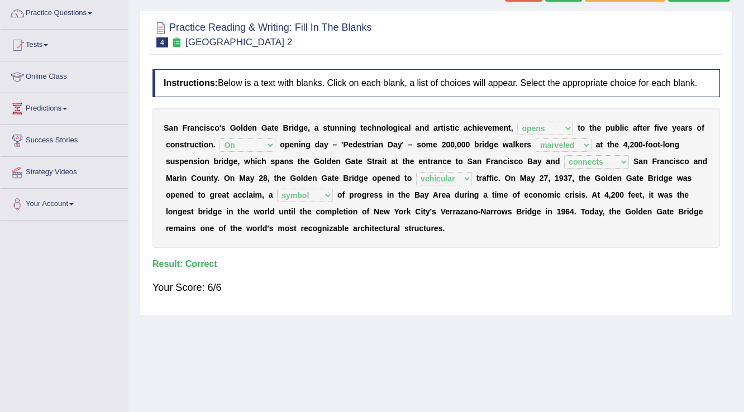
scroll to position [0, 0]
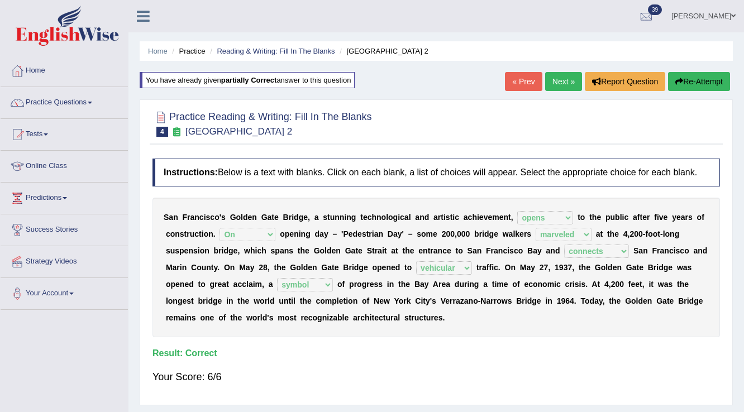
click at [550, 80] on link "Next »" at bounding box center [563, 81] width 37 height 19
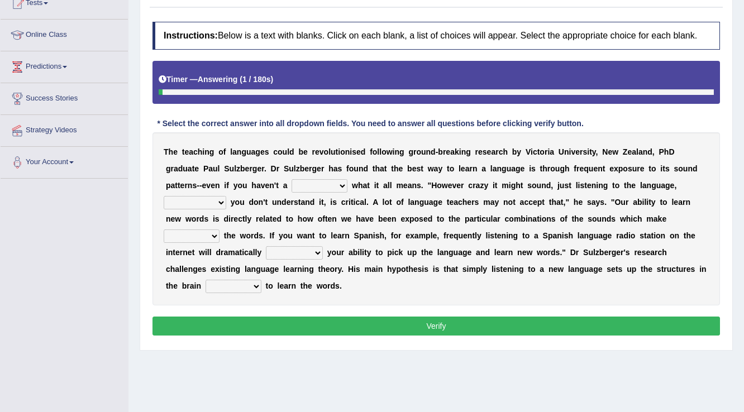
scroll to position [134, 0]
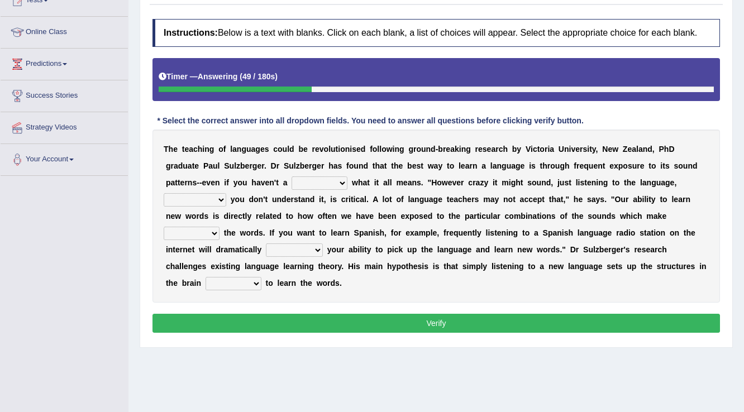
click at [338, 179] on select "dew claw clue due" at bounding box center [320, 182] width 56 height 13
click at [292, 176] on select "dew claw clue due" at bounding box center [320, 182] width 56 height 13
click at [331, 181] on select "dew claw clue due" at bounding box center [320, 182] width 56 height 13
select select "due"
click at [292, 176] on select "dew claw clue due" at bounding box center [320, 182] width 56 height 13
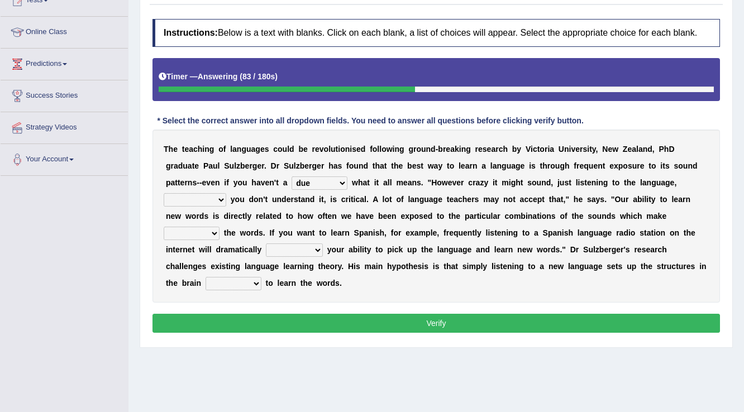
click at [216, 198] on select "but also all together even though if so" at bounding box center [195, 199] width 63 height 13
select select "even though"
click at [164, 193] on select "but also all together even though if so" at bounding box center [195, 199] width 63 height 13
click at [208, 234] on select "down up of on" at bounding box center [192, 233] width 56 height 13
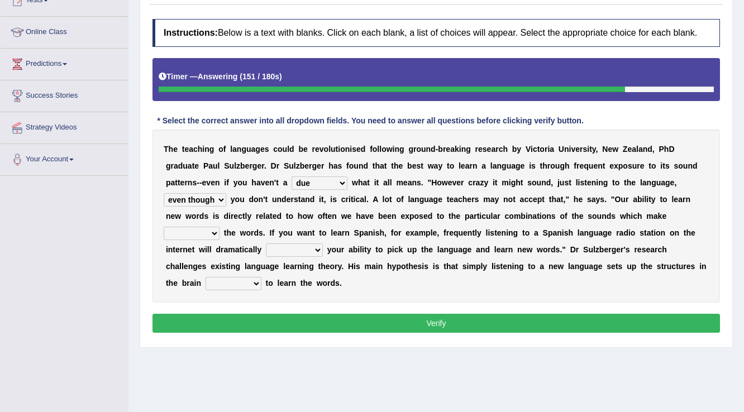
select select "up"
click at [164, 227] on select "down up of on" at bounding box center [192, 233] width 56 height 13
click at [310, 251] on select "evaluate exaggerate describe boost" at bounding box center [294, 249] width 57 height 13
select select "describe"
click at [266, 243] on select "evaluate exaggerate describe boost" at bounding box center [294, 249] width 57 height 13
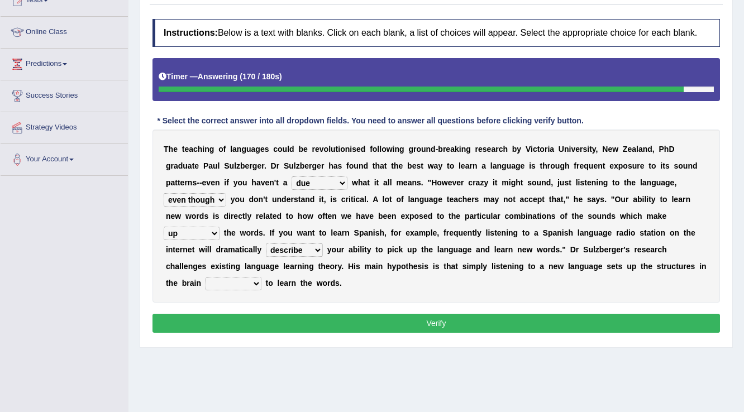
click at [266, 281] on b "t" at bounding box center [267, 283] width 3 height 9
click at [237, 281] on select "requiring required directed to require" at bounding box center [234, 283] width 56 height 13
select select "to require"
click at [206, 277] on select "requiring required directed to require" at bounding box center [234, 283] width 56 height 13
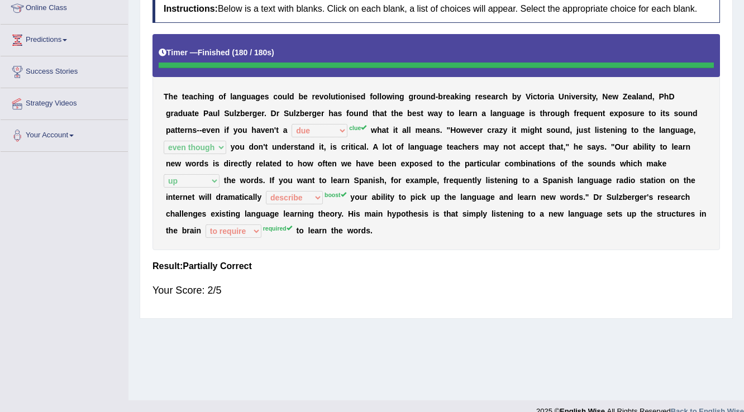
scroll to position [174, 0]
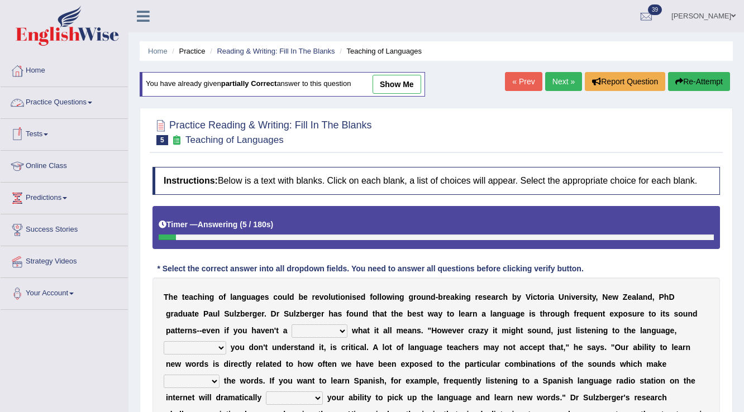
click at [56, 101] on link "Practice Questions" at bounding box center [64, 101] width 127 height 28
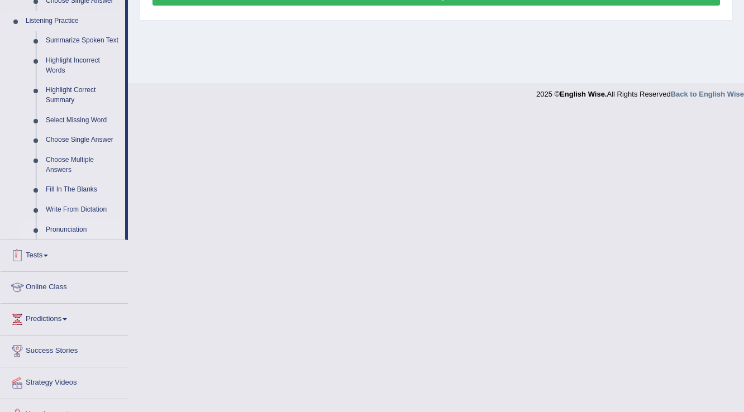
scroll to position [491, 0]
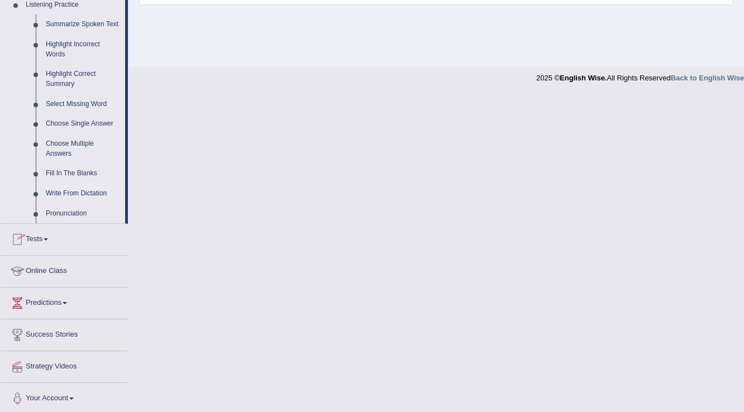
click at [85, 190] on link "Write From Dictation" at bounding box center [83, 194] width 84 height 20
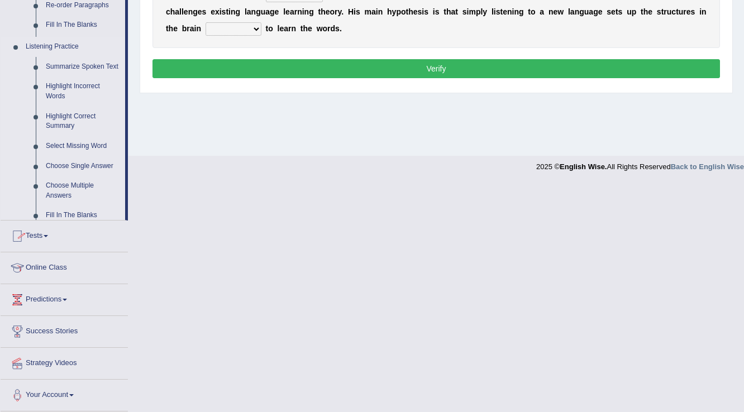
scroll to position [174, 0]
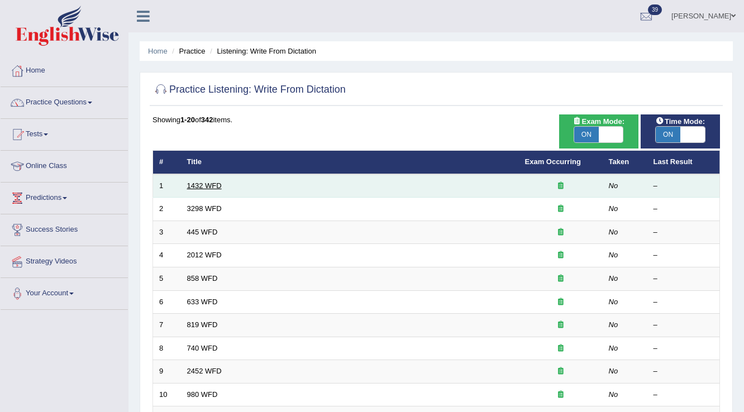
click at [210, 185] on link "1432 WFD" at bounding box center [204, 185] width 35 height 8
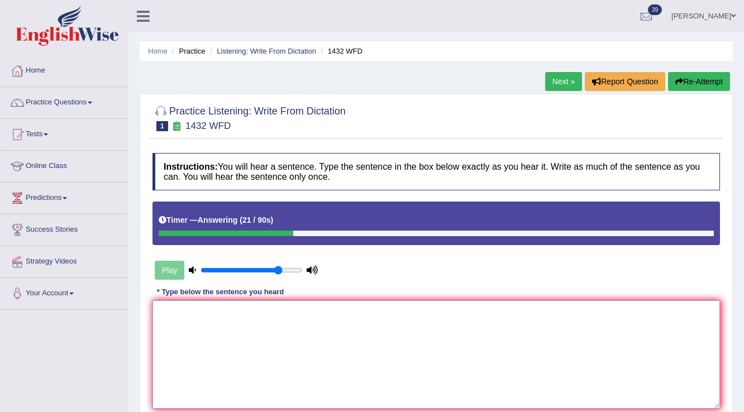
click at [193, 326] on textarea at bounding box center [435, 354] width 567 height 108
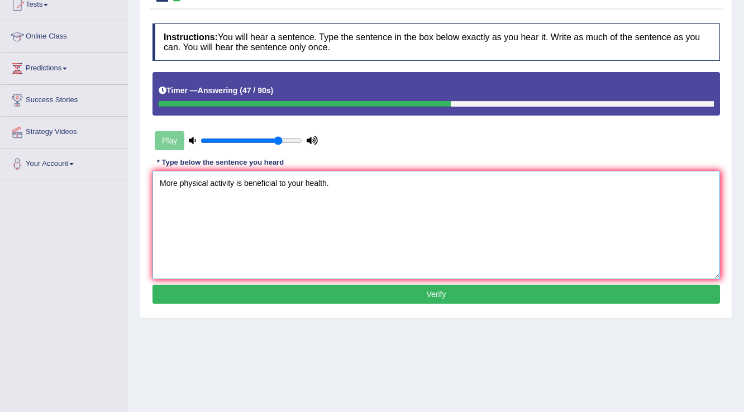
scroll to position [134, 0]
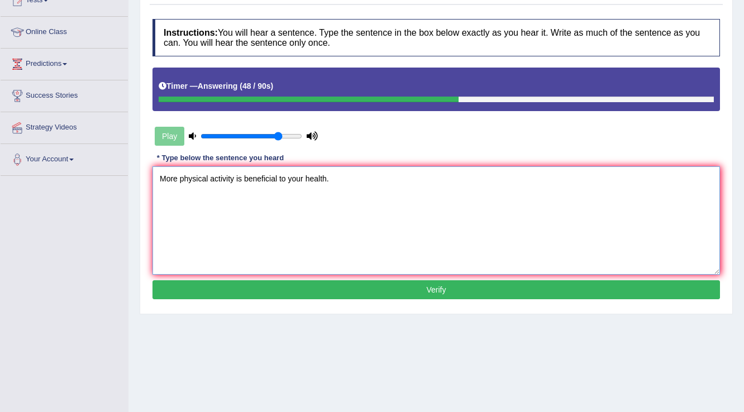
type textarea "More physical activity is beneficial to your health."
click at [274, 292] on button "Verify" at bounding box center [435, 289] width 567 height 19
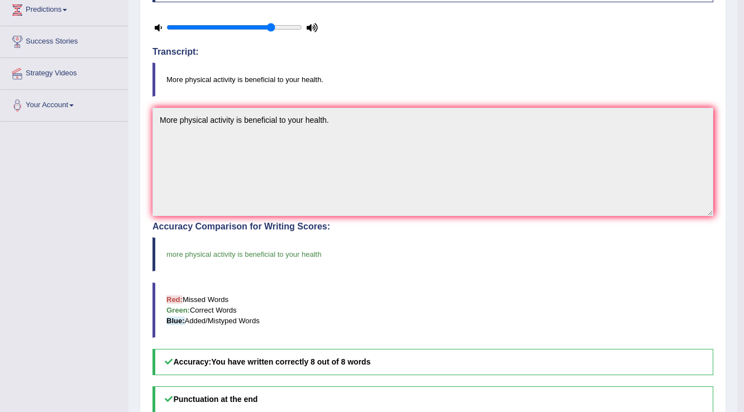
scroll to position [45, 0]
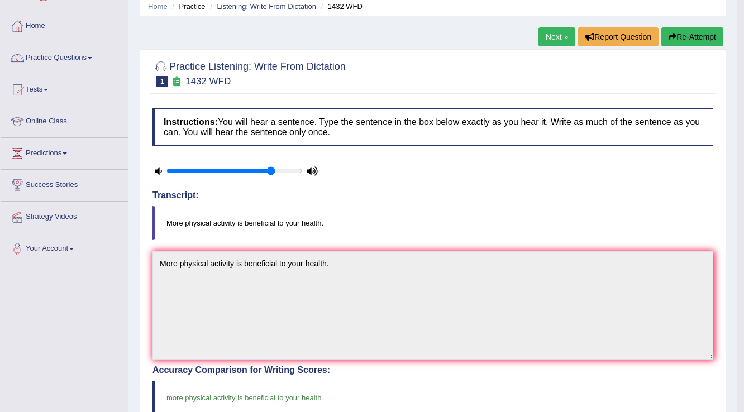
click at [554, 38] on link "Next »" at bounding box center [556, 36] width 37 height 19
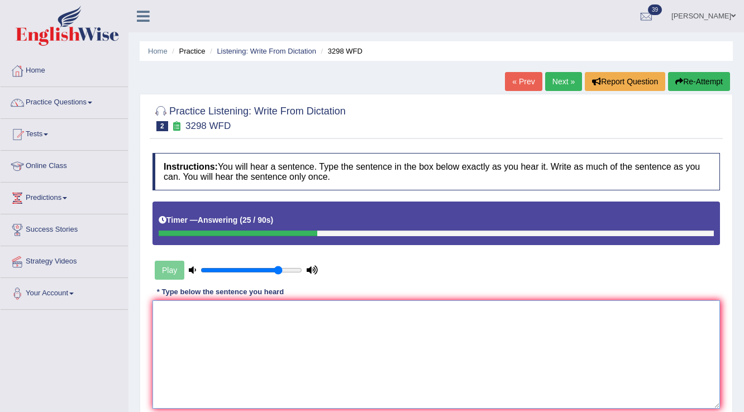
click at [238, 319] on textarea at bounding box center [435, 354] width 567 height 108
click at [676, 74] on button "Re-Attempt" at bounding box center [699, 81] width 62 height 19
click at [176, 324] on textarea at bounding box center [435, 354] width 567 height 108
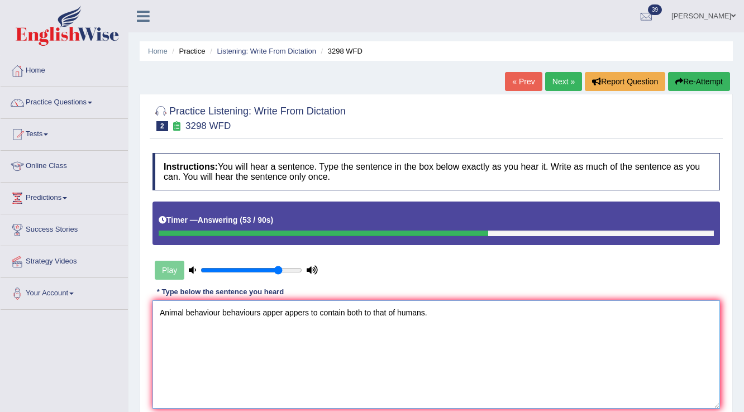
click at [281, 314] on textarea "Animal behaviour behaviours apper appers to contain both to that of humans." at bounding box center [435, 354] width 567 height 108
click at [305, 312] on textarea "Animal behaviour behaviours appear appers to contain both to that of humans." at bounding box center [435, 354] width 567 height 108
click at [335, 345] on textarea "Animal behaviour behaviours appear appears to contain both to that of humans." at bounding box center [435, 354] width 567 height 108
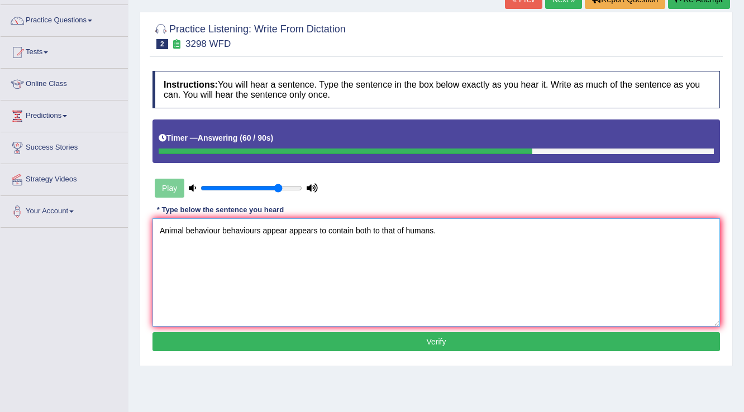
scroll to position [89, 0]
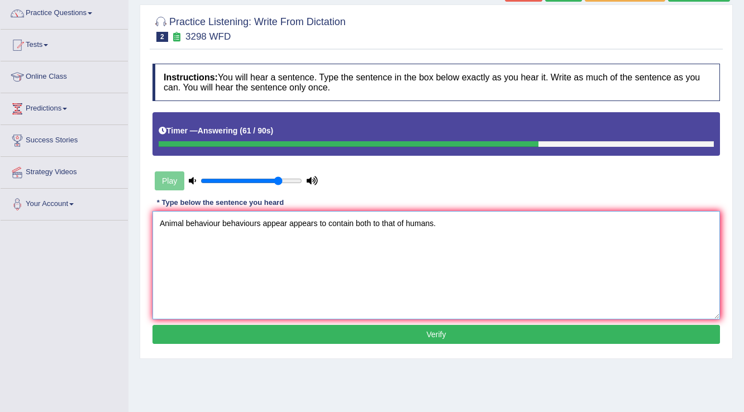
type textarea "Animal behaviour behaviours appear appears to contain both to that of humans."
click at [346, 339] on button "Verify" at bounding box center [435, 334] width 567 height 19
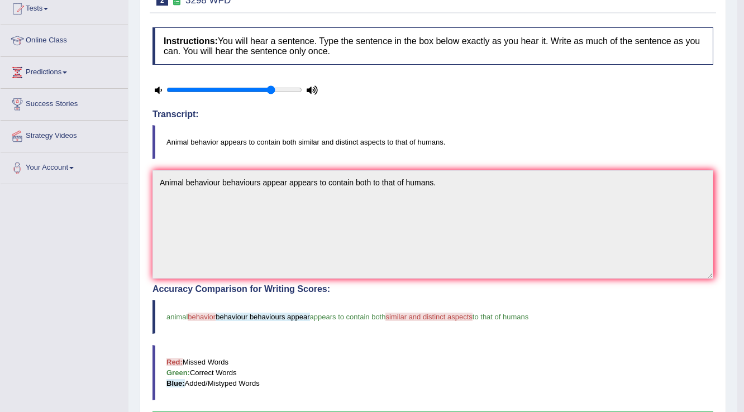
scroll to position [45, 0]
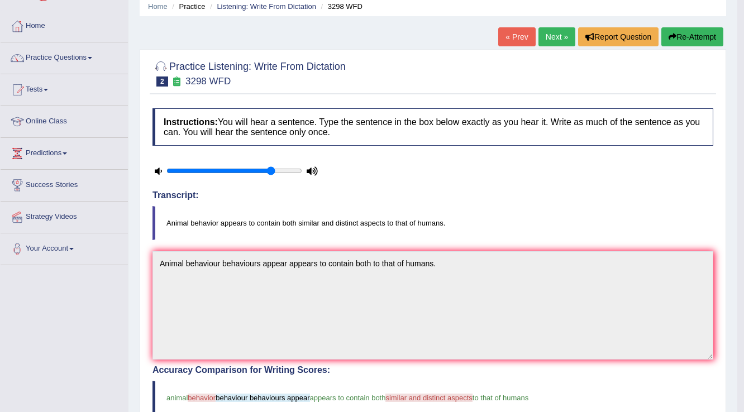
click at [552, 37] on link "Next »" at bounding box center [556, 36] width 37 height 19
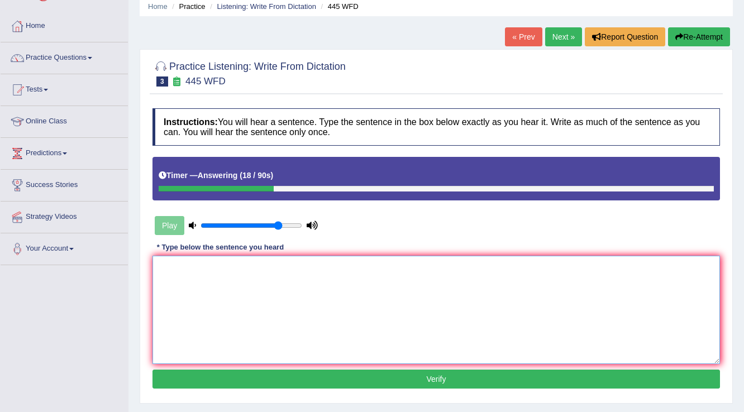
click at [250, 287] on textarea at bounding box center [435, 310] width 567 height 108
type textarea "The [DEMOGRAPHIC_DATA] astronomers made a plan for."
click at [266, 378] on button "Verify" at bounding box center [435, 379] width 567 height 19
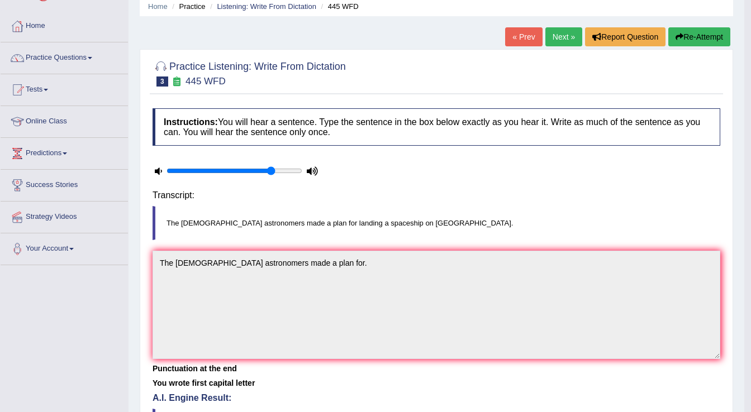
click at [266, 367] on body "Toggle navigation Home Practice Questions Speaking Practice Read Aloud Repeat S…" at bounding box center [375, 161] width 751 height 412
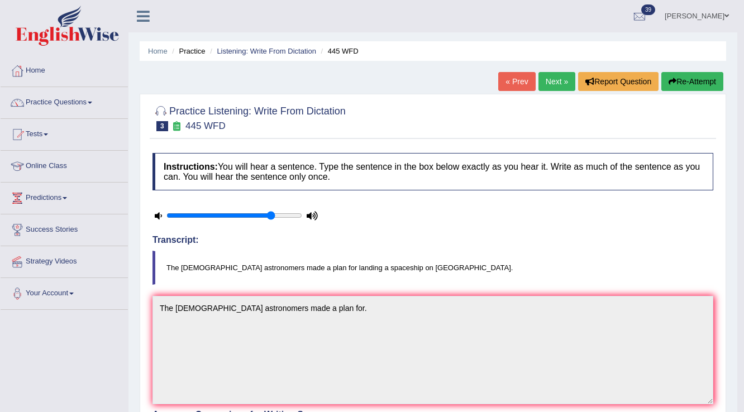
click at [694, 76] on button "Re-Attempt" at bounding box center [692, 81] width 62 height 19
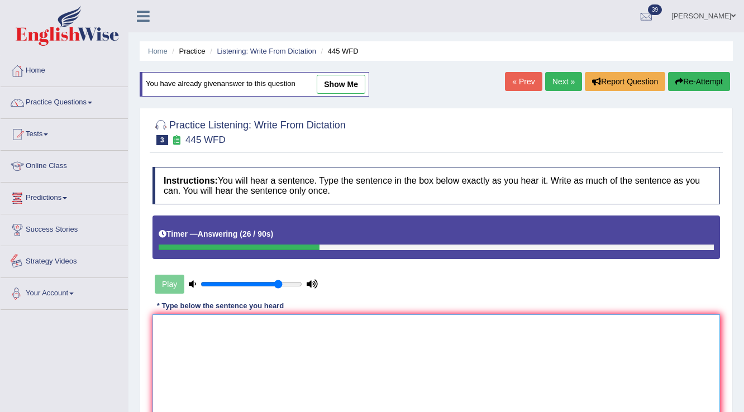
click at [275, 343] on textarea at bounding box center [435, 368] width 567 height 108
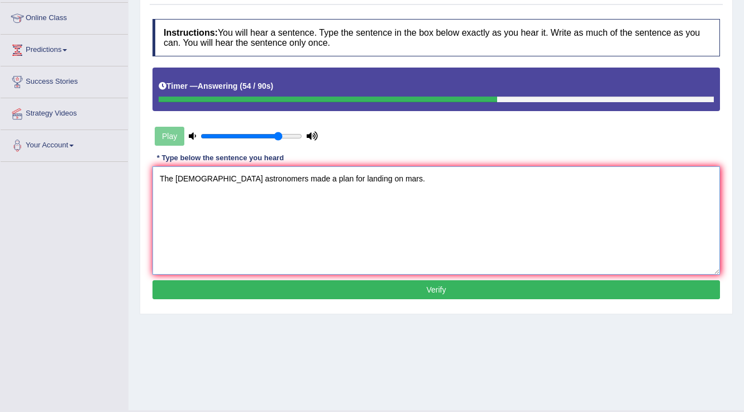
scroll to position [174, 0]
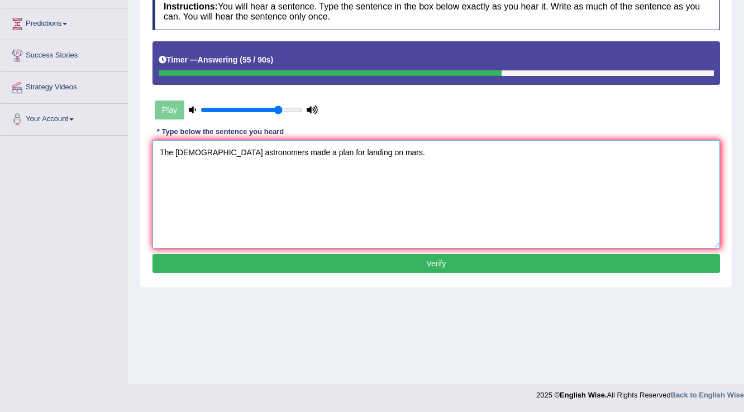
type textarea "The American astronomers made a plan for landing on mars."
click at [314, 266] on button "Verify" at bounding box center [435, 263] width 567 height 19
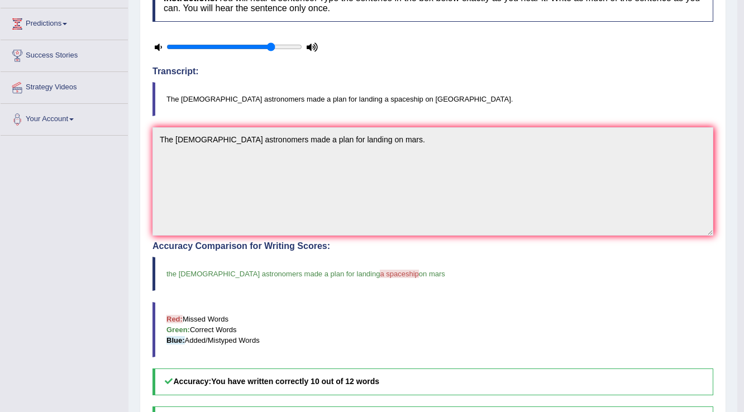
scroll to position [0, 0]
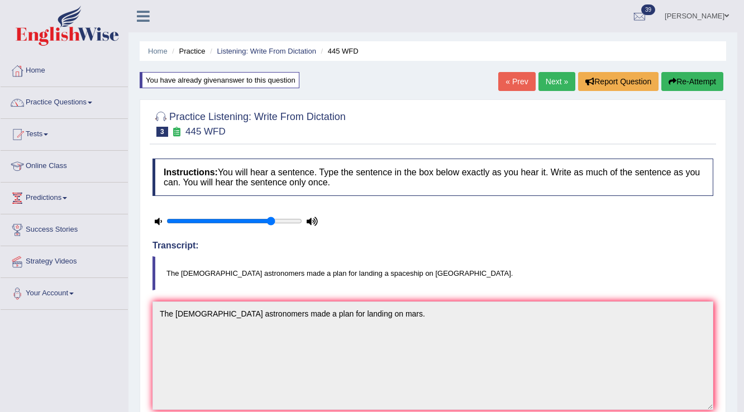
click at [546, 83] on link "Next »" at bounding box center [556, 81] width 37 height 19
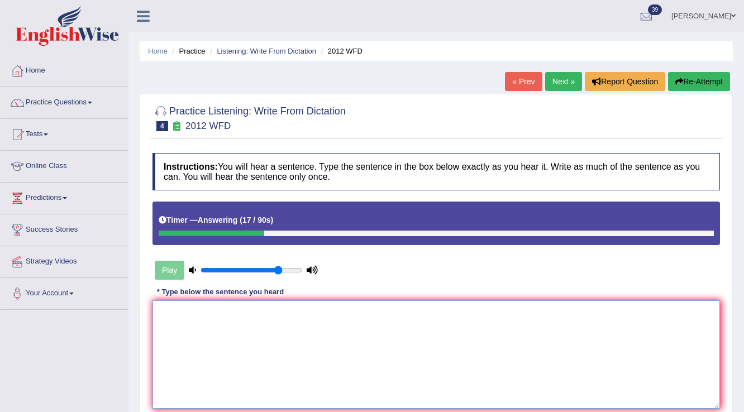
click at [239, 321] on textarea at bounding box center [435, 354] width 567 height 108
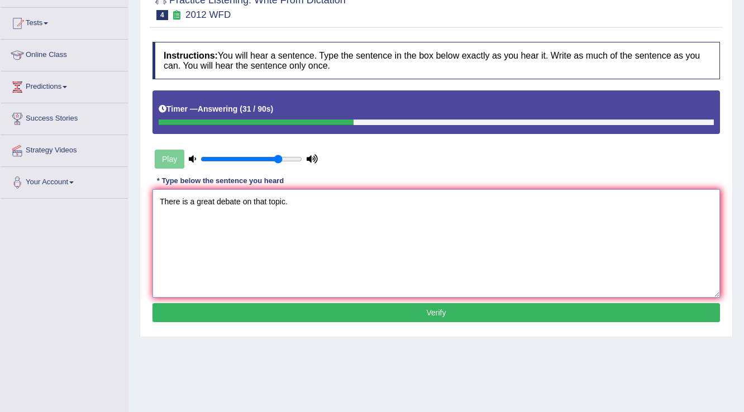
scroll to position [134, 0]
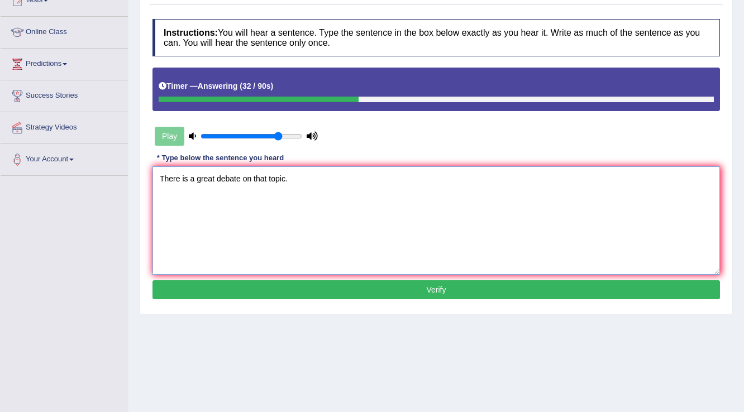
type textarea "There is a great debate on that topic."
click at [309, 295] on button "Verify" at bounding box center [435, 289] width 567 height 19
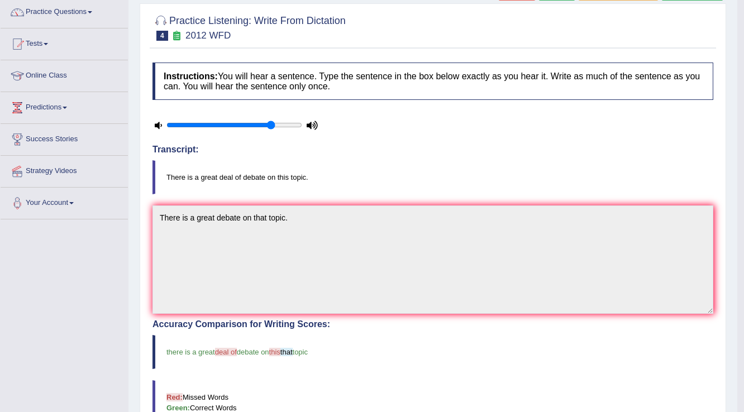
scroll to position [0, 0]
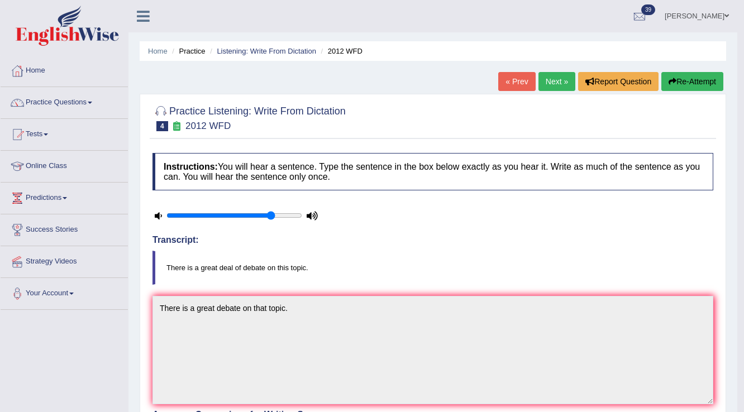
click at [556, 83] on link "Next »" at bounding box center [556, 81] width 37 height 19
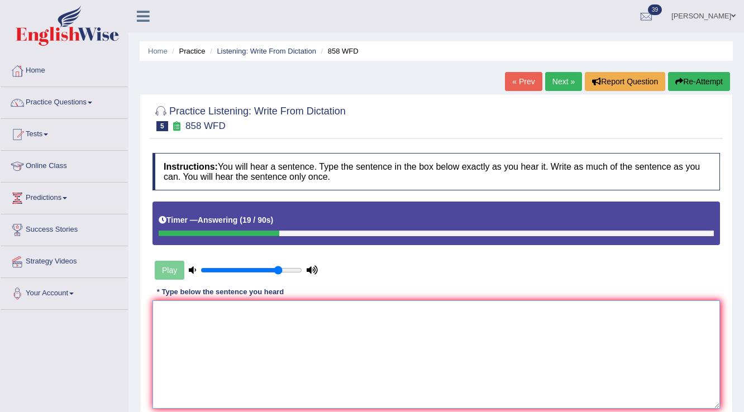
click at [213, 331] on textarea at bounding box center [435, 354] width 567 height 108
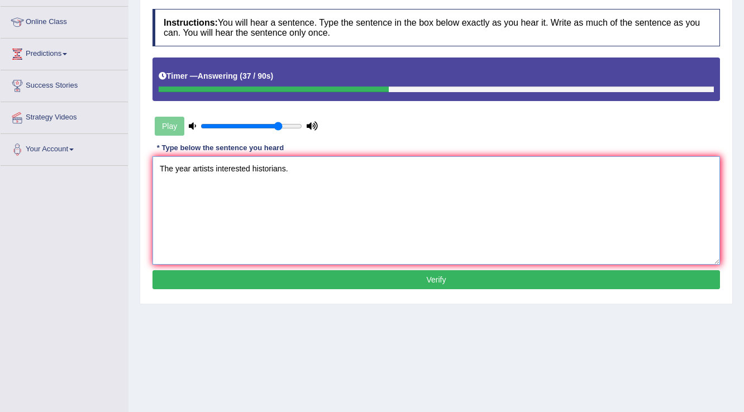
scroll to position [174, 0]
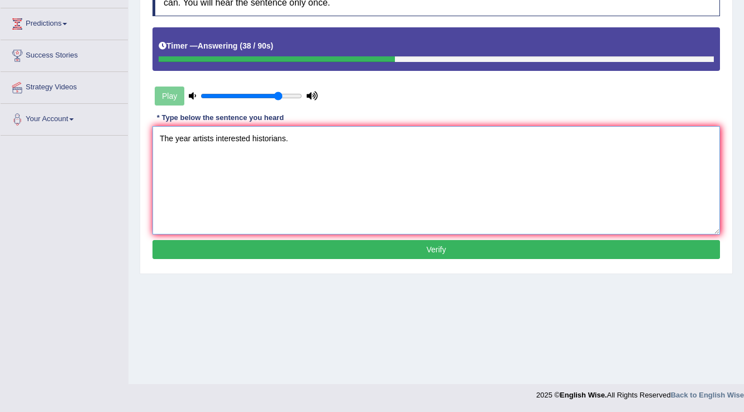
type textarea "The year artists interested historians."
click at [311, 252] on button "Verify" at bounding box center [435, 249] width 567 height 19
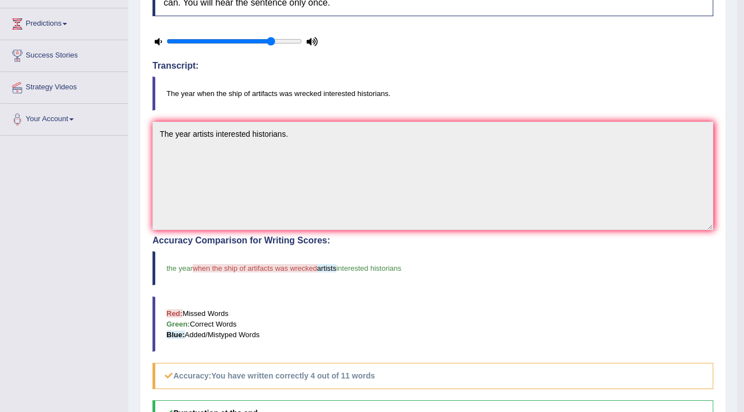
scroll to position [0, 0]
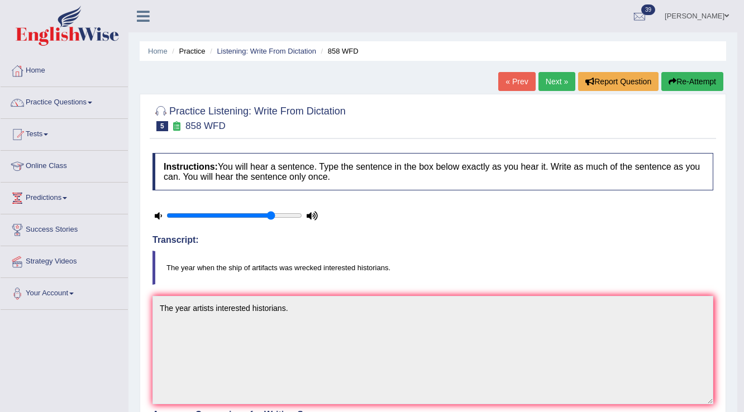
click at [543, 84] on link "Next »" at bounding box center [556, 81] width 37 height 19
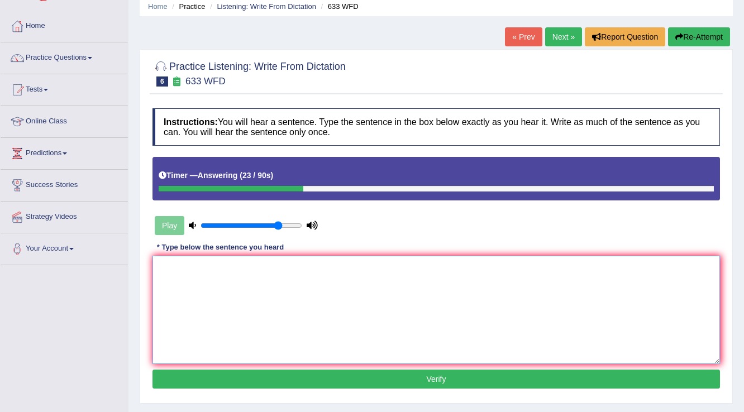
click at [252, 287] on textarea at bounding box center [435, 310] width 567 height 108
type textarea "Research show shows that exercise exercises feels better."
click at [360, 370] on button "Verify" at bounding box center [435, 379] width 567 height 19
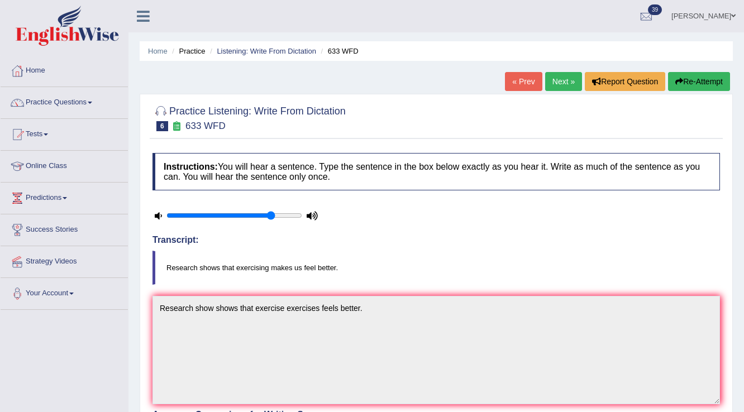
click at [691, 80] on button "Re-Attempt" at bounding box center [699, 81] width 62 height 19
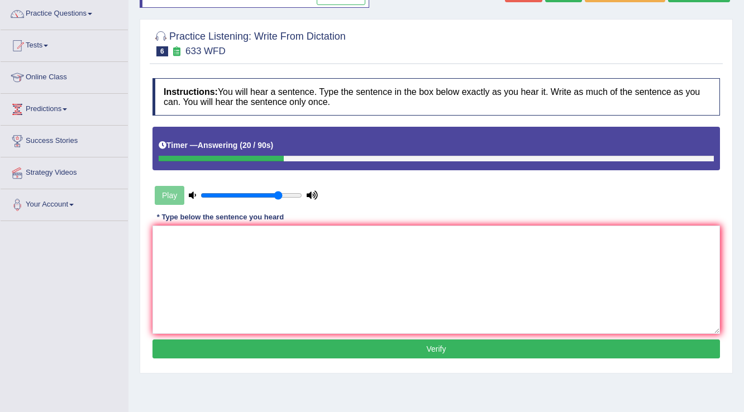
scroll to position [89, 0]
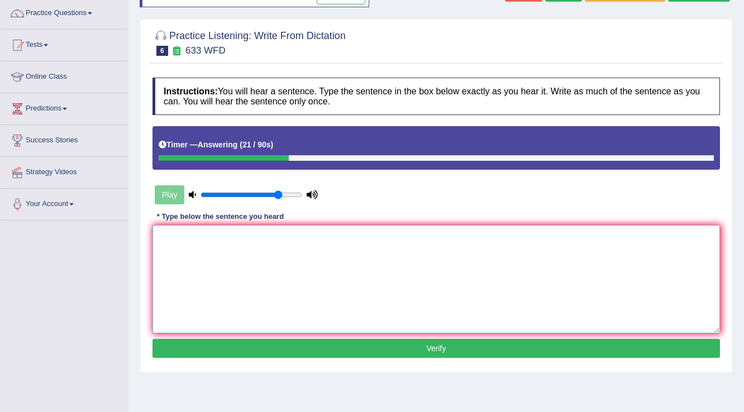
click at [245, 253] on textarea at bounding box center [435, 279] width 567 height 108
type textarea "Research shows that exrecising makes us feel better."
click at [348, 351] on button "Verify" at bounding box center [435, 348] width 567 height 19
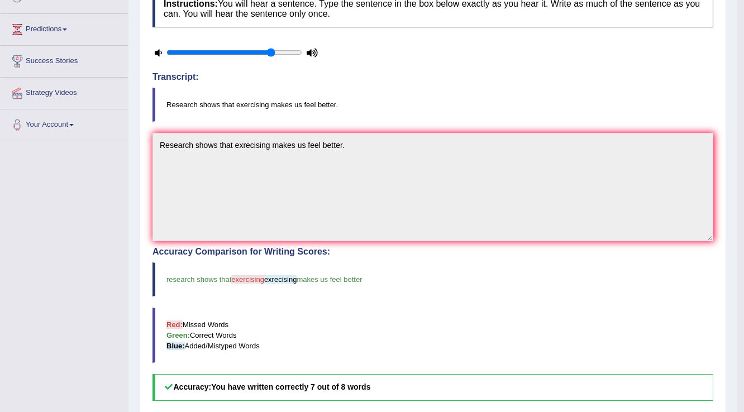
scroll to position [0, 0]
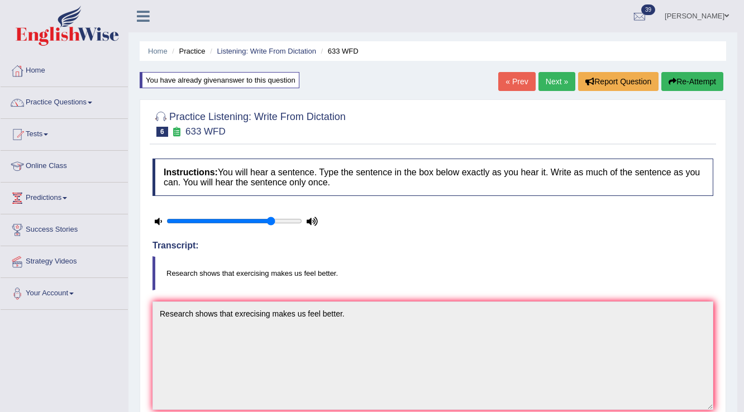
click at [538, 80] on link "Next »" at bounding box center [556, 81] width 37 height 19
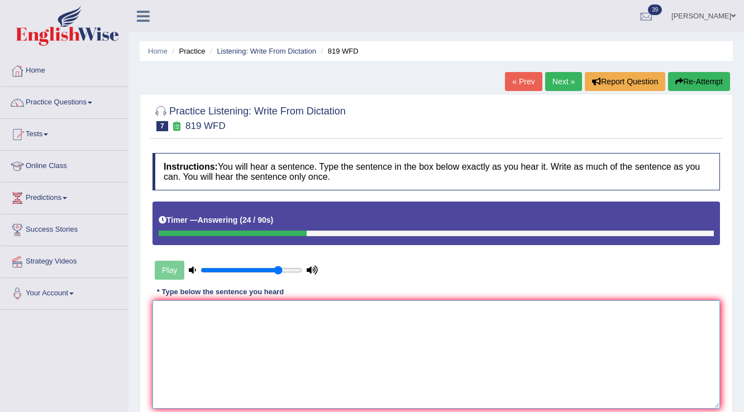
click at [223, 322] on textarea at bounding box center [435, 354] width 567 height 108
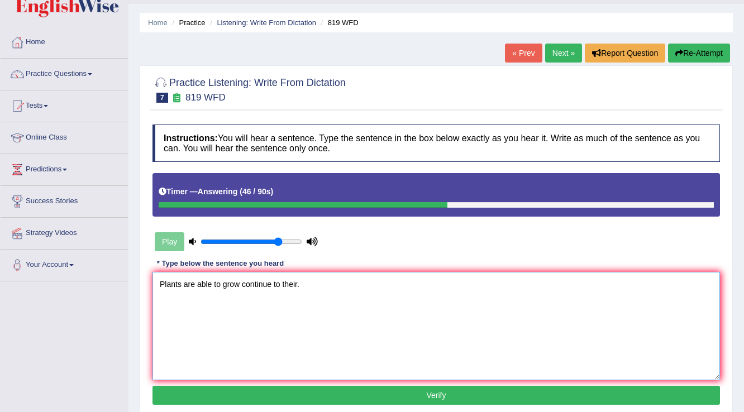
scroll to position [45, 0]
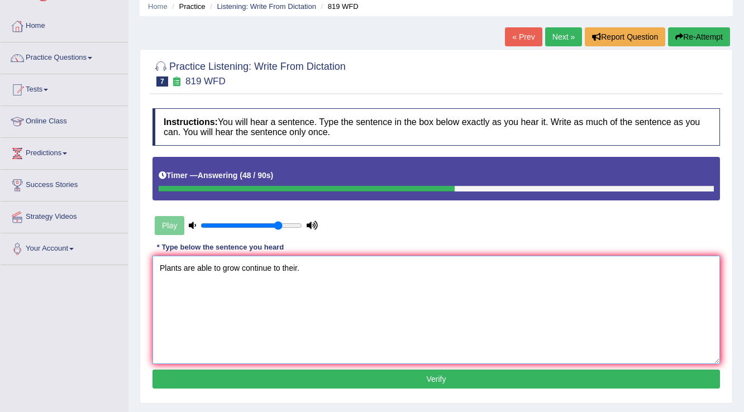
type textarea "Plants are able to grow continue to their."
click at [252, 379] on button "Verify" at bounding box center [435, 379] width 567 height 19
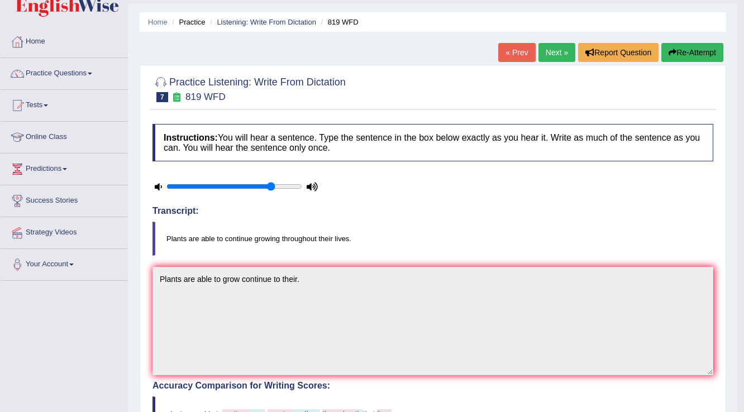
scroll to position [0, 0]
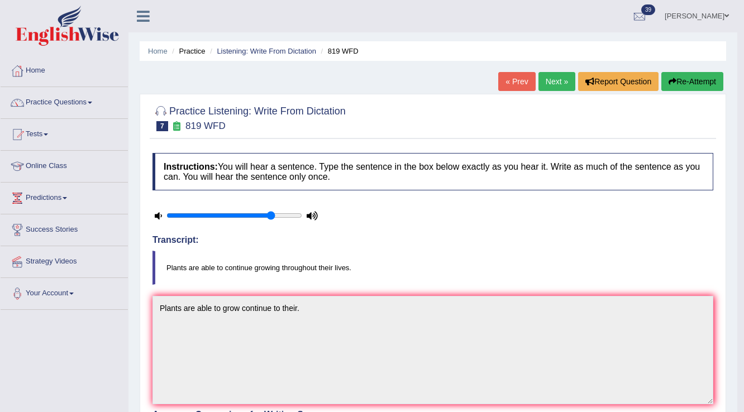
click at [539, 79] on link "Next »" at bounding box center [556, 81] width 37 height 19
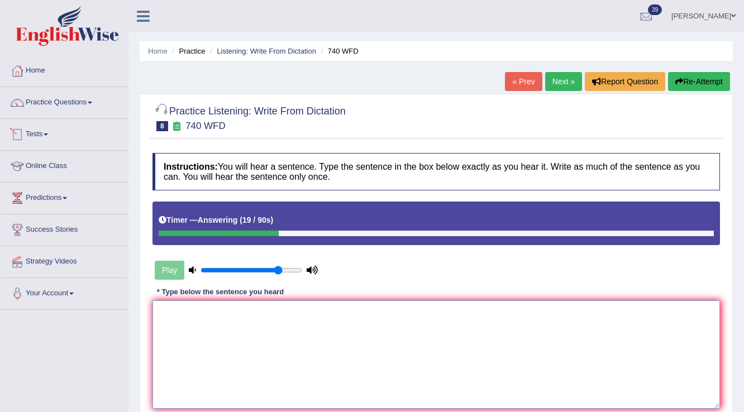
click at [202, 323] on textarea at bounding box center [435, 354] width 567 height 108
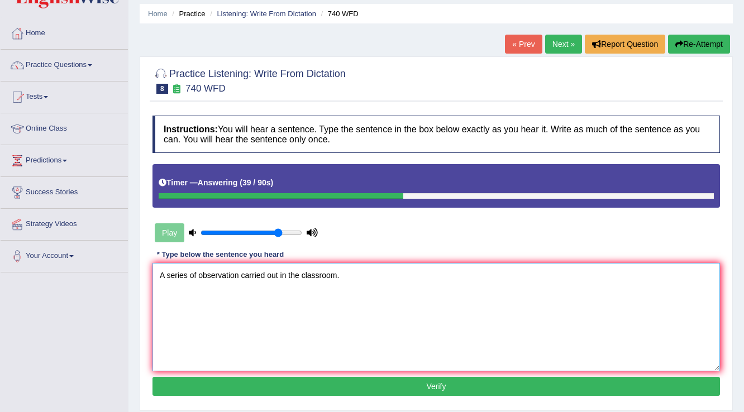
scroll to position [134, 0]
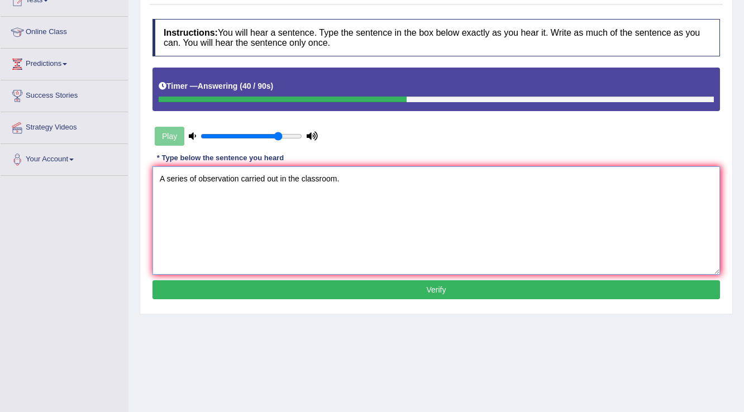
type textarea "A series of observation carried out in the classroom."
click at [330, 293] on button "Verify" at bounding box center [435, 289] width 567 height 19
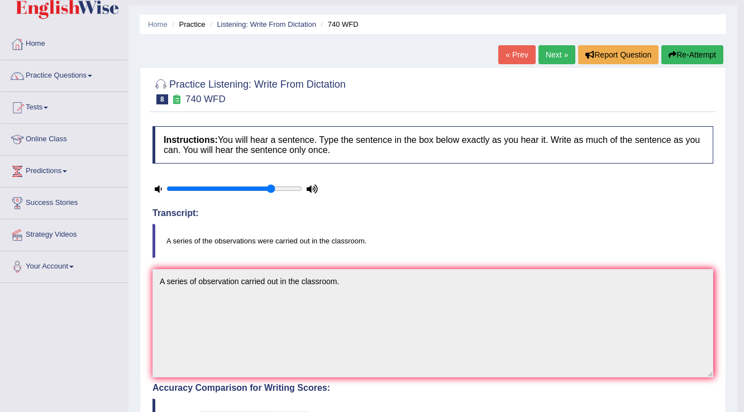
scroll to position [0, 0]
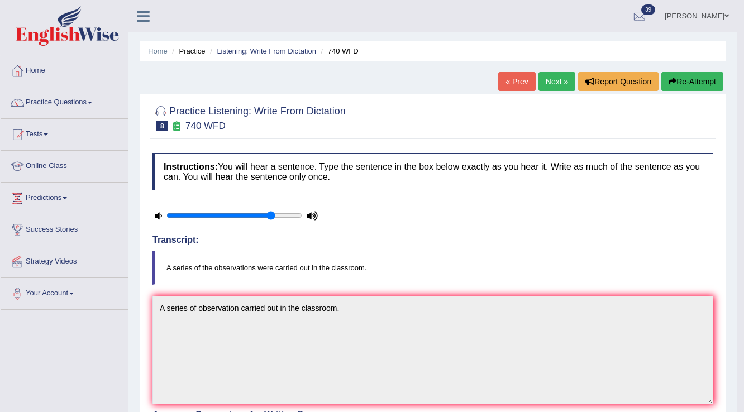
click at [538, 80] on link "Next »" at bounding box center [556, 81] width 37 height 19
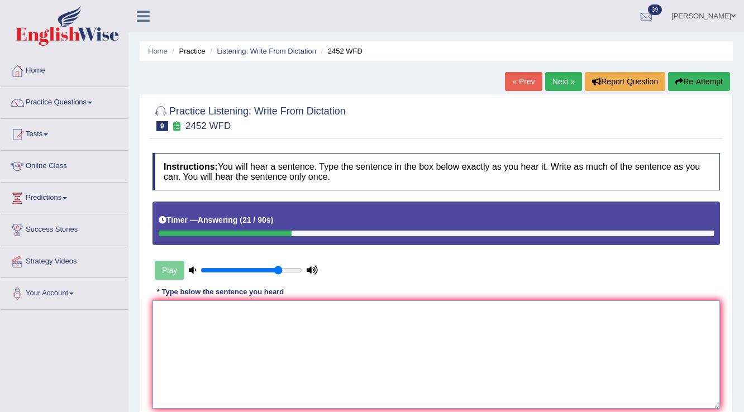
click at [259, 333] on textarea at bounding box center [435, 354] width 567 height 108
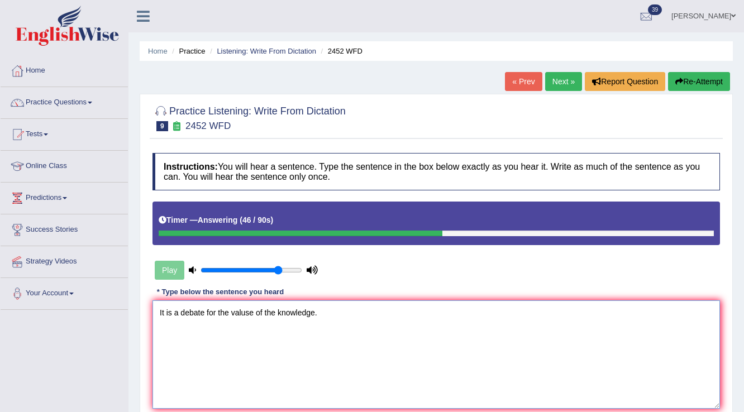
click at [254, 313] on textarea "It is a debate for the valuse of the knowledge." at bounding box center [435, 354] width 567 height 108
click at [282, 319] on textarea "It is a debate for the valuse of the knowledge." at bounding box center [435, 354] width 567 height 108
click at [250, 314] on textarea "It is a debate for the valuse of the knowledge." at bounding box center [435, 354] width 567 height 108
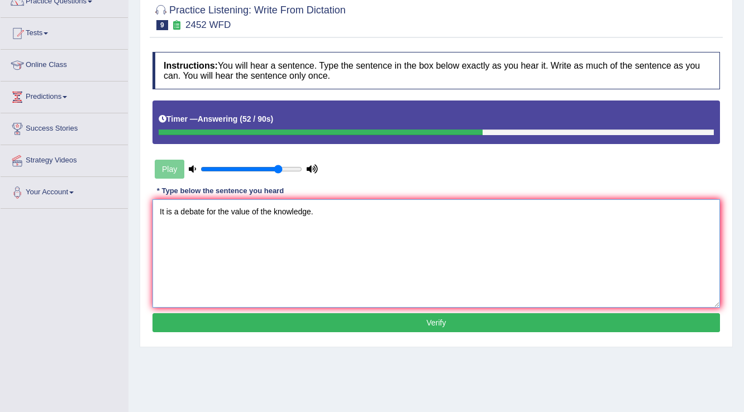
scroll to position [134, 0]
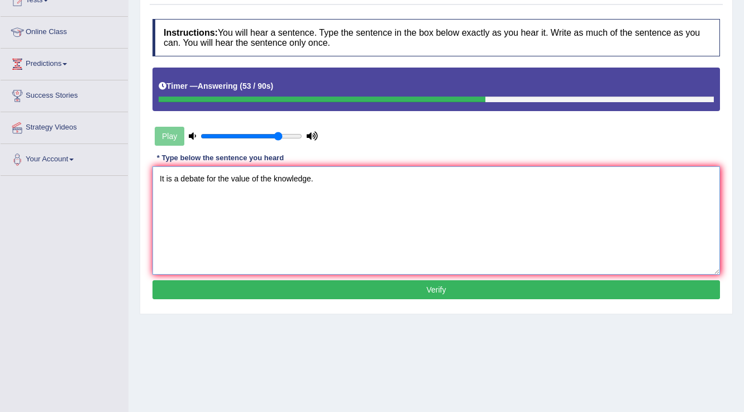
type textarea "It is a debate for the value of the knowledge."
click at [343, 288] on button "Verify" at bounding box center [435, 289] width 567 height 19
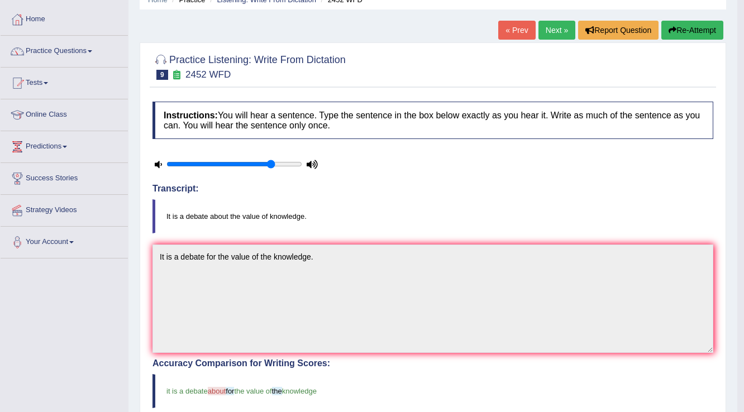
scroll to position [0, 0]
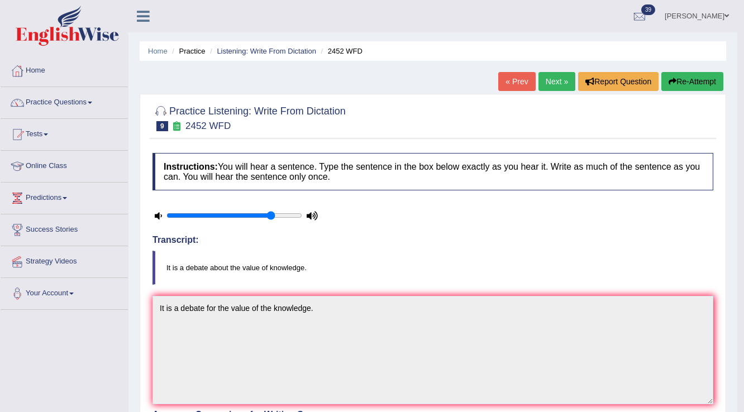
click at [557, 80] on link "Next »" at bounding box center [556, 81] width 37 height 19
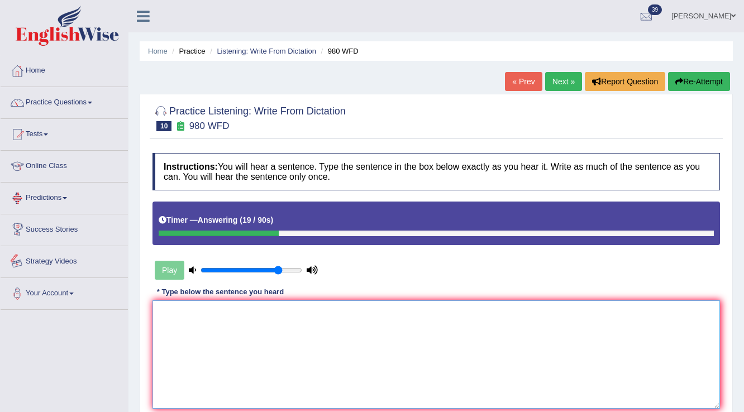
click at [183, 317] on textarea at bounding box center [435, 354] width 567 height 108
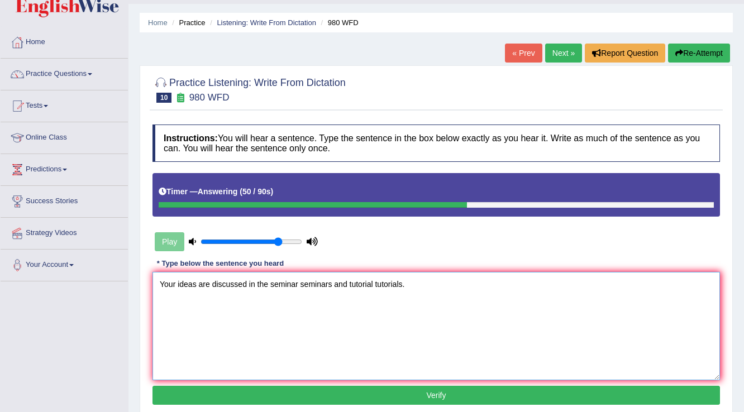
scroll to position [45, 0]
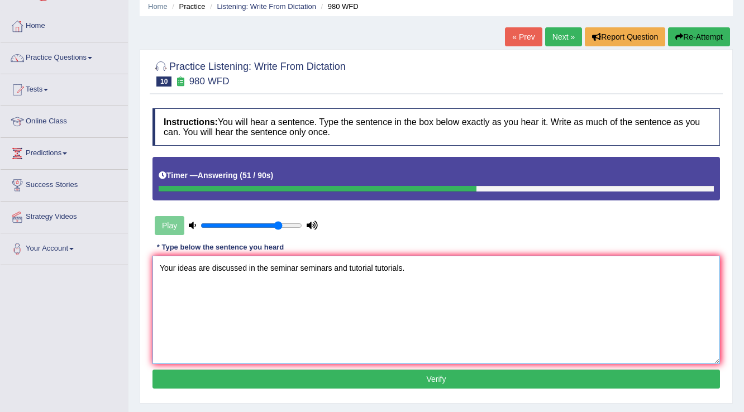
type textarea "Your ideas are discussed in the seminar seminars and tutorial tutorials."
click at [382, 374] on button "Verify" at bounding box center [435, 379] width 567 height 19
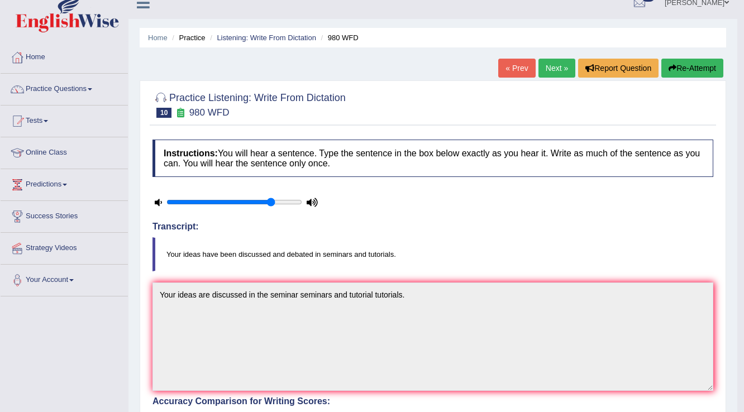
scroll to position [0, 0]
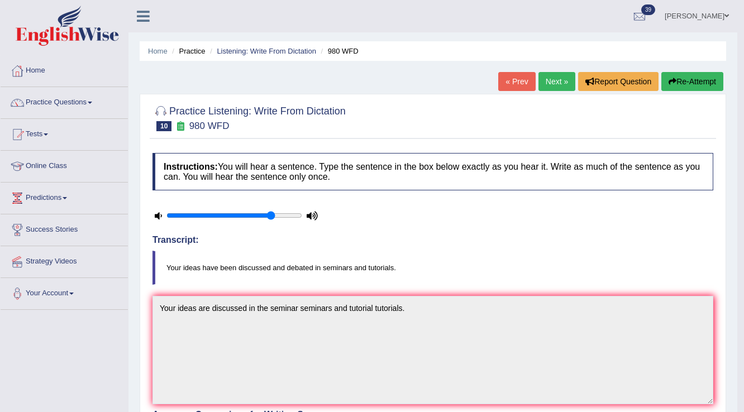
click at [546, 84] on link "Next »" at bounding box center [556, 81] width 37 height 19
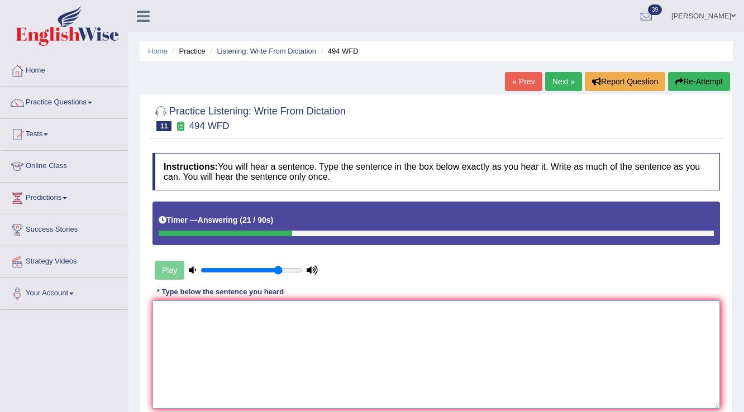
click at [195, 322] on textarea at bounding box center [435, 354] width 567 height 108
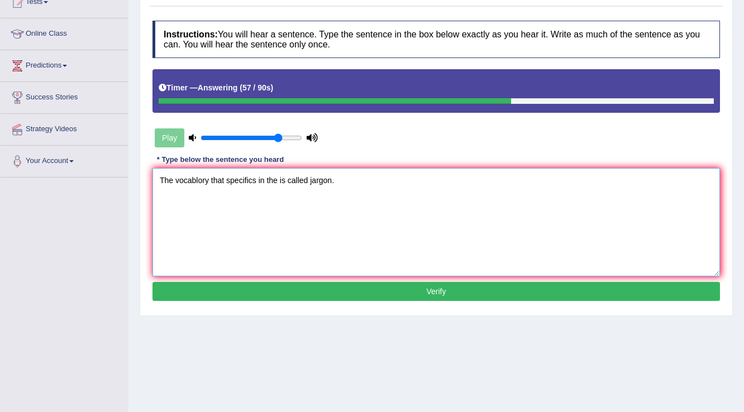
scroll to position [134, 0]
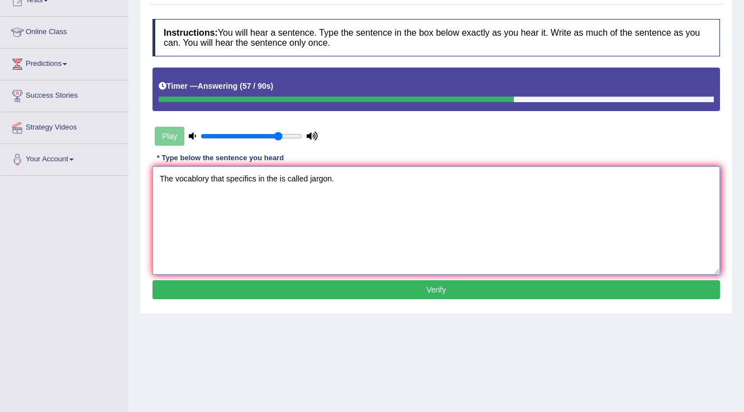
type textarea "The vocablory that specifics in the is called jargon."
click at [286, 286] on button "Verify" at bounding box center [435, 289] width 567 height 19
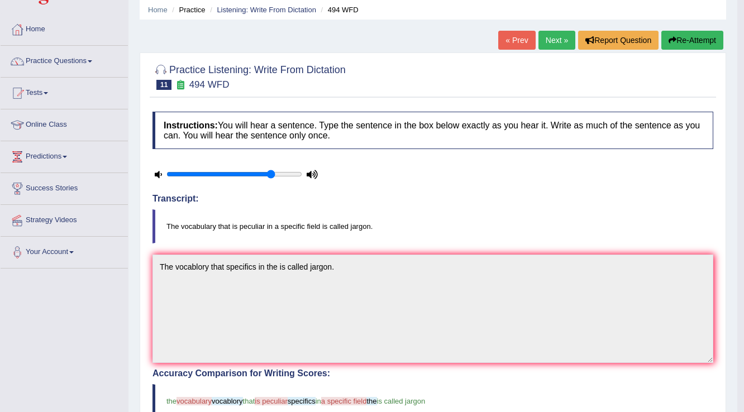
scroll to position [0, 0]
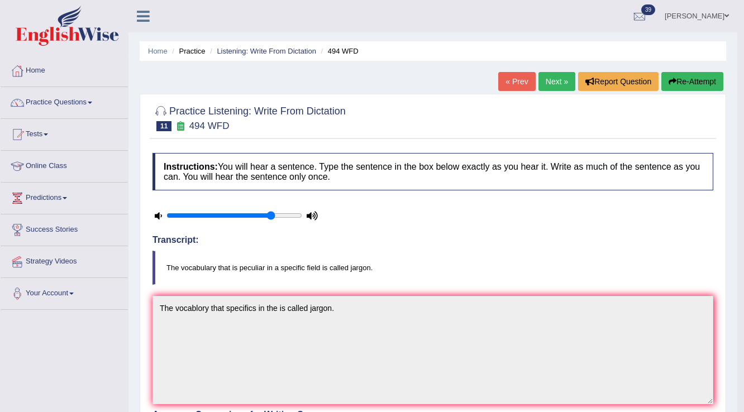
click at [682, 78] on button "Re-Attempt" at bounding box center [692, 81] width 62 height 19
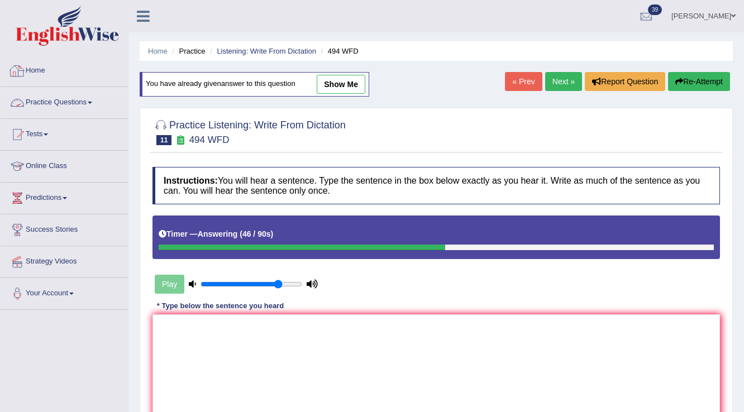
click at [39, 71] on link "Home" at bounding box center [64, 69] width 127 height 28
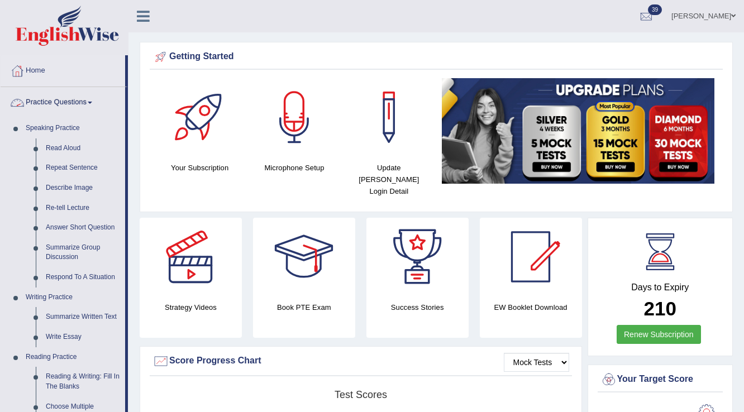
click at [50, 103] on link "Practice Questions" at bounding box center [63, 101] width 125 height 28
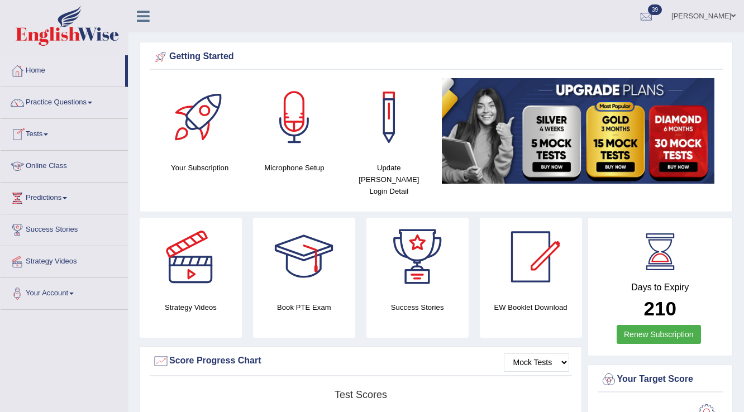
click at [46, 136] on link "Tests" at bounding box center [64, 133] width 127 height 28
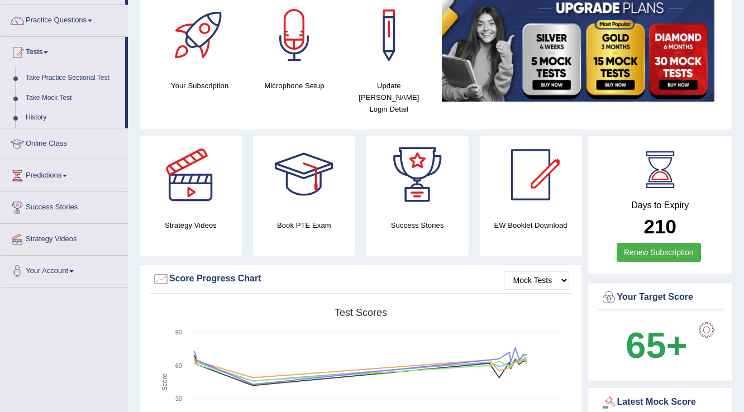
scroll to position [89, 0]
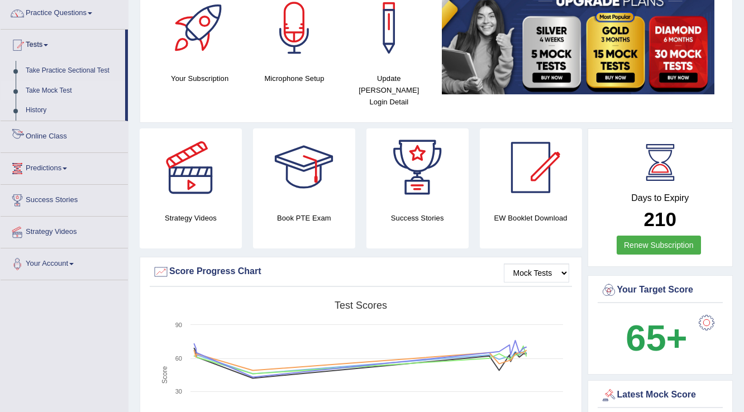
click at [43, 85] on link "Take Mock Test" at bounding box center [73, 91] width 104 height 20
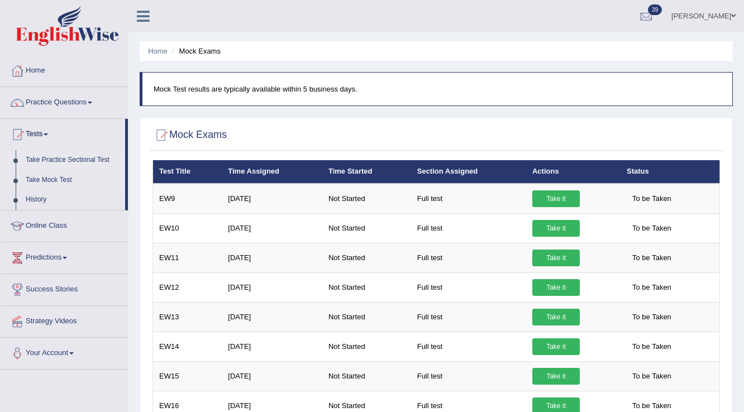
click at [59, 160] on link "Take Practice Sectional Test" at bounding box center [73, 160] width 104 height 20
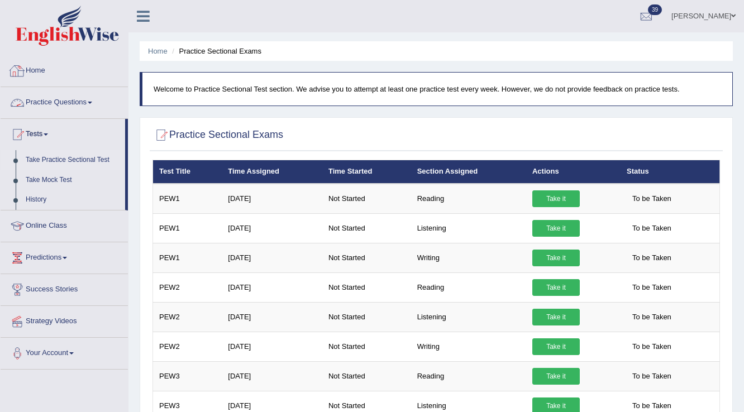
click at [41, 71] on link "Home" at bounding box center [64, 69] width 127 height 28
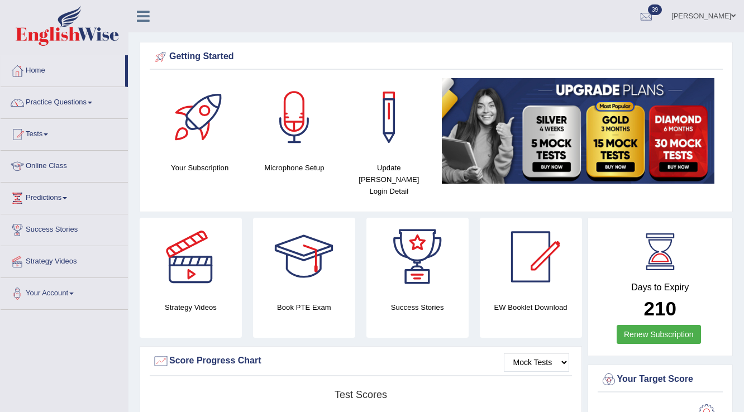
click at [705, 9] on link "[PERSON_NAME]" at bounding box center [703, 14] width 81 height 29
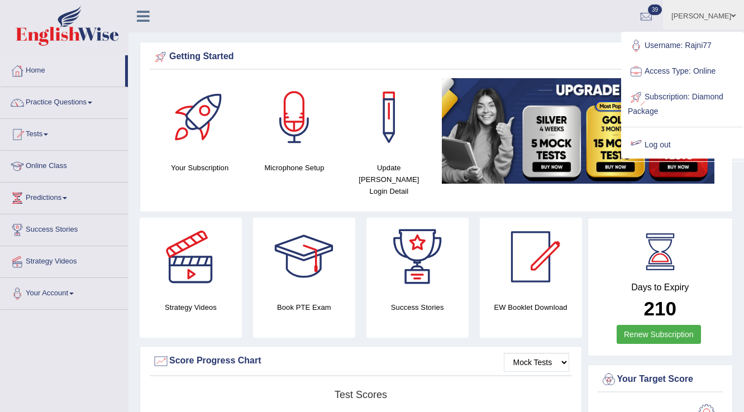
click at [661, 146] on link "Log out" at bounding box center [682, 145] width 121 height 26
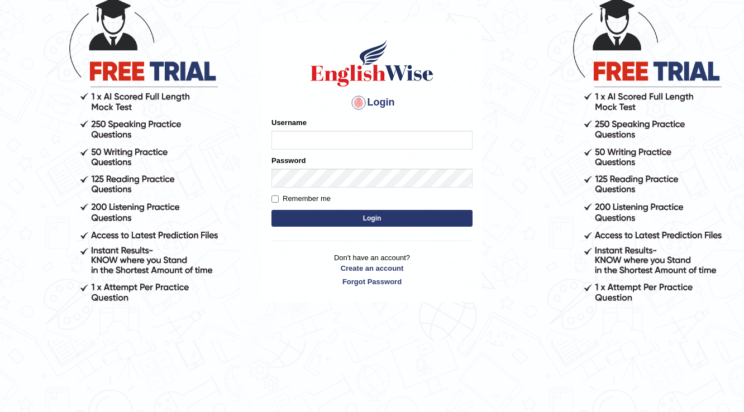
scroll to position [98, 0]
